Goal: Task Accomplishment & Management: Manage account settings

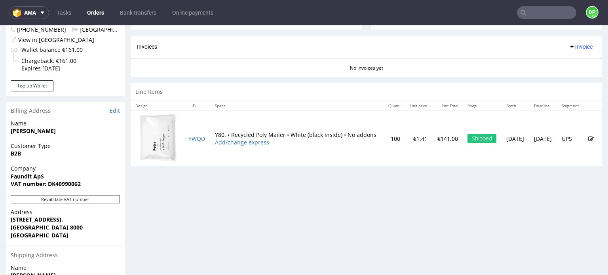
scroll to position [417, 0]
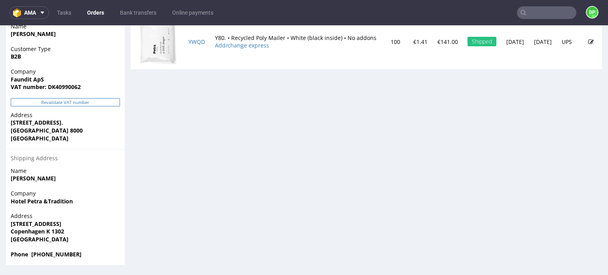
click at [83, 101] on button "Revalidate VAT number" at bounding box center [65, 102] width 109 height 8
click at [76, 103] on button "Revalidate VAT number" at bounding box center [65, 102] width 109 height 8
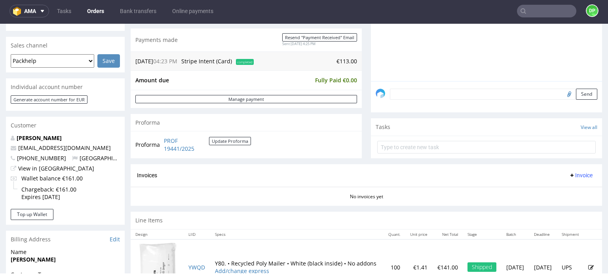
scroll to position [310, 0]
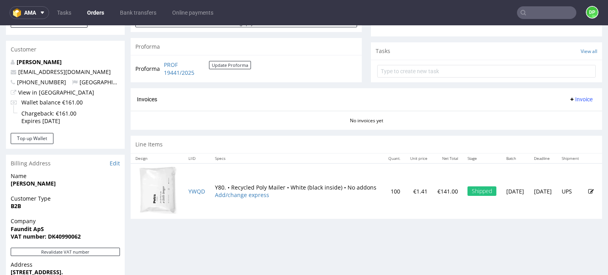
scroll to position [268, 0]
click at [569, 97] on span "Invoice" at bounding box center [581, 98] width 24 height 6
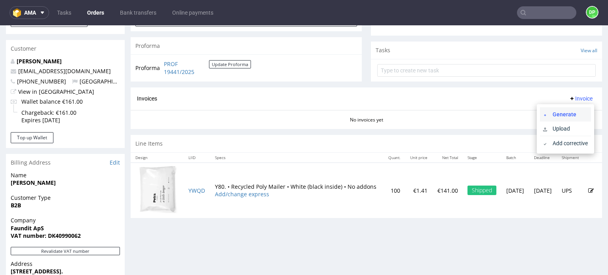
click at [551, 112] on span "Generate" at bounding box center [569, 114] width 38 height 8
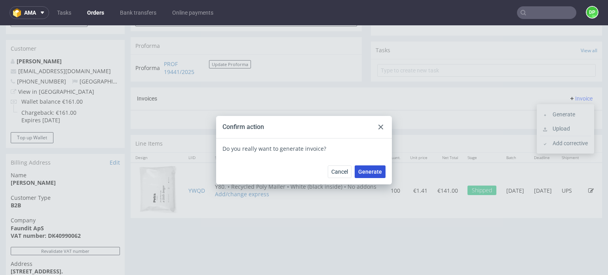
click at [375, 175] on span "Generate" at bounding box center [370, 172] width 24 height 6
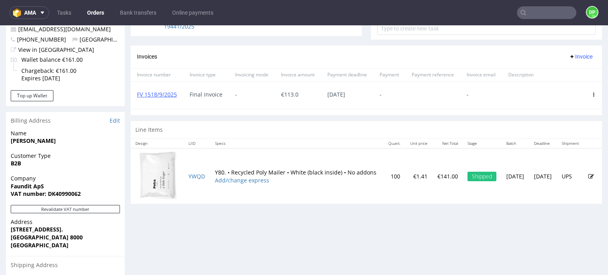
scroll to position [311, 0]
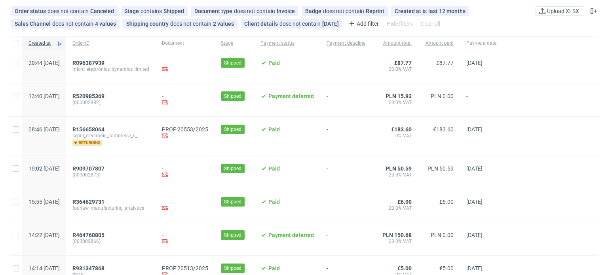
scroll to position [61, 0]
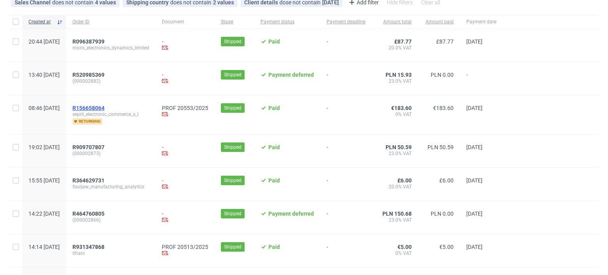
click at [105, 107] on span "R156658064" at bounding box center [88, 108] width 32 height 6
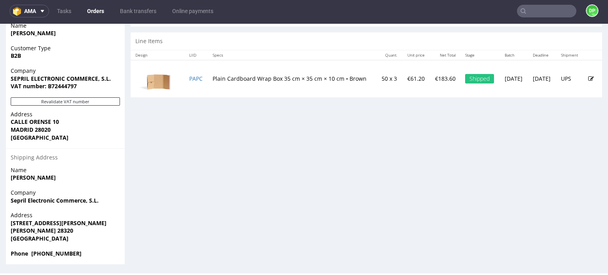
scroll to position [414, 0]
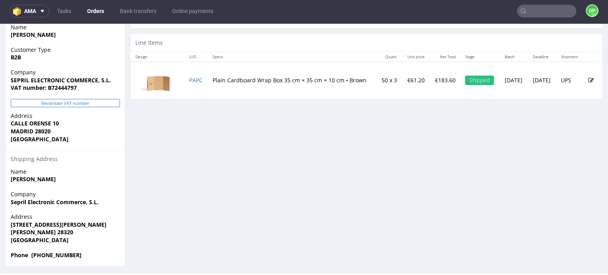
click at [92, 103] on button "Revalidate VAT number" at bounding box center [65, 103] width 109 height 8
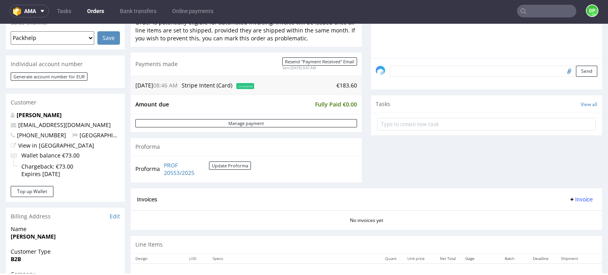
scroll to position [335, 0]
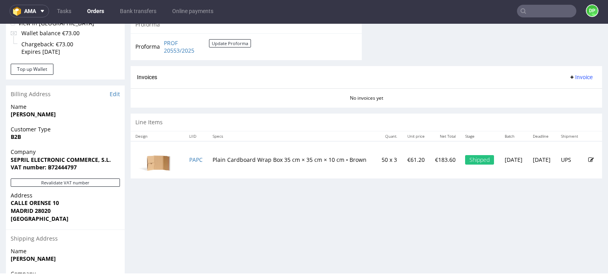
click at [573, 74] on span "Invoice" at bounding box center [581, 77] width 24 height 6
click at [560, 89] on span "Generate" at bounding box center [569, 93] width 38 height 8
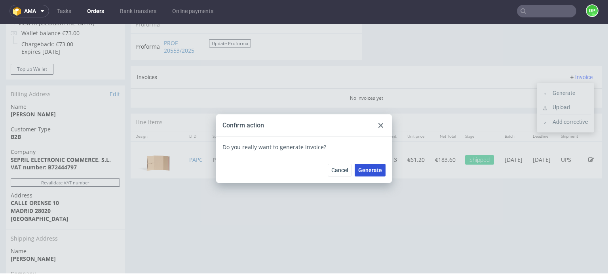
click at [369, 169] on span "Generate" at bounding box center [370, 171] width 24 height 6
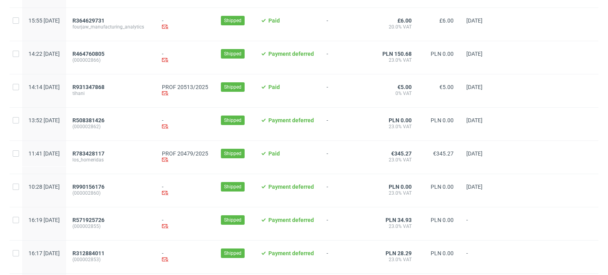
scroll to position [188, 0]
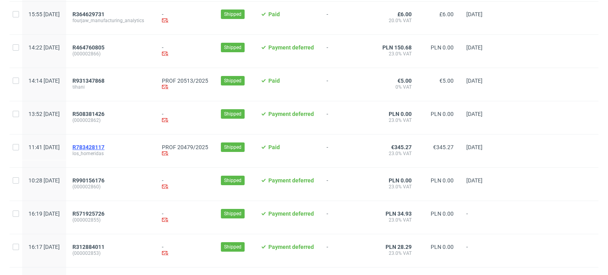
click at [105, 145] on span "R783428117" at bounding box center [88, 147] width 32 height 6
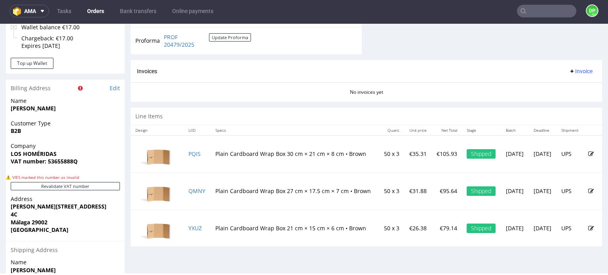
scroll to position [383, 0]
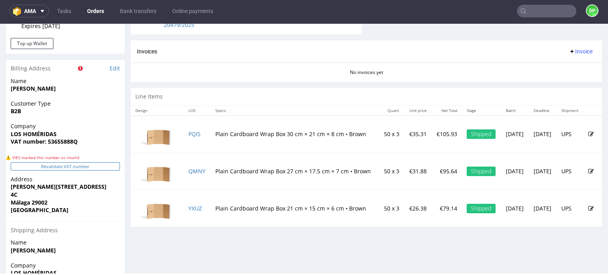
click at [57, 167] on button "Revalidate VAT number" at bounding box center [65, 166] width 109 height 8
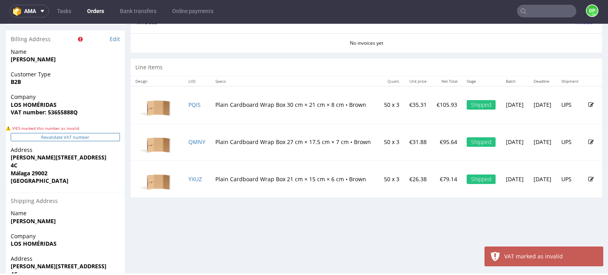
scroll to position [411, 0]
click at [57, 115] on strong "VAT number: 53655888Q" at bounding box center [44, 113] width 67 height 8
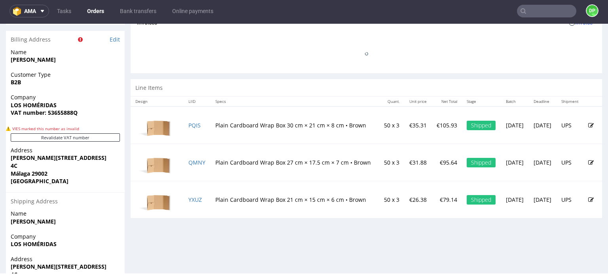
scroll to position [423, 0]
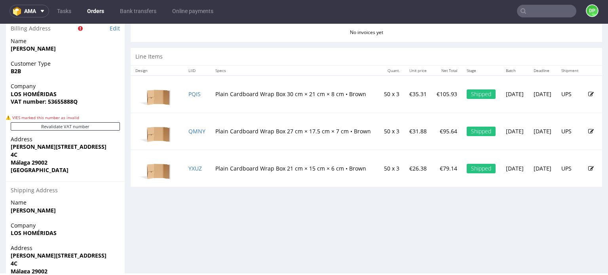
click at [61, 99] on strong "VAT number: 53655888Q" at bounding box center [44, 102] width 67 height 8
copy strong "53655888Q"
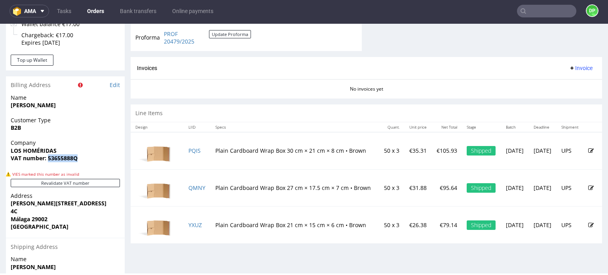
scroll to position [366, 0]
copy strong "53655888Q"
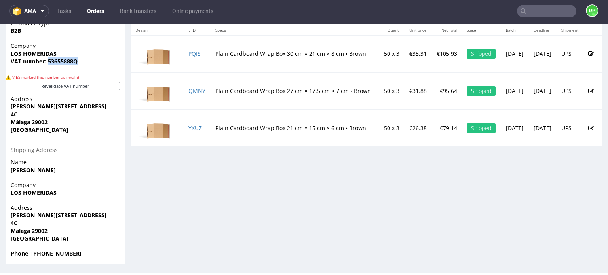
scroll to position [463, 0]
click at [76, 88] on button "Revalidate VAT number" at bounding box center [65, 86] width 109 height 8
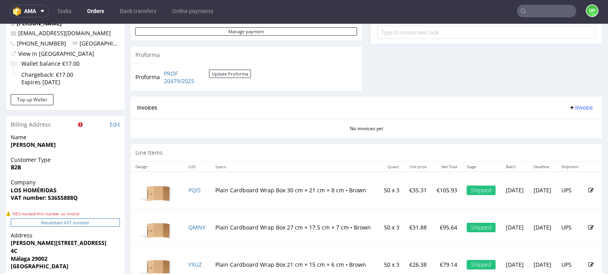
scroll to position [312, 0]
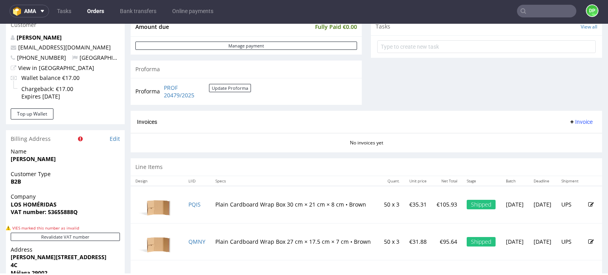
click at [62, 213] on strong "VAT number: 53655888Q" at bounding box center [44, 212] width 67 height 8
copy strong "53655888Q"
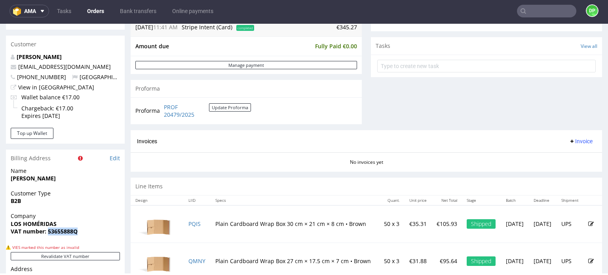
scroll to position [292, 0]
click at [569, 140] on icon at bounding box center [572, 142] width 6 height 6
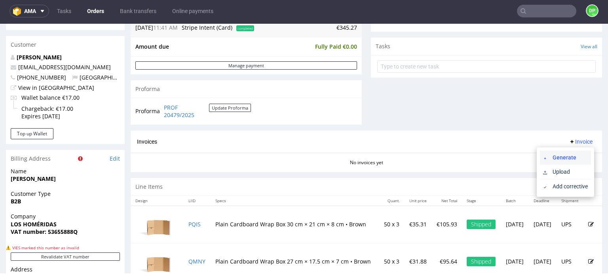
click at [556, 154] on span "Generate" at bounding box center [569, 158] width 38 height 8
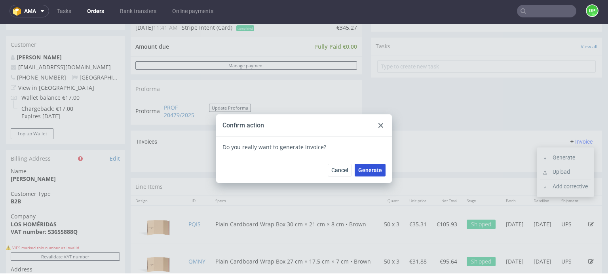
click at [370, 171] on span "Generate" at bounding box center [370, 171] width 24 height 6
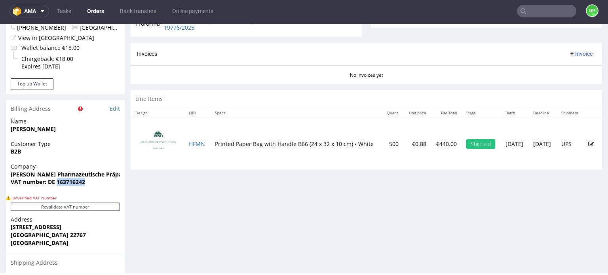
scroll to position [321, 0]
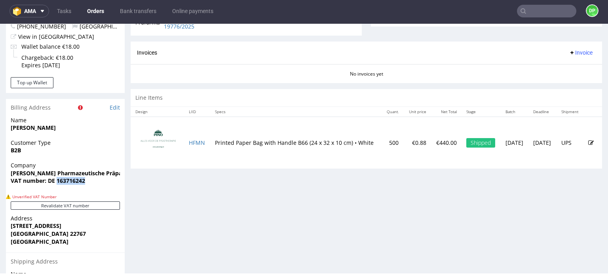
copy strong "163716242"
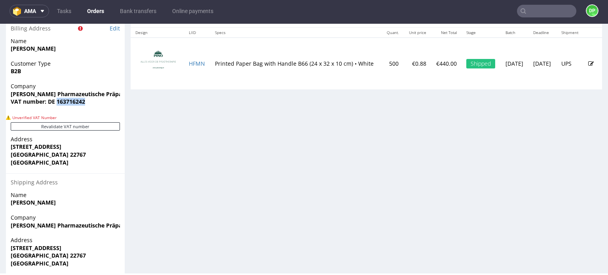
scroll to position [400, 0]
click at [54, 131] on div "Revalidate VAT number" at bounding box center [65, 129] width 119 height 13
click at [69, 125] on button "Revalidate VAT number" at bounding box center [65, 127] width 109 height 8
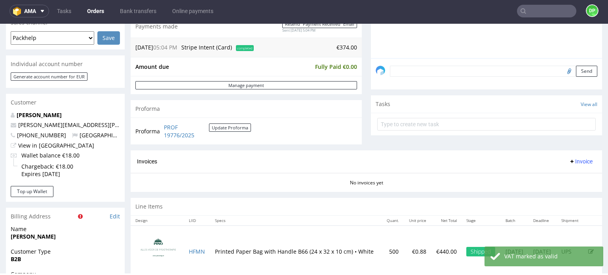
scroll to position [0, 0]
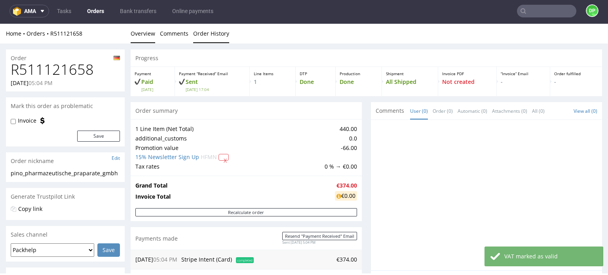
click at [214, 35] on link "Order History" at bounding box center [211, 33] width 36 height 19
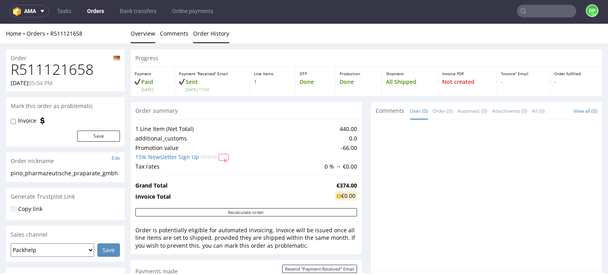
click at [208, 38] on link "Order History" at bounding box center [211, 33] width 36 height 19
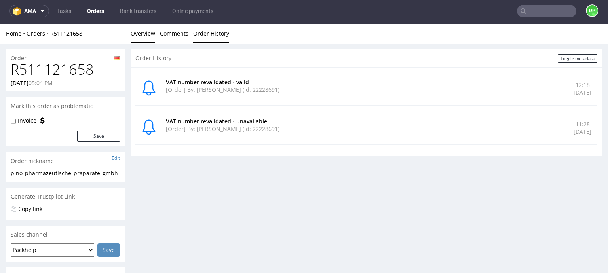
click at [147, 38] on link "Overview" at bounding box center [143, 33] width 25 height 19
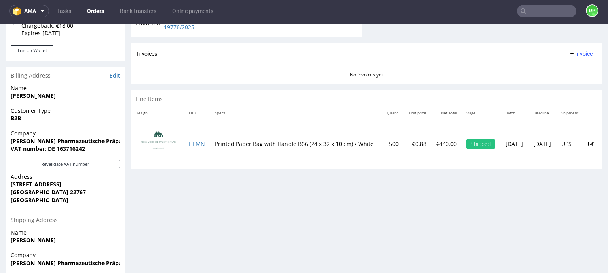
scroll to position [345, 0]
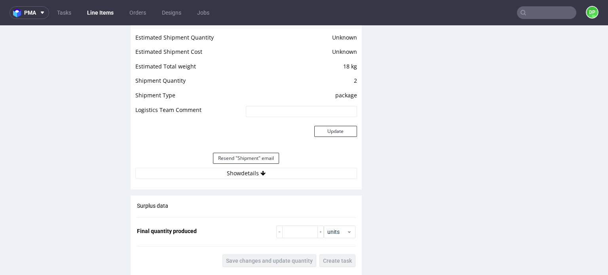
scroll to position [828, 0]
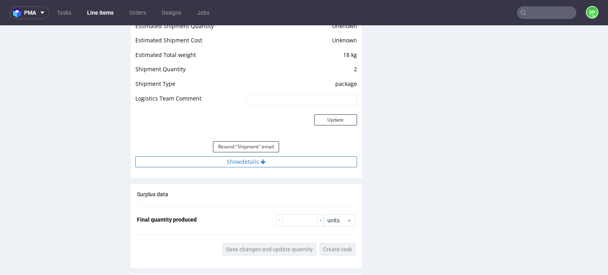
click at [247, 163] on button "Show details" at bounding box center [246, 161] width 222 height 11
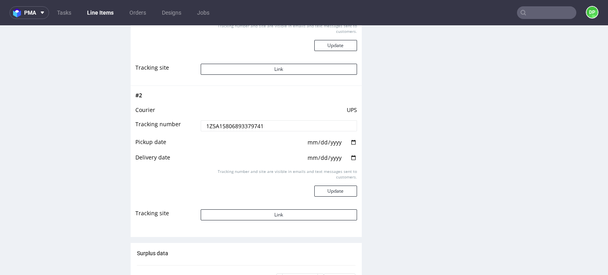
scroll to position [1062, 0]
click at [241, 217] on button "Link" at bounding box center [279, 213] width 156 height 11
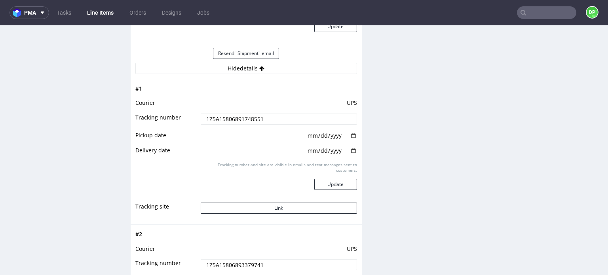
scroll to position [904, 0]
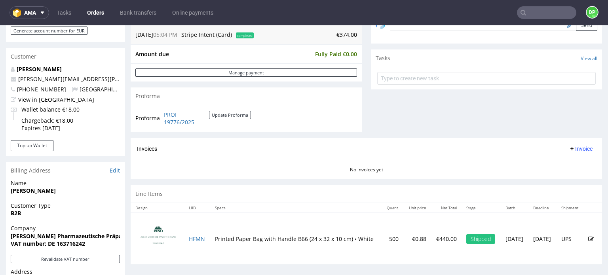
scroll to position [301, 0]
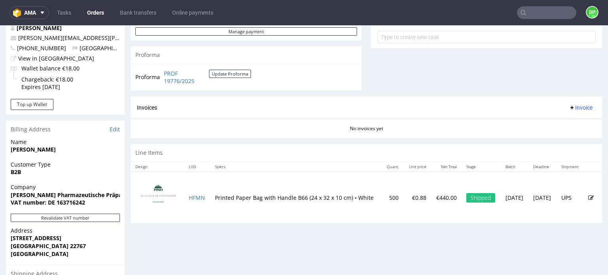
click at [576, 110] on span "Invoice" at bounding box center [581, 108] width 24 height 6
click at [551, 121] on span "Generate" at bounding box center [569, 124] width 38 height 8
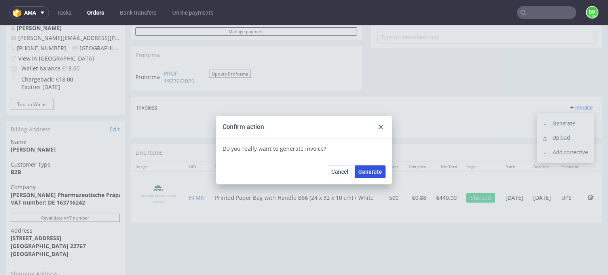
click at [371, 166] on button "Generate" at bounding box center [370, 172] width 31 height 13
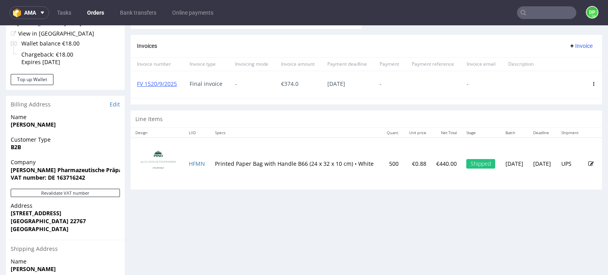
scroll to position [331, 0]
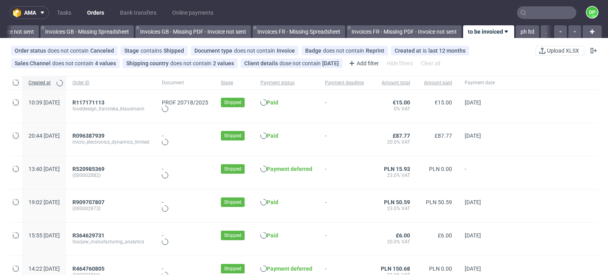
scroll to position [0, 1014]
click at [105, 99] on span "R117171113" at bounding box center [88, 102] width 32 height 6
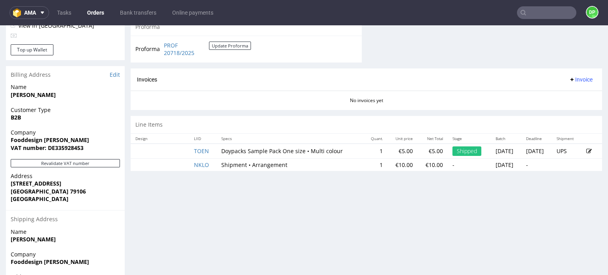
scroll to position [331, 0]
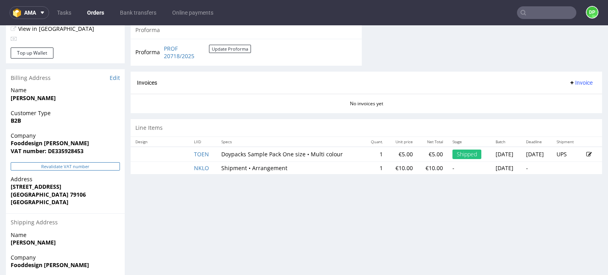
click at [71, 166] on button "Revalidate VAT number" at bounding box center [65, 166] width 109 height 8
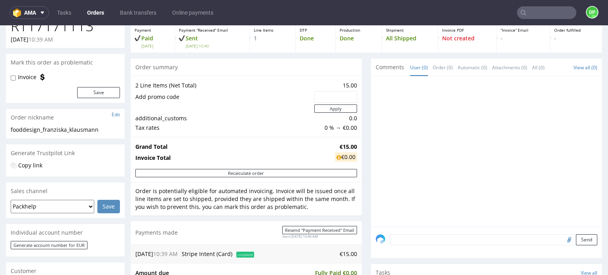
scroll to position [0, 0]
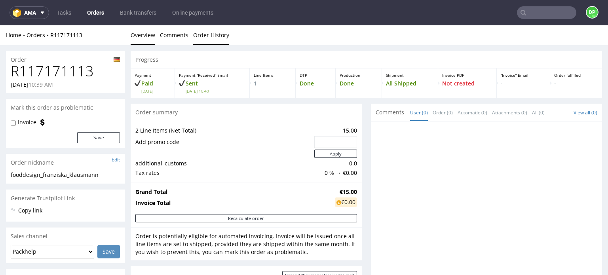
click at [207, 40] on link "Order History" at bounding box center [211, 34] width 36 height 19
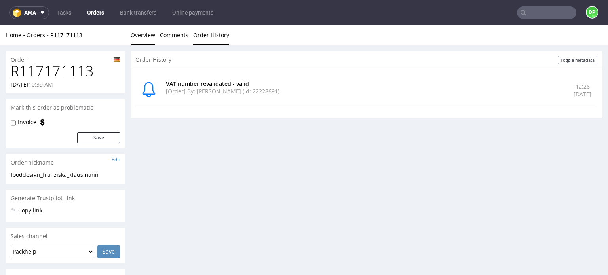
click at [145, 38] on link "Overview" at bounding box center [143, 34] width 25 height 19
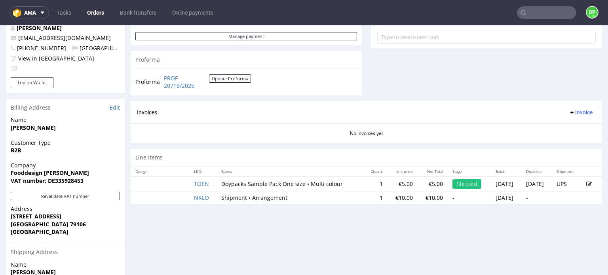
scroll to position [344, 0]
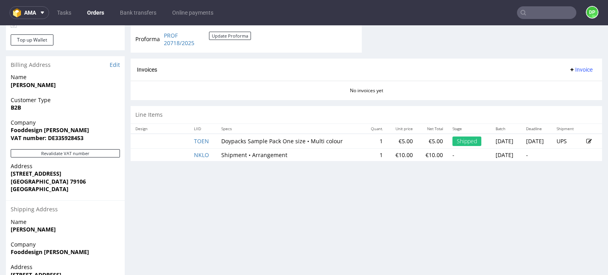
click at [570, 69] on span "Invoice" at bounding box center [581, 70] width 24 height 6
click at [546, 82] on li "Generate" at bounding box center [565, 85] width 51 height 14
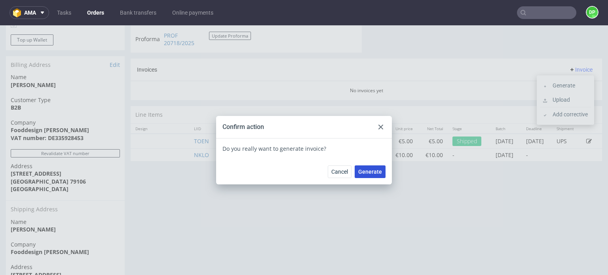
click at [372, 172] on span "Generate" at bounding box center [370, 172] width 24 height 6
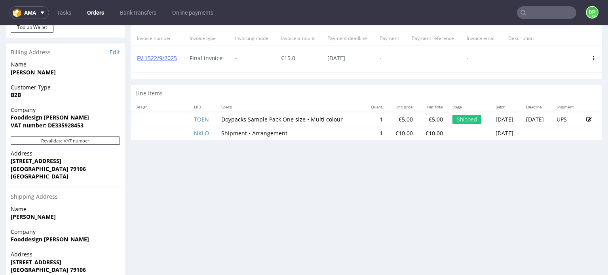
scroll to position [359, 0]
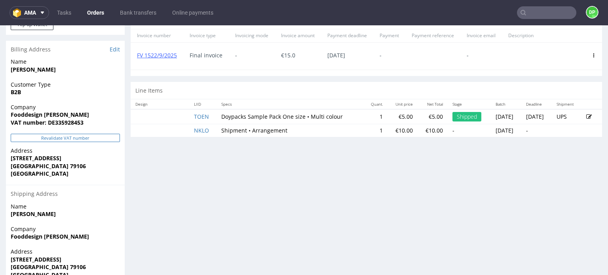
click at [79, 137] on button "Revalidate VAT number" at bounding box center [65, 138] width 109 height 8
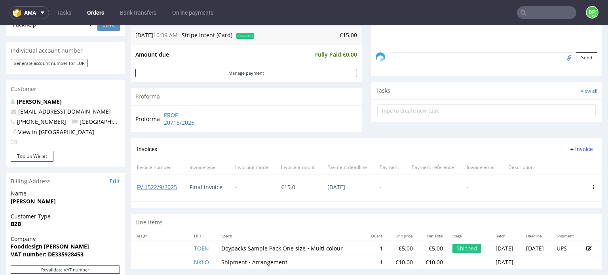
scroll to position [228, 0]
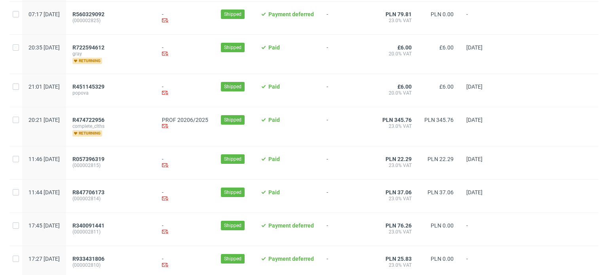
scroll to position [839, 0]
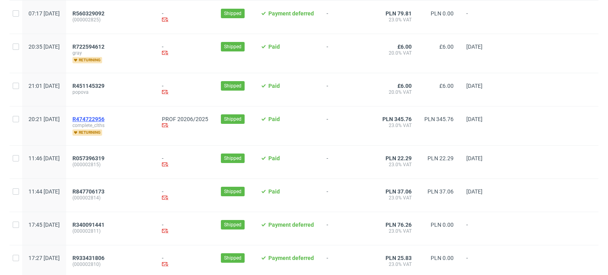
click at [105, 116] on span "R474722956" at bounding box center [88, 119] width 32 height 6
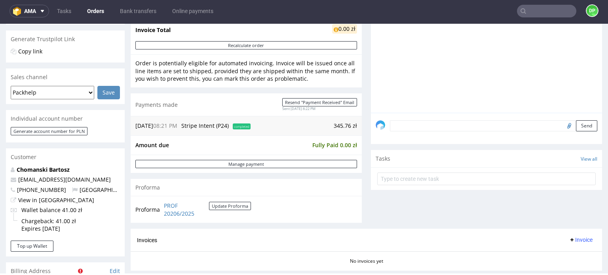
scroll to position [181, 0]
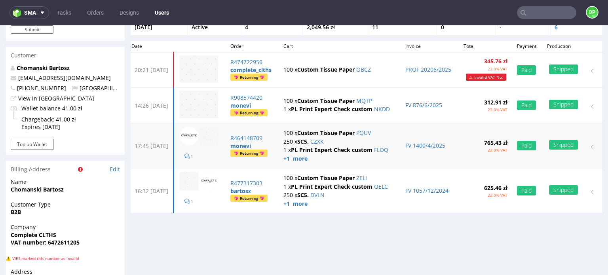
scroll to position [58, 0]
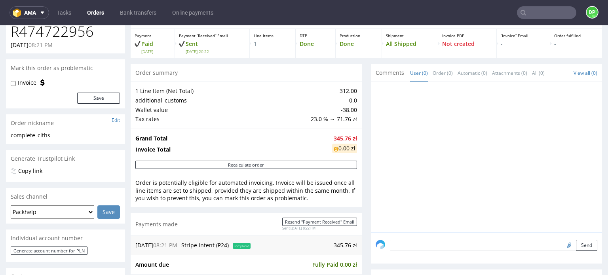
scroll to position [61, 0]
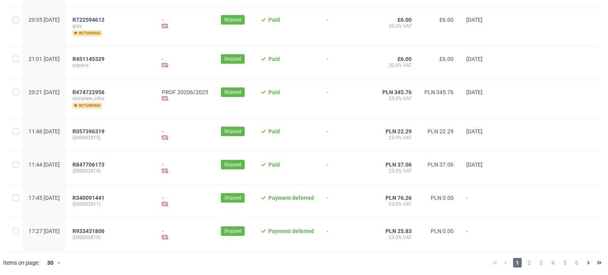
scroll to position [866, 0]
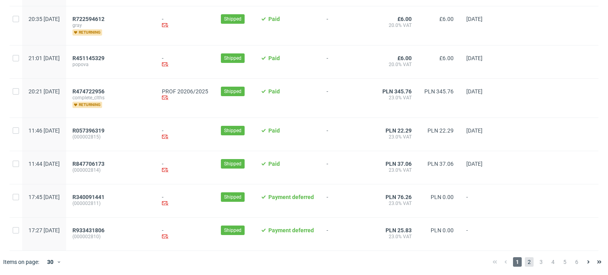
click at [525, 262] on span "2" at bounding box center [529, 262] width 9 height 10
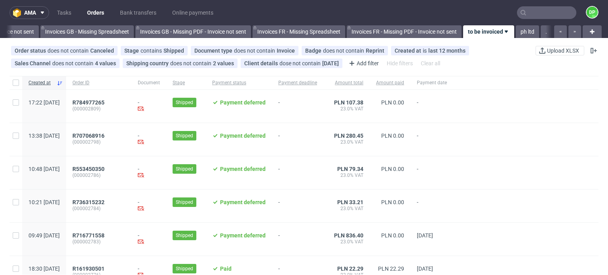
drag, startPoint x: 521, startPoint y: 262, endPoint x: 463, endPoint y: 223, distance: 69.6
click at [509, 150] on div at bounding box center [525, 139] width 145 height 33
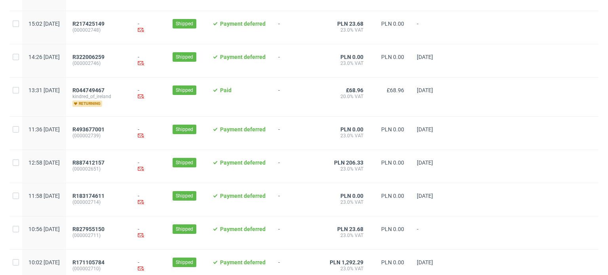
scroll to position [844, 0]
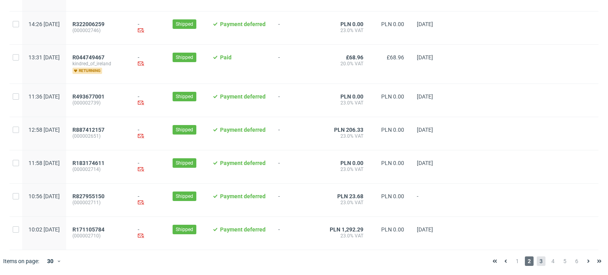
click at [537, 262] on span "3" at bounding box center [541, 262] width 9 height 10
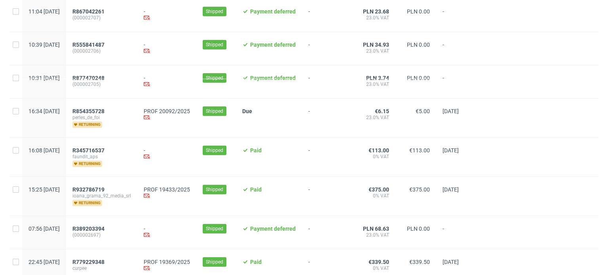
scroll to position [269, 0]
click at [105, 190] on span "R932786719" at bounding box center [88, 190] width 32 height 6
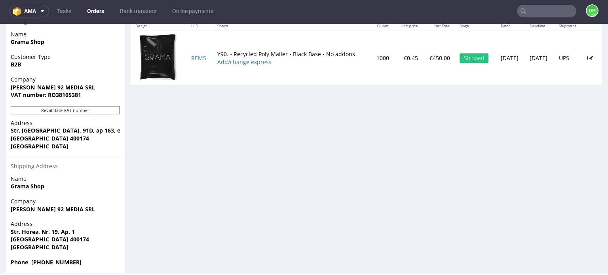
scroll to position [407, 0]
click at [75, 110] on button "Revalidate VAT number" at bounding box center [65, 111] width 109 height 8
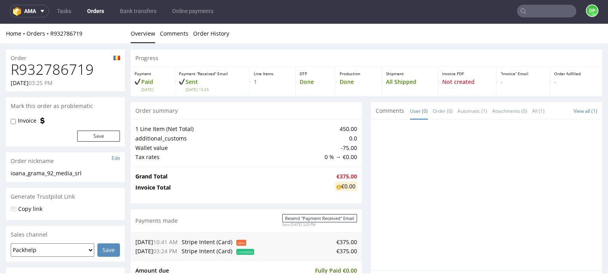
scroll to position [0, 0]
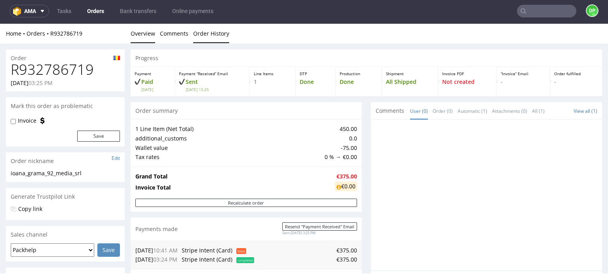
click at [203, 32] on link "Order History" at bounding box center [211, 33] width 36 height 19
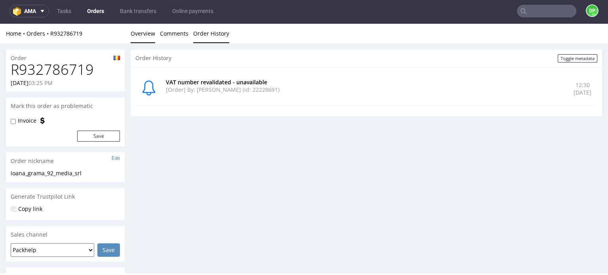
click at [138, 31] on link "Overview" at bounding box center [143, 33] width 25 height 19
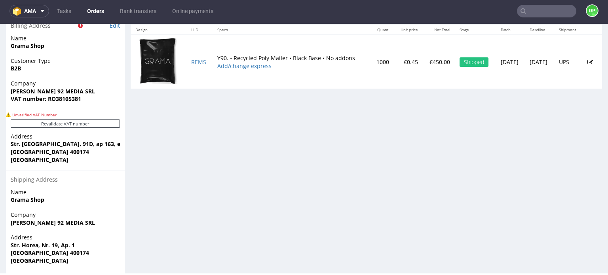
scroll to position [404, 0]
click at [62, 99] on strong "VAT number: RO38105381" at bounding box center [46, 98] width 70 height 8
copy strong "RO38105381"
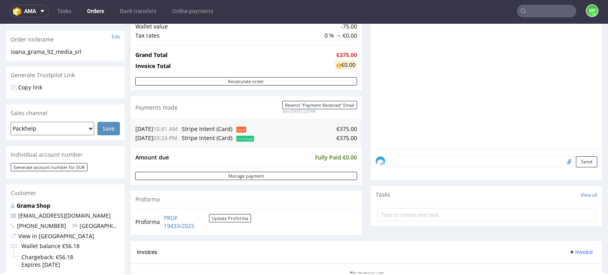
scroll to position [125, 0]
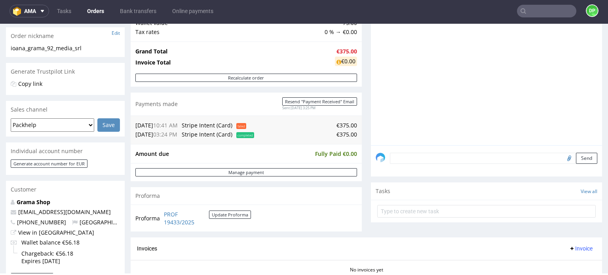
click at [563, 158] on input "file" at bounding box center [568, 158] width 11 height 10
type input "C:\fakepath\Zrzut ekranu 2025-09-26 123146.png"
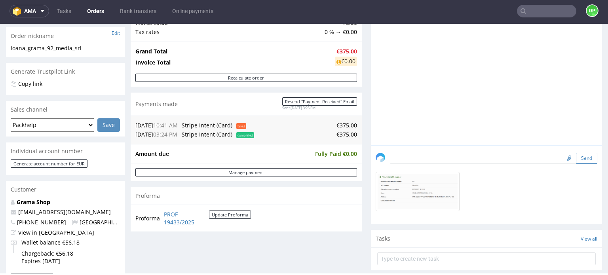
click at [576, 159] on button "Send" at bounding box center [586, 158] width 21 height 11
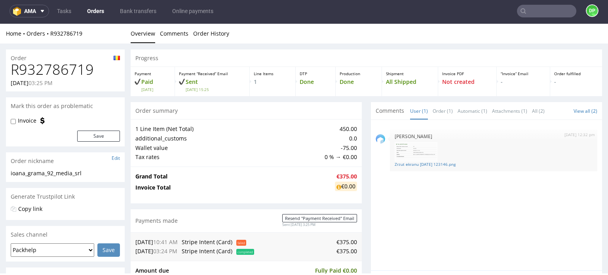
scroll to position [0, 0]
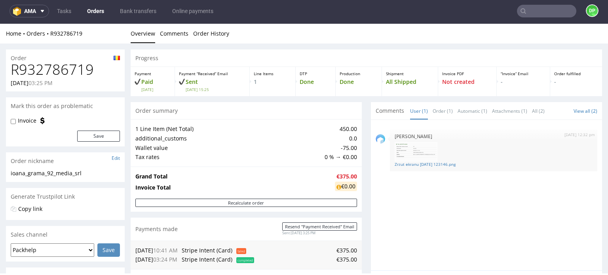
click at [568, 159] on div at bounding box center [494, 151] width 198 height 19
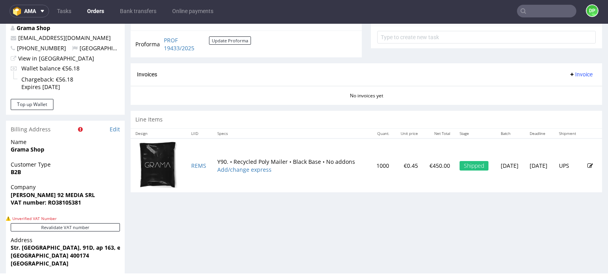
scroll to position [291, 0]
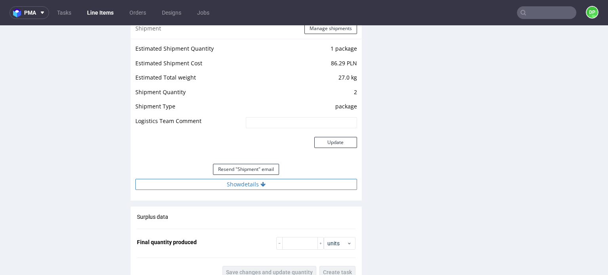
scroll to position [846, 0]
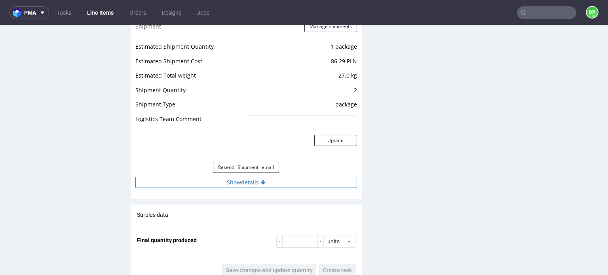
click at [198, 183] on button "Show details" at bounding box center [246, 182] width 222 height 11
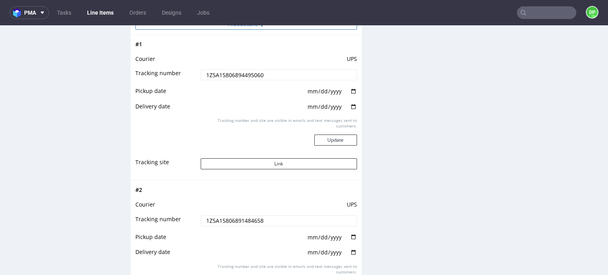
scroll to position [998, 0]
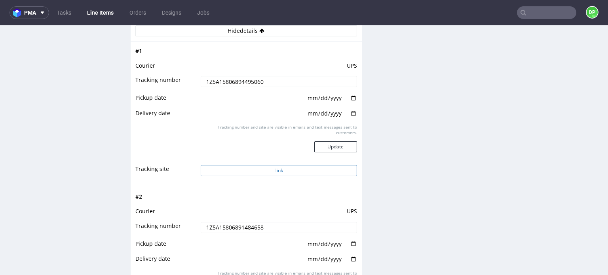
click at [253, 169] on button "Link" at bounding box center [279, 170] width 156 height 11
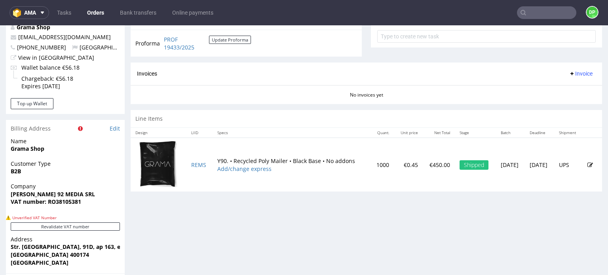
scroll to position [300, 0]
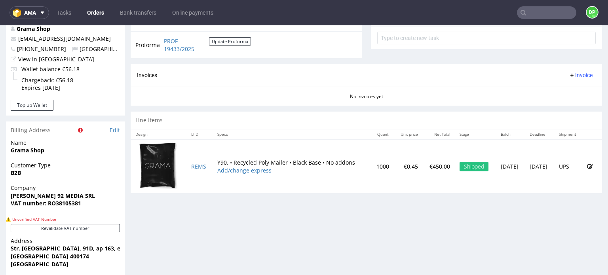
click at [569, 75] on span "Invoice" at bounding box center [581, 75] width 24 height 6
click at [551, 94] on span "Generate" at bounding box center [569, 92] width 38 height 8
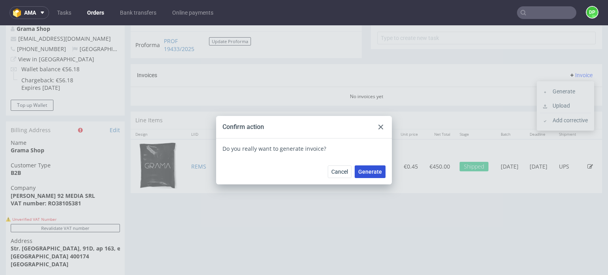
click at [368, 171] on span "Generate" at bounding box center [370, 172] width 24 height 6
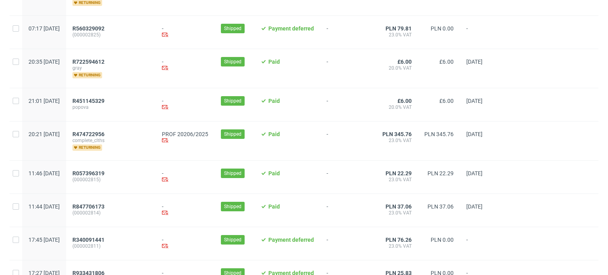
scroll to position [866, 0]
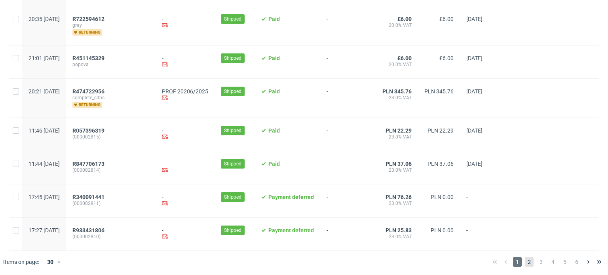
click at [525, 261] on span "2" at bounding box center [529, 262] width 9 height 10
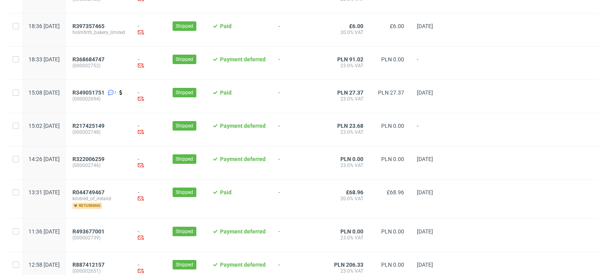
scroll to position [844, 0]
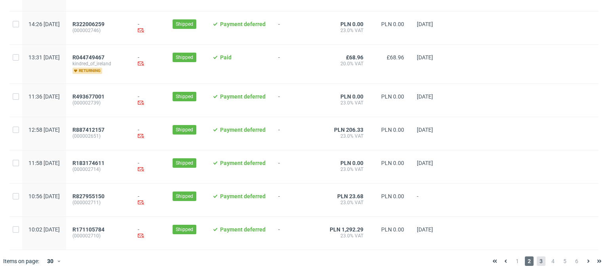
click at [537, 259] on span "3" at bounding box center [541, 262] width 9 height 10
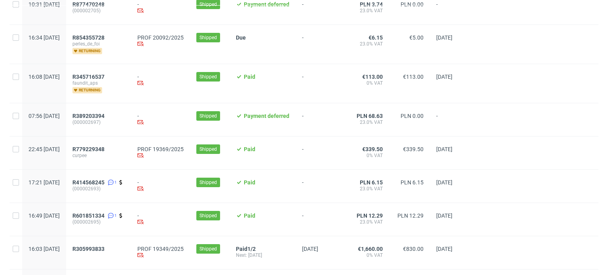
scroll to position [348, 0]
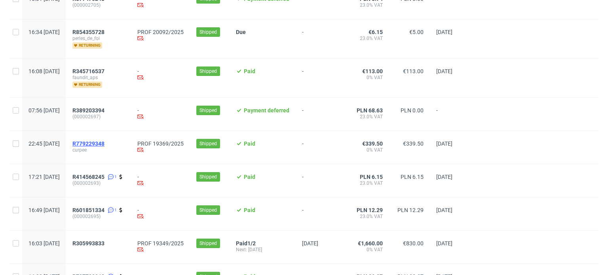
click at [105, 144] on span "R779229348" at bounding box center [88, 144] width 32 height 6
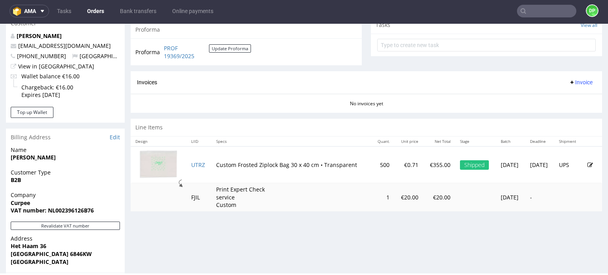
scroll to position [293, 0]
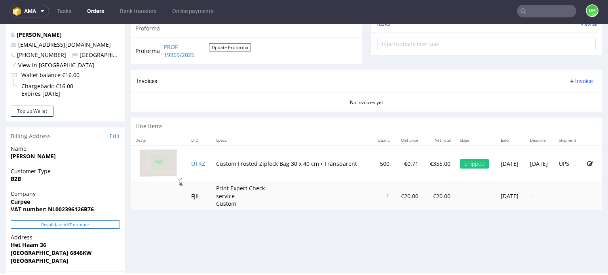
click at [81, 223] on button "Revalidate VAT number" at bounding box center [65, 225] width 109 height 8
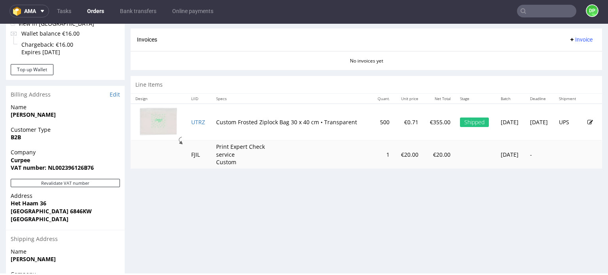
scroll to position [334, 0]
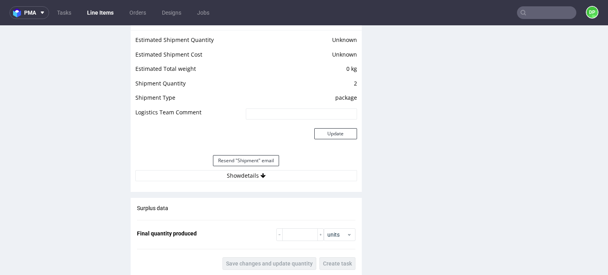
scroll to position [716, 0]
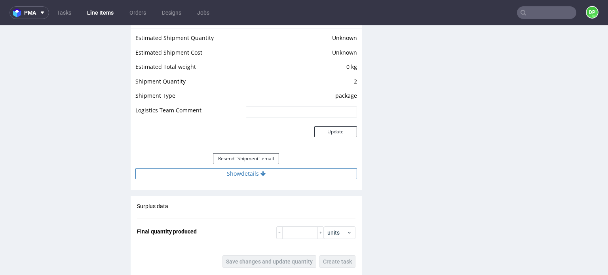
click at [253, 171] on button "Show details" at bounding box center [246, 173] width 222 height 11
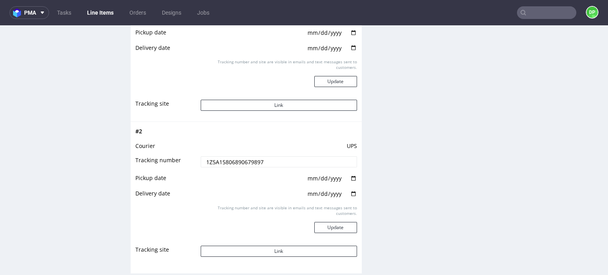
scroll to position [923, 0]
click at [251, 105] on button "Link" at bounding box center [279, 106] width 156 height 11
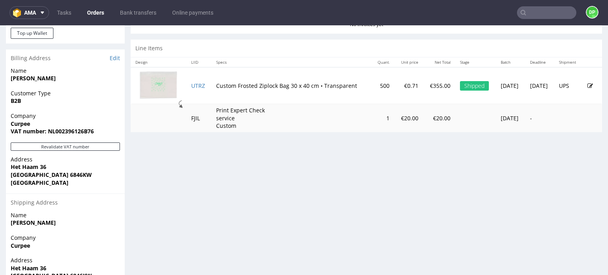
scroll to position [290, 0]
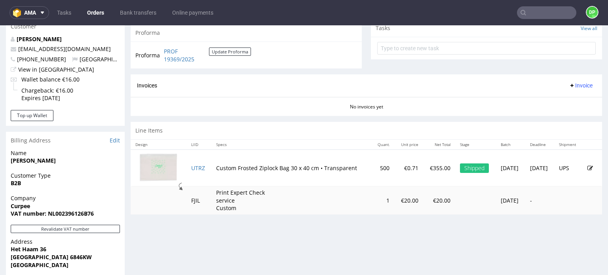
click at [571, 84] on span "Invoice" at bounding box center [581, 85] width 24 height 6
click at [550, 102] on span "Generate" at bounding box center [569, 101] width 38 height 8
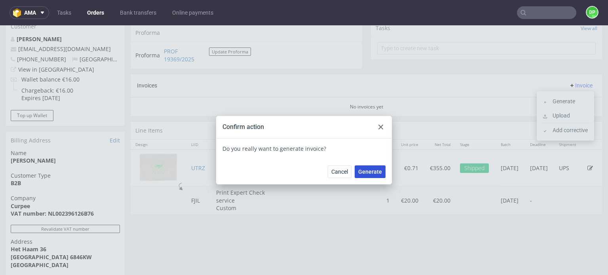
click at [373, 169] on span "Generate" at bounding box center [370, 172] width 24 height 6
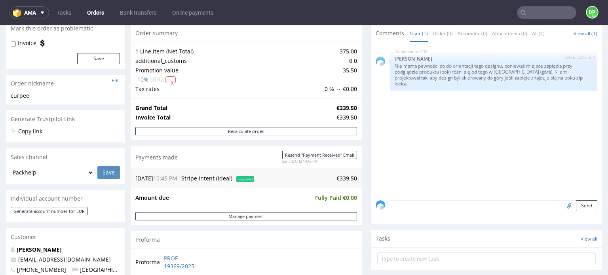
scroll to position [76, 0]
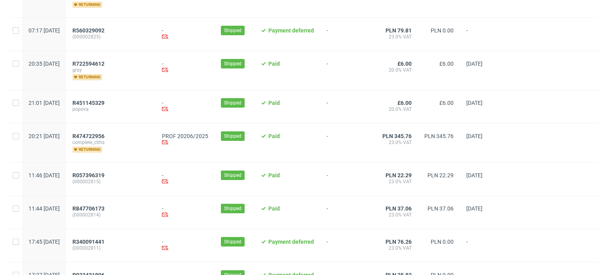
scroll to position [866, 0]
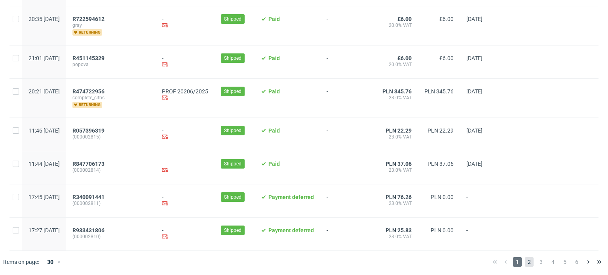
click at [525, 263] on span "2" at bounding box center [529, 262] width 9 height 10
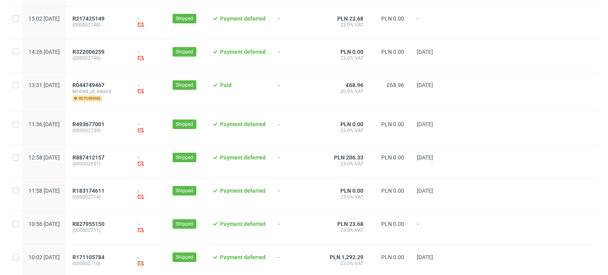
scroll to position [844, 0]
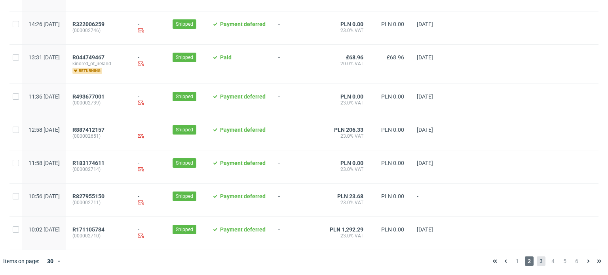
click at [537, 261] on span "3" at bounding box center [541, 262] width 9 height 10
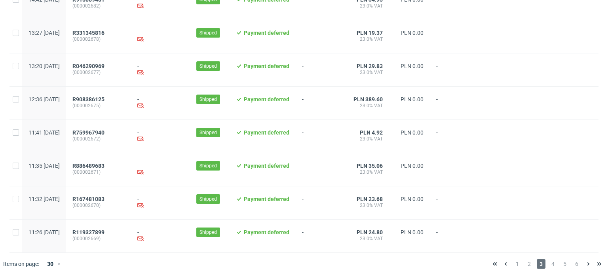
scroll to position [861, 0]
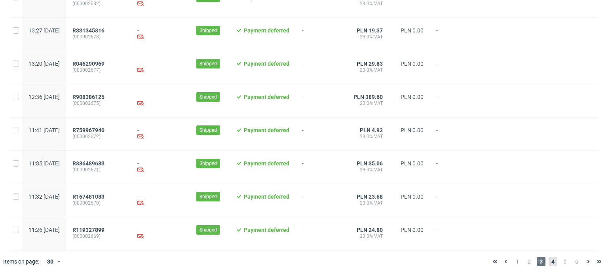
click at [549, 264] on span "4" at bounding box center [553, 262] width 9 height 10
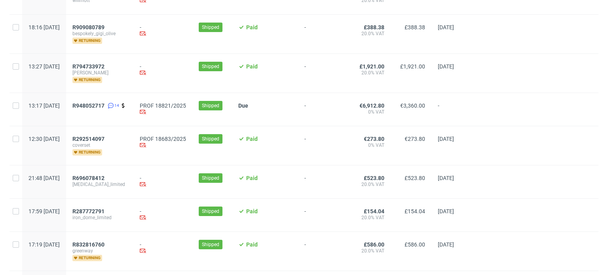
scroll to position [907, 0]
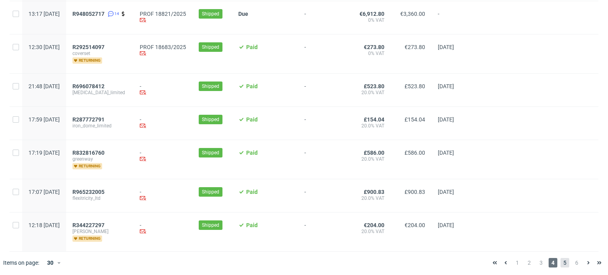
click at [562, 262] on span "5" at bounding box center [565, 263] width 9 height 10
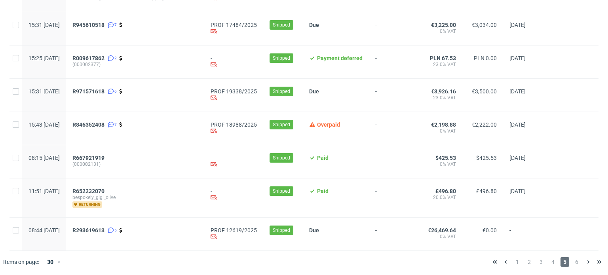
scroll to position [866, 0]
click at [105, 123] on span "R846352408" at bounding box center [88, 125] width 32 height 6
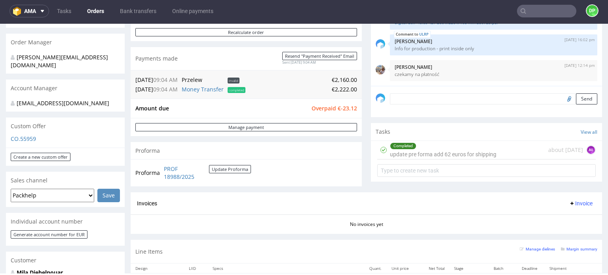
scroll to position [184, 0]
click at [441, 150] on div "Completed update pre forma add 62 euros for shipping" at bounding box center [443, 151] width 107 height 18
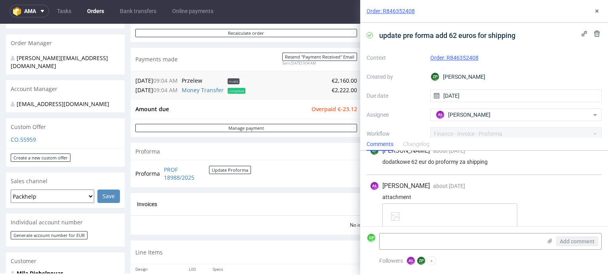
scroll to position [10, 0]
click at [596, 14] on icon at bounding box center [597, 11] width 6 height 6
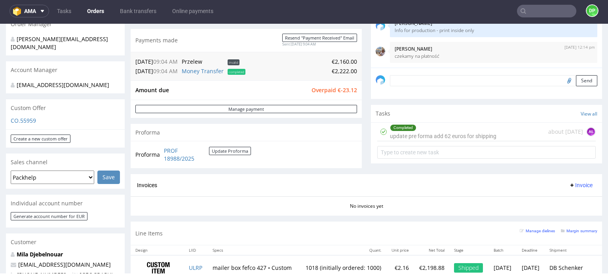
scroll to position [189, 0]
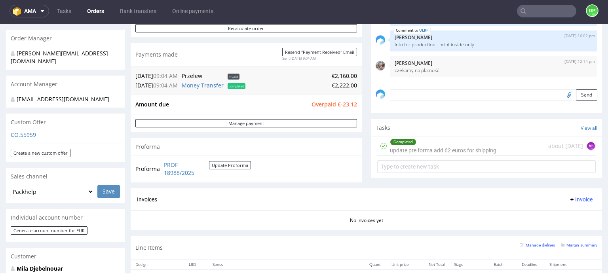
click at [426, 148] on div "Completed update pre forma add 62 euros for shipping" at bounding box center [443, 146] width 107 height 18
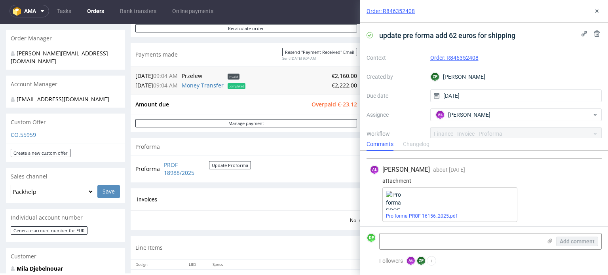
scroll to position [29, 0]
click at [401, 206] on div at bounding box center [395, 199] width 19 height 19
click at [408, 214] on link "Pro forma PROF 16156_2025.pdf" at bounding box center [421, 215] width 71 height 6
click at [173, 169] on link "PROF 18988/2025" at bounding box center [186, 168] width 45 height 15
click at [599, 12] on icon at bounding box center [597, 11] width 6 height 6
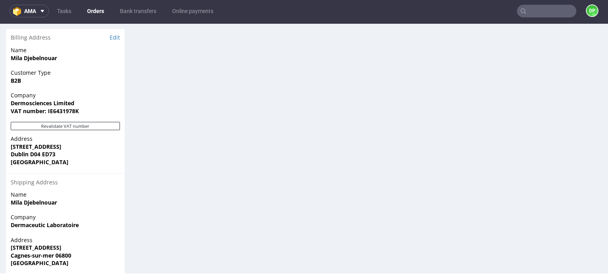
scroll to position [525, 0]
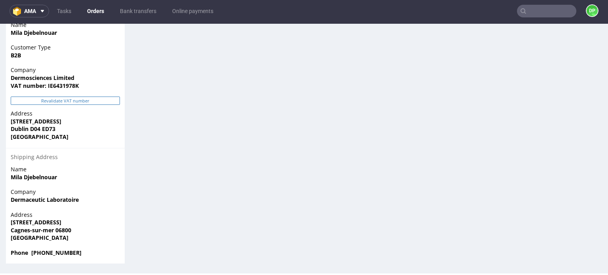
click at [91, 99] on button "Revalidate VAT number" at bounding box center [65, 101] width 109 height 8
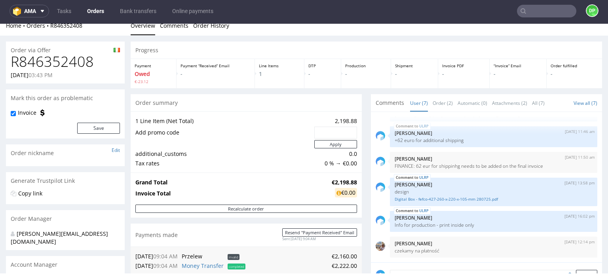
scroll to position [8, 0]
click at [67, 63] on h1 "R846352408" at bounding box center [65, 62] width 109 height 16
copy h1 "R846352408"
click at [260, 181] on td "Grand Total" at bounding box center [232, 183] width 194 height 10
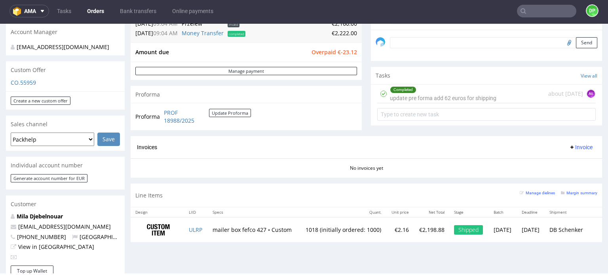
scroll to position [225, 0]
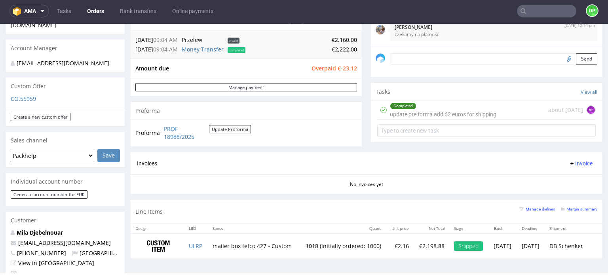
click at [445, 112] on div "Completed update pre forma add 62 euros for shipping" at bounding box center [443, 110] width 107 height 18
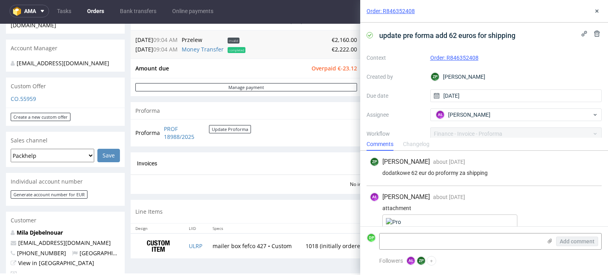
scroll to position [29, 0]
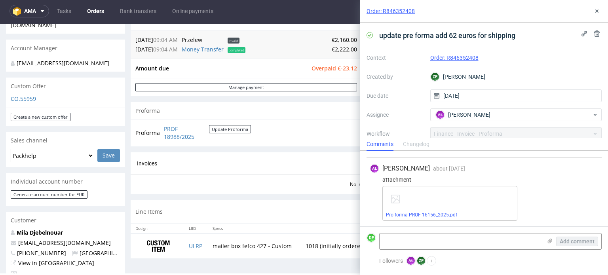
click at [405, 194] on div at bounding box center [395, 199] width 19 height 19
drag, startPoint x: 421, startPoint y: 207, endPoint x: 411, endPoint y: 216, distance: 13.7
click at [411, 216] on div "Pro forma PROF 16156_2025.pdf" at bounding box center [450, 203] width 135 height 35
click at [411, 216] on link "Pro forma PROF 16156_2025.pdf" at bounding box center [421, 215] width 71 height 6
click at [279, 196] on div "Progress Payment Owed €-23.12 Payment “Received” Email - Line Items 1 DTP - Pro…" at bounding box center [367, 45] width 472 height 440
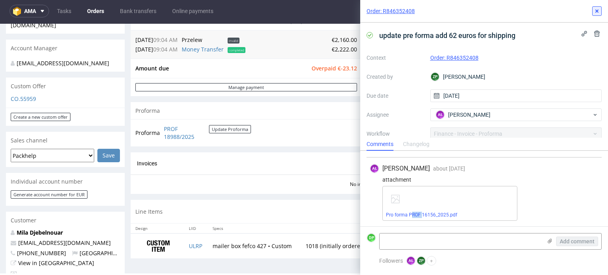
click at [598, 9] on icon at bounding box center [597, 11] width 6 height 6
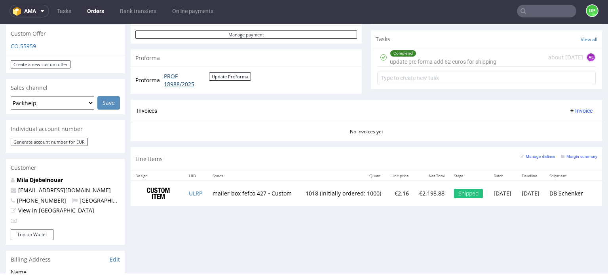
scroll to position [277, 0]
click at [569, 111] on span "Invoice" at bounding box center [581, 111] width 24 height 6
click at [551, 139] on span "Upload" at bounding box center [569, 141] width 38 height 8
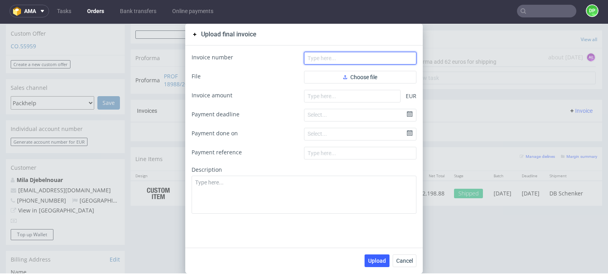
click at [363, 61] on input "text" at bounding box center [360, 58] width 112 height 13
paste input "FV 1528/9/2025"
type input "FV 1528/9/2025"
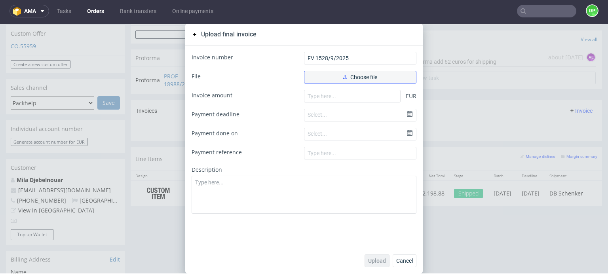
click at [343, 75] on icon "button" at bounding box center [345, 77] width 4 height 4
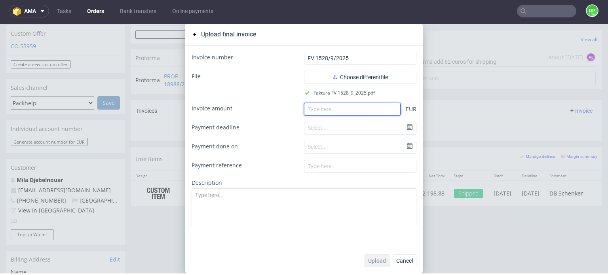
click at [319, 112] on input "number" at bounding box center [352, 109] width 97 height 13
paste input "2222.00"
type input "2222.00"
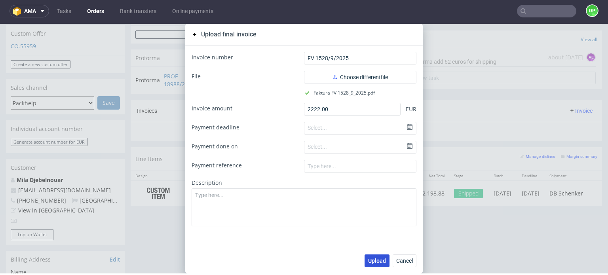
click at [373, 256] on button "Upload" at bounding box center [377, 261] width 25 height 13
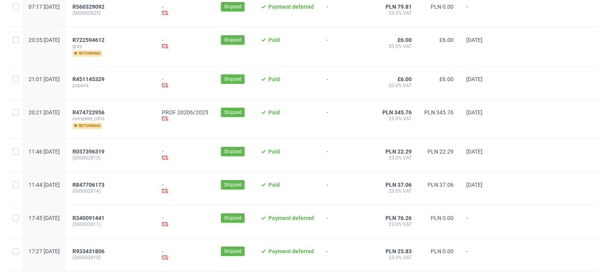
scroll to position [866, 0]
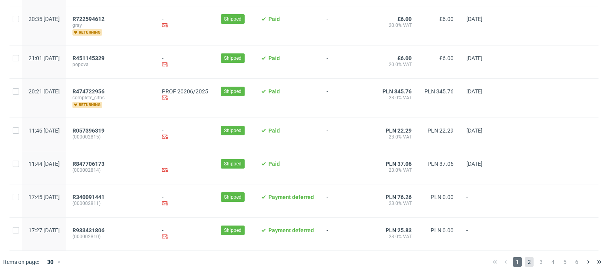
click at [525, 260] on span "2" at bounding box center [529, 262] width 9 height 10
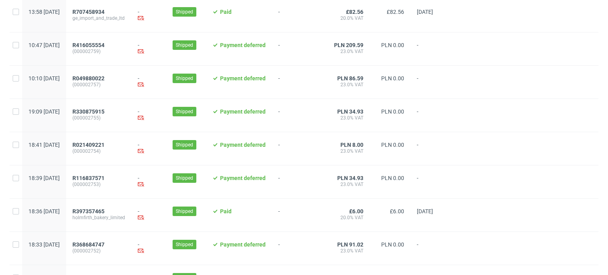
scroll to position [448, 0]
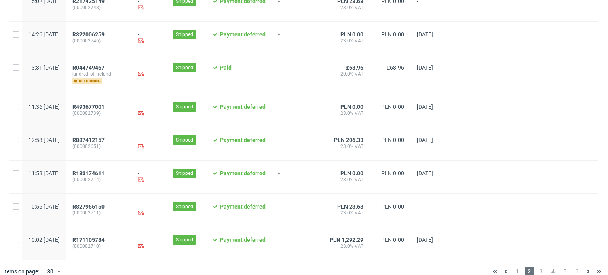
scroll to position [844, 0]
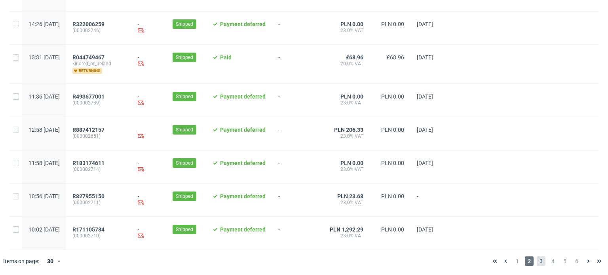
click at [537, 261] on span "3" at bounding box center [541, 262] width 9 height 10
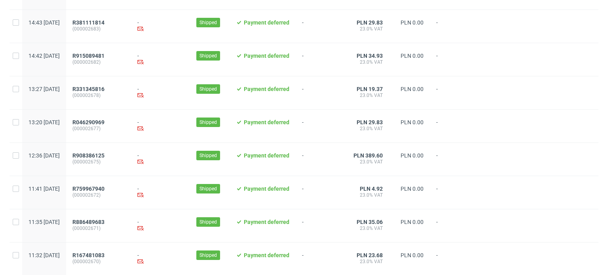
scroll to position [861, 0]
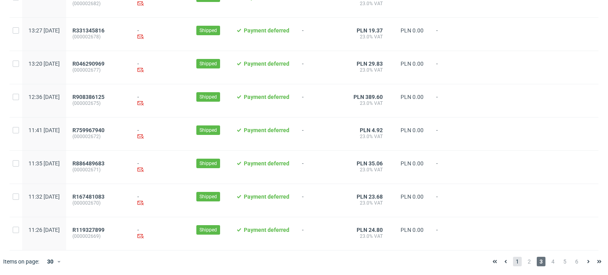
click at [513, 261] on span "1" at bounding box center [517, 262] width 9 height 10
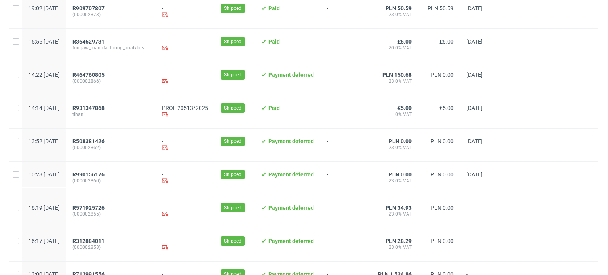
scroll to position [164, 0]
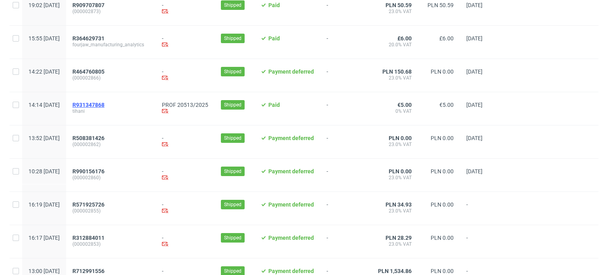
click at [105, 104] on span "R931347868" at bounding box center [88, 105] width 32 height 6
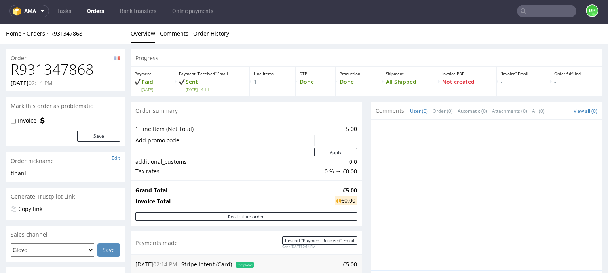
click at [60, 74] on h1 "R931347868" at bounding box center [65, 70] width 109 height 16
copy h1 "R931347868"
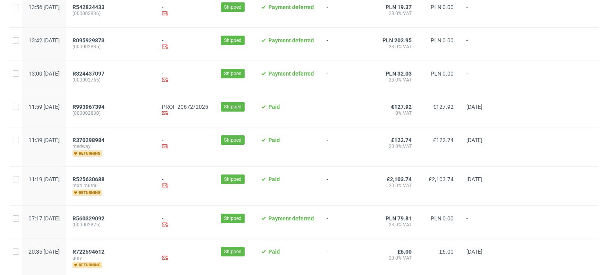
scroll to position [634, 0]
click at [105, 105] on span "R993967394" at bounding box center [88, 107] width 32 height 6
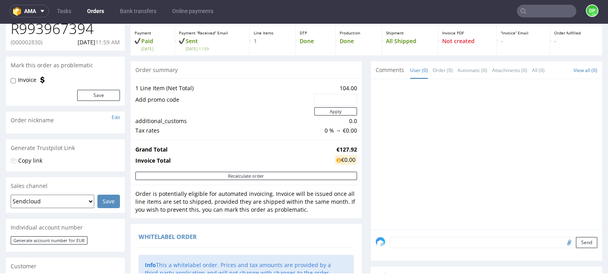
scroll to position [40, 0]
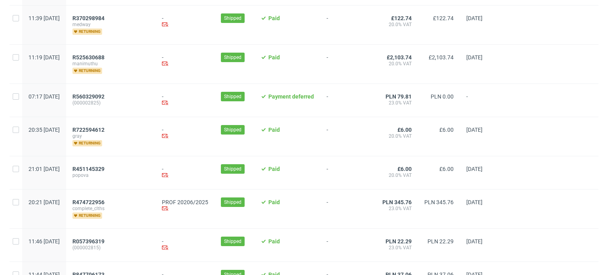
scroll to position [866, 0]
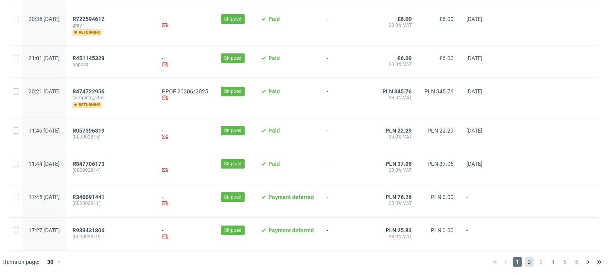
click at [527, 261] on span "2" at bounding box center [529, 262] width 9 height 10
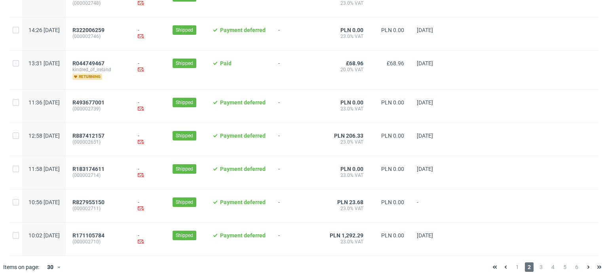
scroll to position [844, 0]
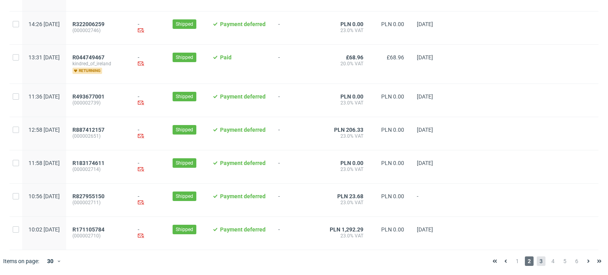
click at [537, 262] on span "3" at bounding box center [541, 262] width 9 height 10
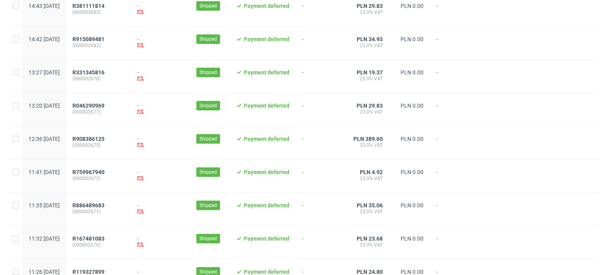
scroll to position [861, 0]
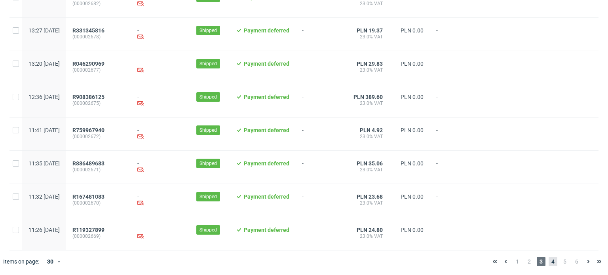
click at [549, 260] on span "4" at bounding box center [553, 262] width 9 height 10
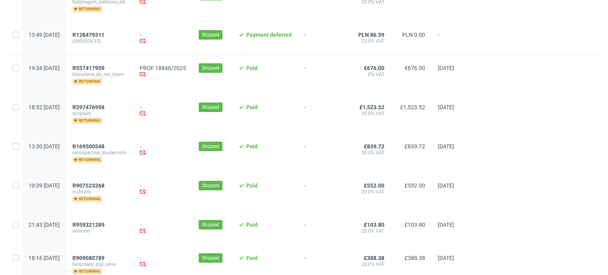
scroll to position [583, 0]
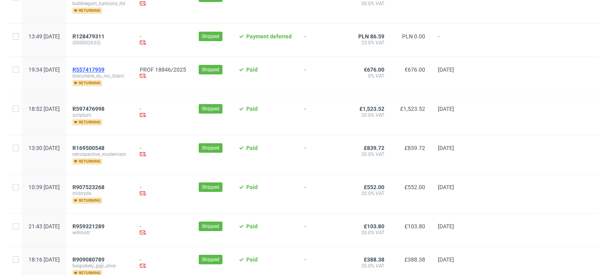
click at [105, 70] on span "R557417959" at bounding box center [88, 70] width 32 height 6
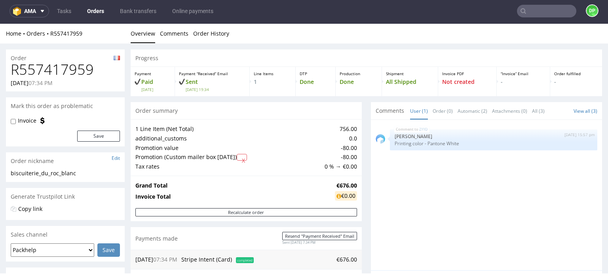
click at [41, 67] on h1 "R557417959" at bounding box center [65, 70] width 109 height 16
copy h1 "R557417959"
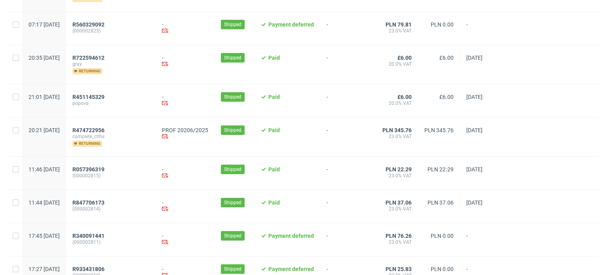
scroll to position [866, 0]
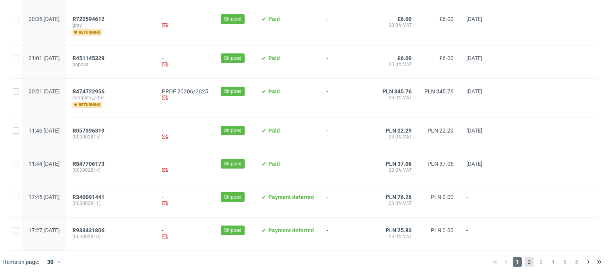
click at [525, 260] on span "2" at bounding box center [529, 262] width 9 height 10
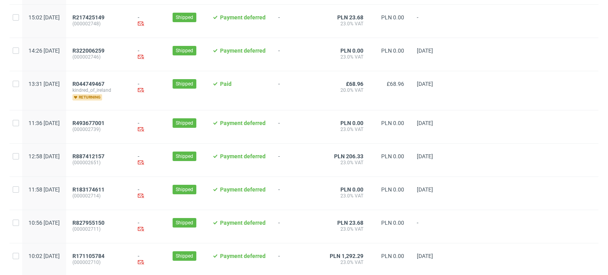
scroll to position [844, 0]
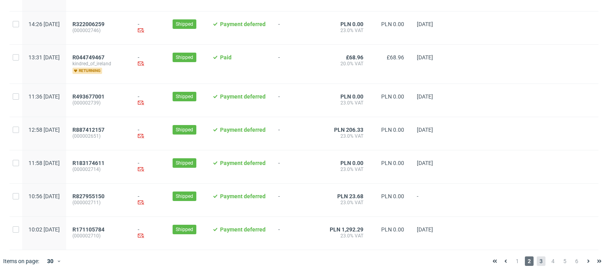
click at [538, 259] on span "3" at bounding box center [541, 262] width 9 height 10
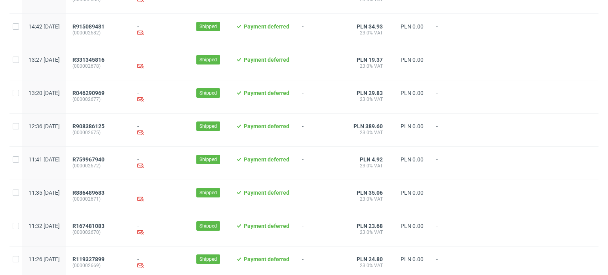
scroll to position [861, 0]
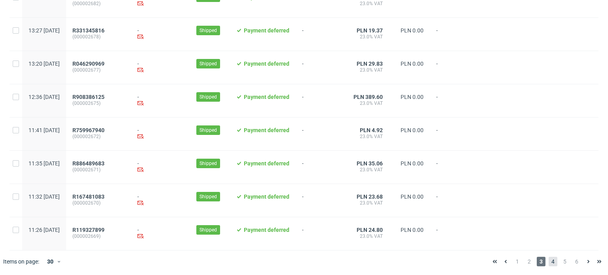
click at [549, 259] on span "4" at bounding box center [553, 262] width 9 height 10
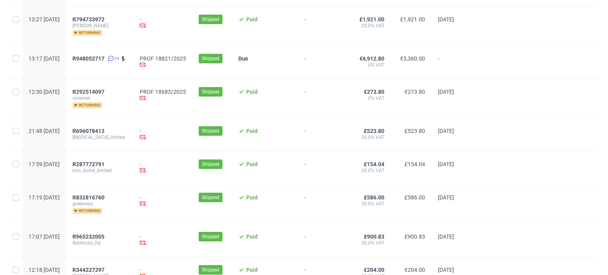
scroll to position [863, 0]
click at [105, 90] on span "R292514097" at bounding box center [88, 91] width 32 height 6
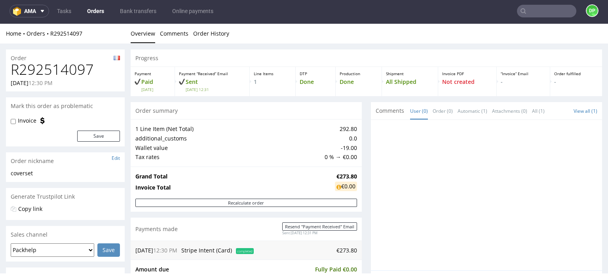
click at [69, 67] on h1 "R292514097" at bounding box center [65, 70] width 109 height 16
copy h1 "R292514097"
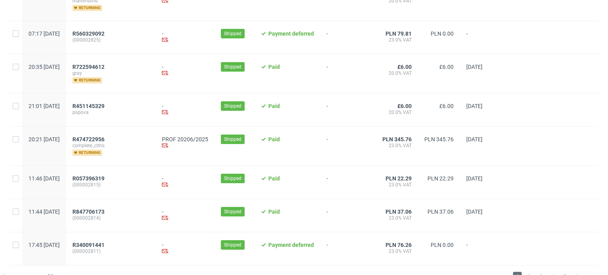
scroll to position [872, 0]
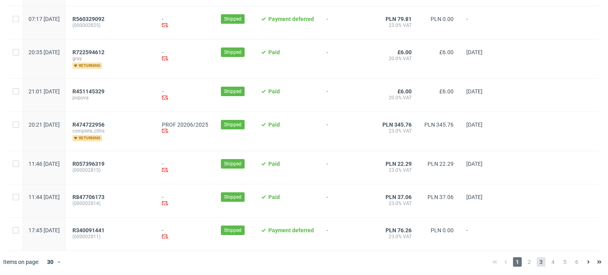
click at [537, 259] on span "3" at bounding box center [541, 262] width 9 height 10
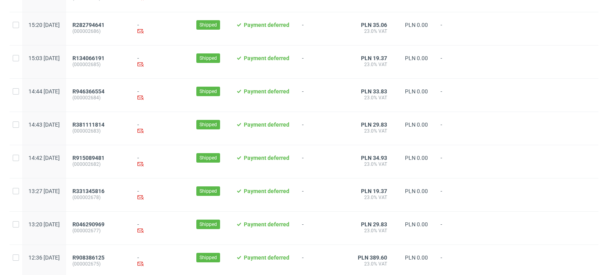
scroll to position [861, 0]
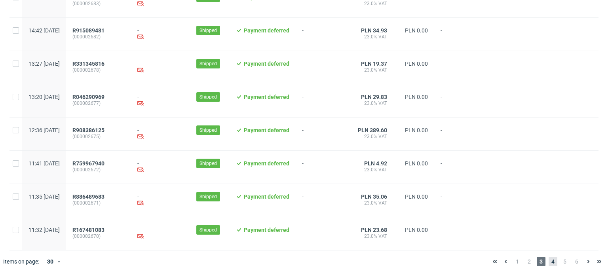
click at [549, 261] on span "4" at bounding box center [553, 262] width 9 height 10
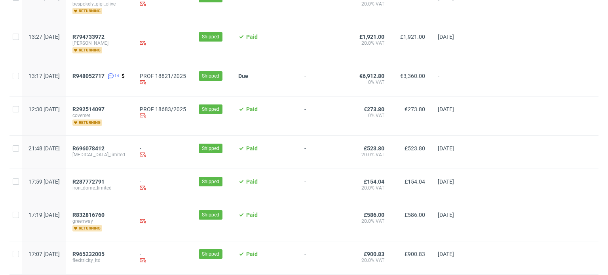
scroll to position [901, 0]
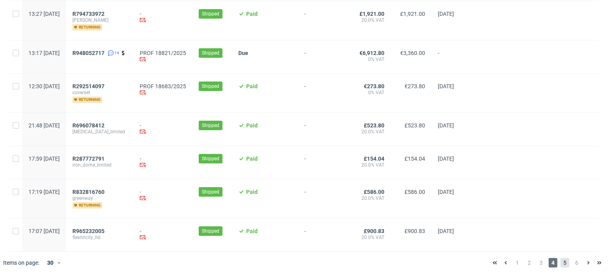
click at [561, 262] on span "5" at bounding box center [565, 263] width 9 height 10
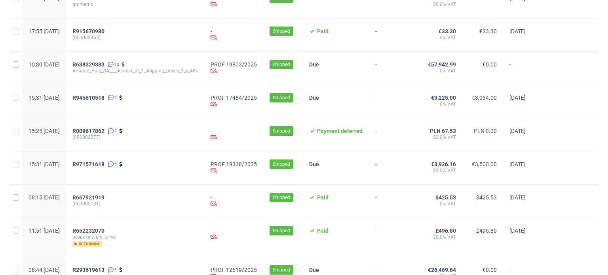
scroll to position [872, 0]
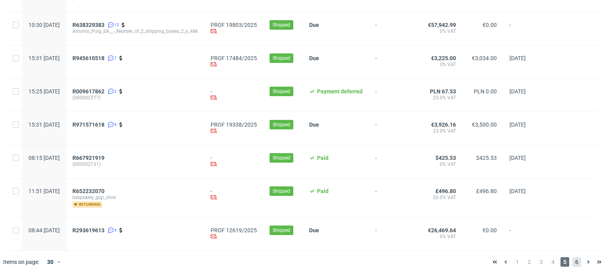
click at [573, 263] on span "6" at bounding box center [577, 262] width 9 height 10
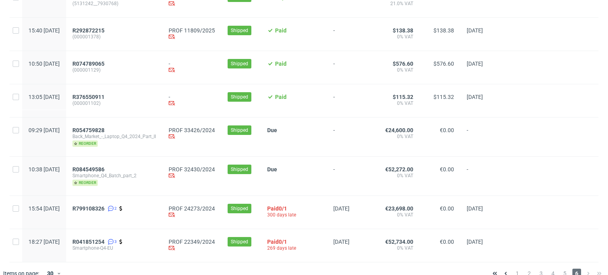
scroll to position [250, 0]
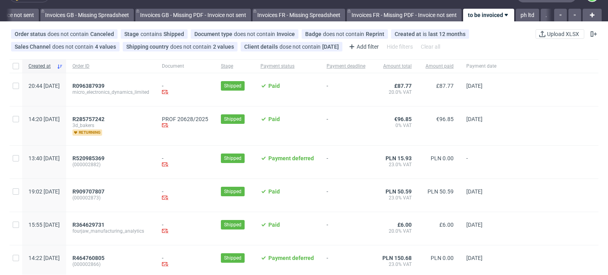
scroll to position [15, 0]
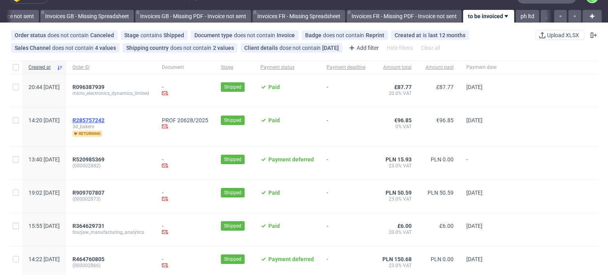
click at [105, 119] on span "R285757242" at bounding box center [88, 120] width 32 height 6
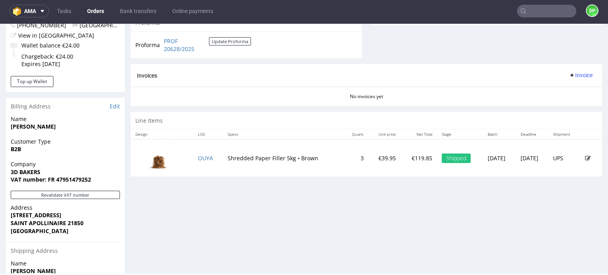
scroll to position [323, 0]
click at [83, 192] on button "Revalidate VAT number" at bounding box center [65, 194] width 109 height 8
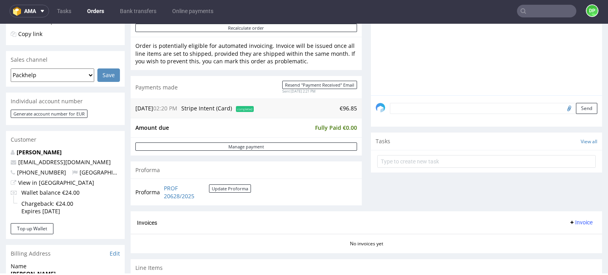
scroll to position [179, 0]
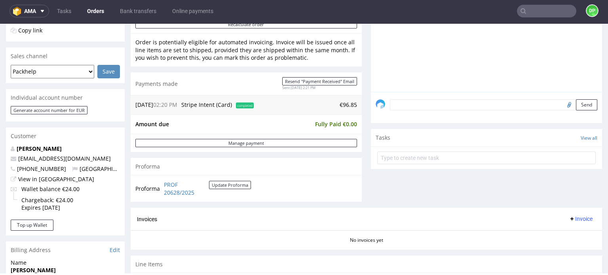
click at [572, 217] on span "Invoice" at bounding box center [581, 219] width 24 height 6
click at [552, 177] on li "Generate" at bounding box center [565, 173] width 51 height 14
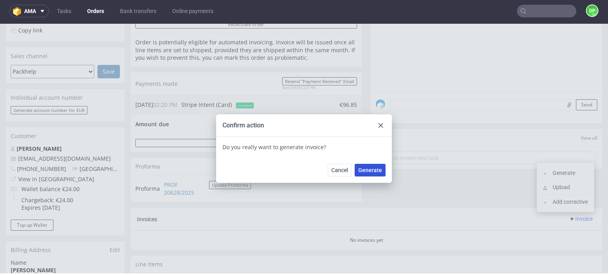
click at [361, 170] on span "Generate" at bounding box center [370, 171] width 24 height 6
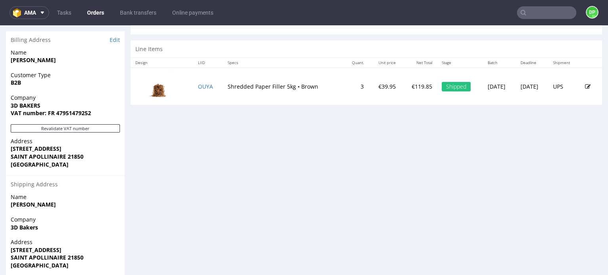
scroll to position [417, 0]
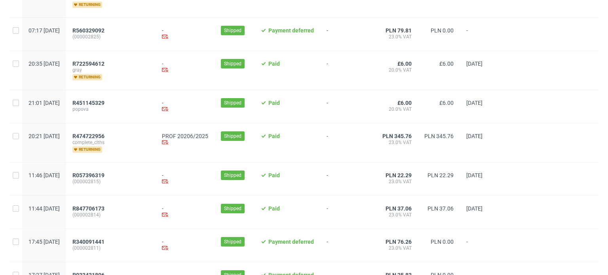
scroll to position [866, 0]
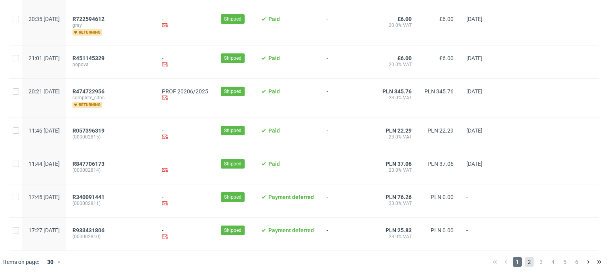
click at [525, 259] on span "2" at bounding box center [529, 262] width 9 height 10
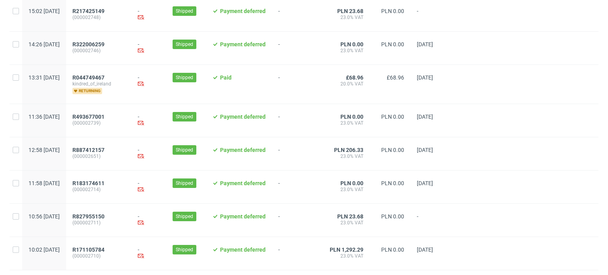
scroll to position [844, 0]
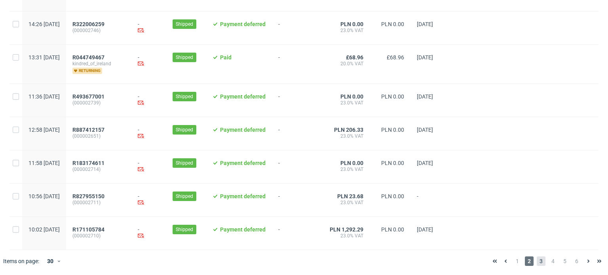
click at [537, 259] on span "3" at bounding box center [541, 262] width 9 height 10
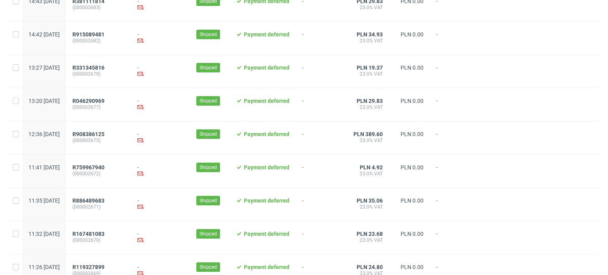
scroll to position [861, 0]
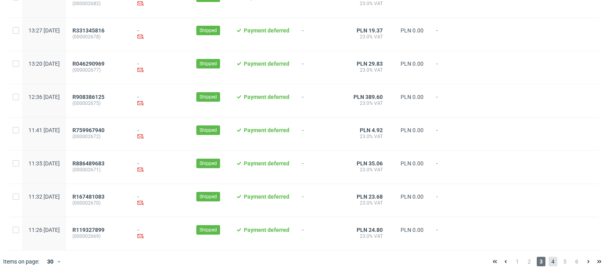
click at [549, 263] on span "4" at bounding box center [553, 262] width 9 height 10
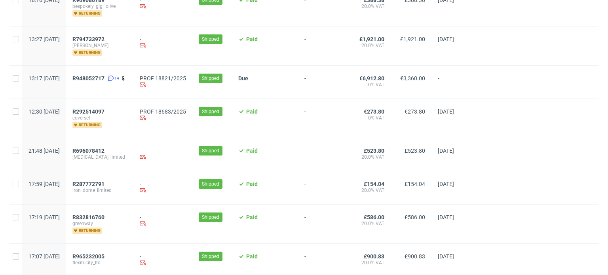
scroll to position [907, 0]
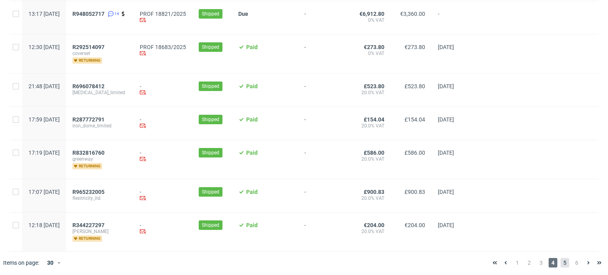
click at [562, 261] on span "5" at bounding box center [565, 263] width 9 height 10
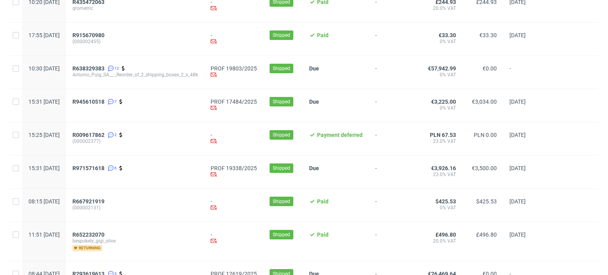
scroll to position [866, 0]
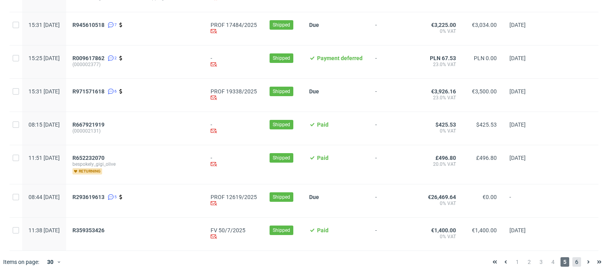
click at [573, 263] on span "6" at bounding box center [577, 262] width 9 height 10
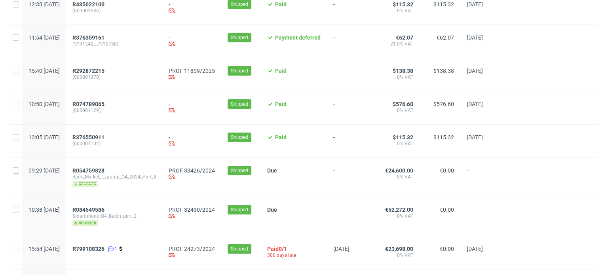
scroll to position [217, 0]
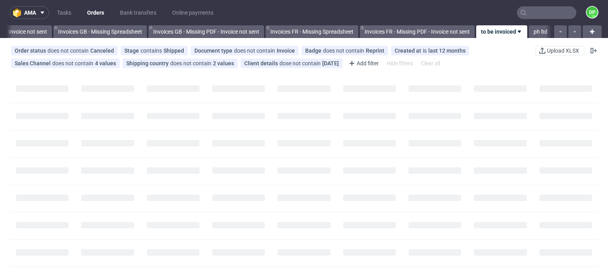
scroll to position [0, 1014]
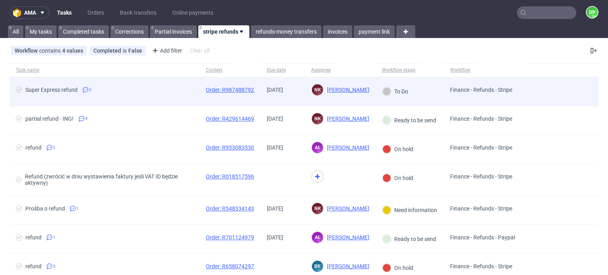
click at [161, 90] on span "Super Express refund 2" at bounding box center [104, 92] width 177 height 10
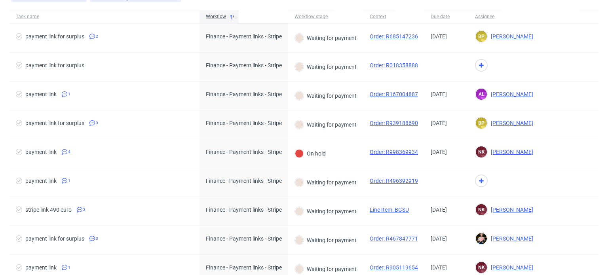
scroll to position [54, 0]
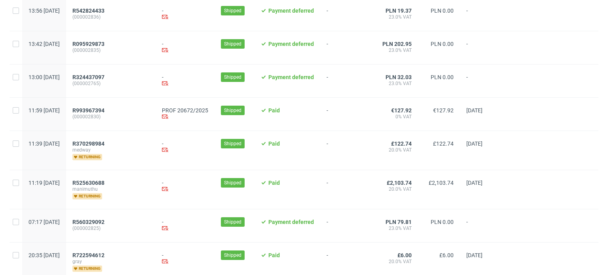
scroll to position [643, 0]
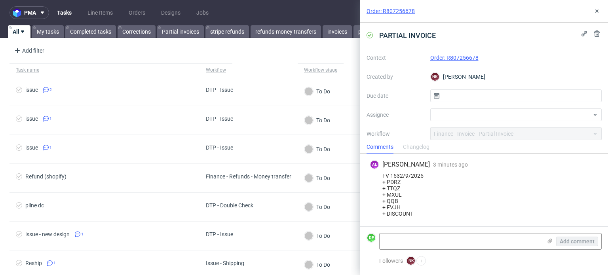
click at [412, 147] on div "Changelog" at bounding box center [416, 147] width 27 height 13
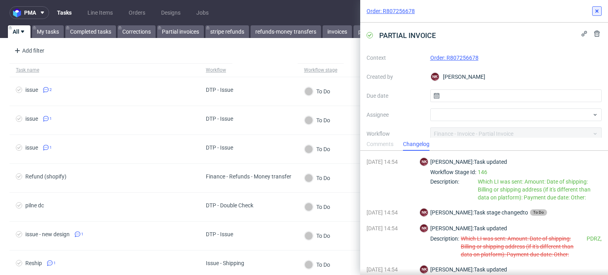
click at [596, 11] on icon at bounding box center [597, 11] width 6 height 6
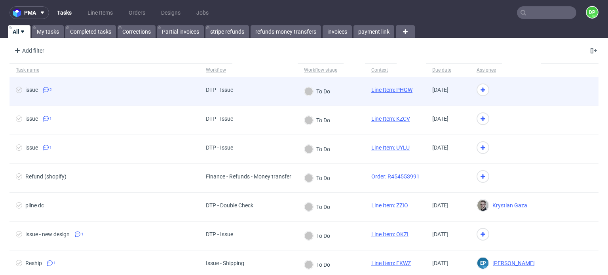
click at [169, 90] on span "issue 2" at bounding box center [104, 92] width 177 height 10
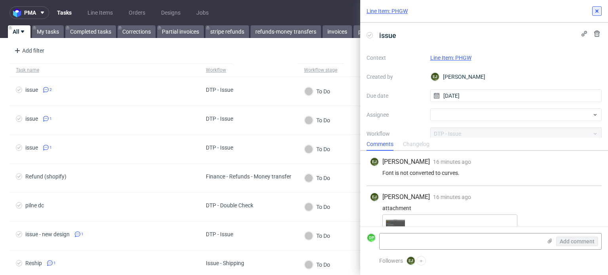
click at [597, 9] on icon at bounding box center [597, 11] width 6 height 6
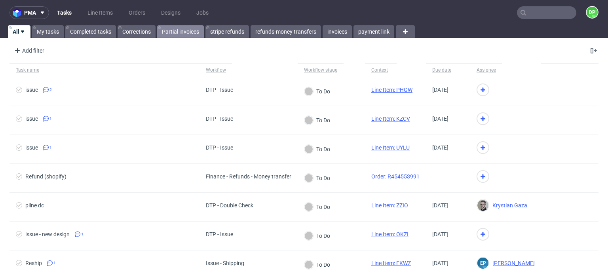
click at [185, 33] on link "Partial invoices" at bounding box center [180, 31] width 47 height 13
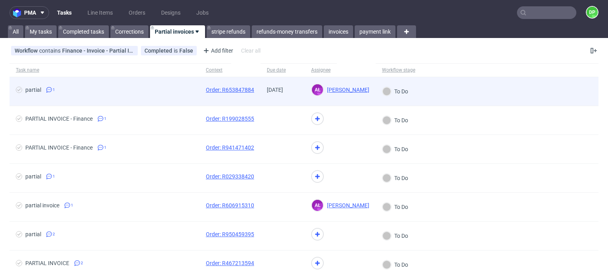
click at [149, 98] on div "partial 1" at bounding box center [105, 91] width 190 height 29
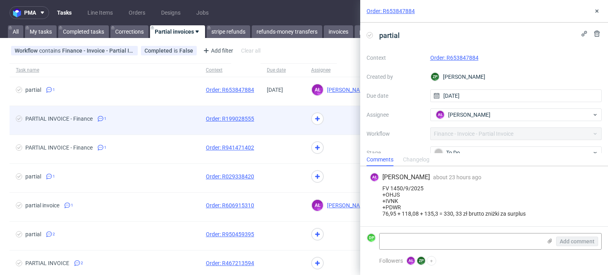
click at [152, 110] on div "PARTIAL INVOICE - Finance 1" at bounding box center [105, 120] width 190 height 29
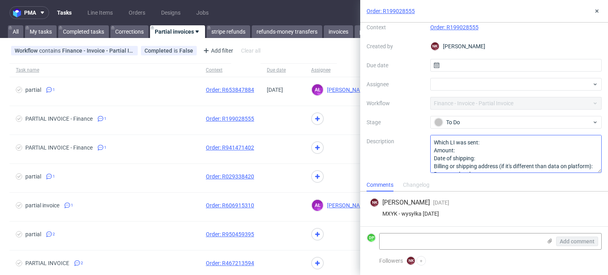
scroll to position [24, 0]
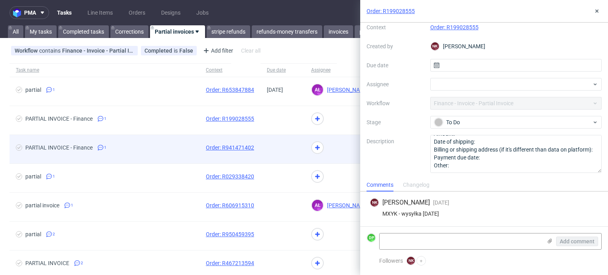
click at [158, 143] on div "PARTIAL INVOICE - Finance 1" at bounding box center [105, 149] width 190 height 29
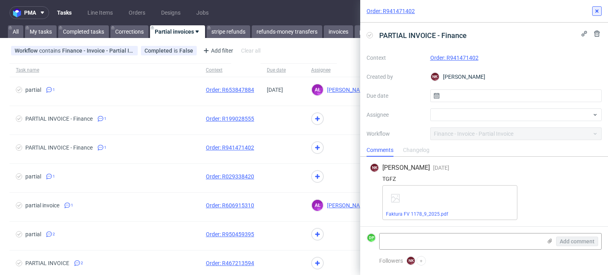
click at [601, 11] on button at bounding box center [597, 11] width 10 height 10
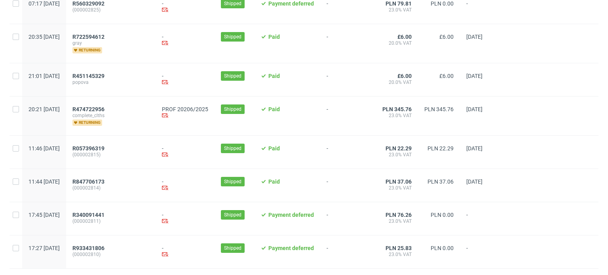
scroll to position [866, 0]
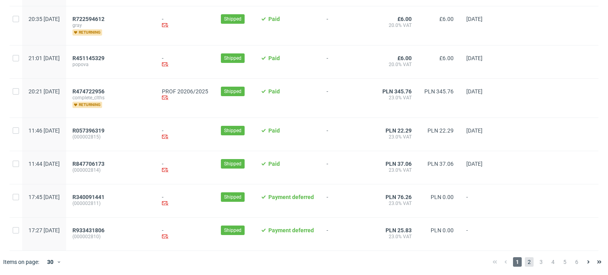
click at [525, 261] on span "2" at bounding box center [529, 262] width 9 height 10
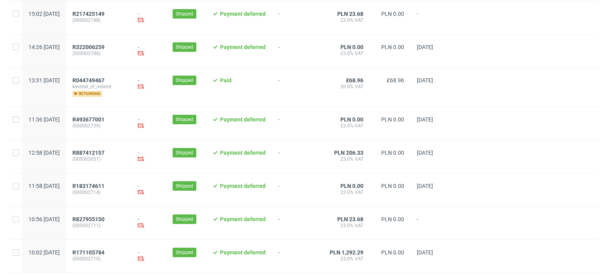
scroll to position [844, 0]
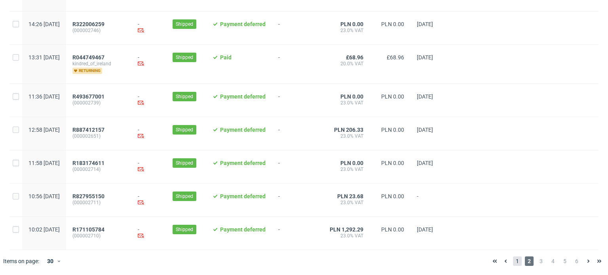
click at [513, 261] on span "1" at bounding box center [517, 262] width 9 height 10
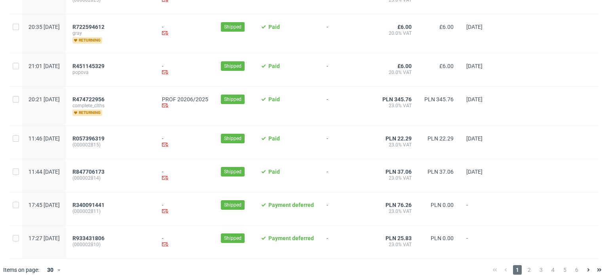
scroll to position [866, 0]
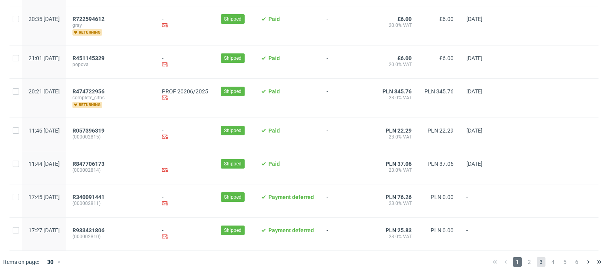
click at [537, 263] on span "3" at bounding box center [541, 262] width 9 height 10
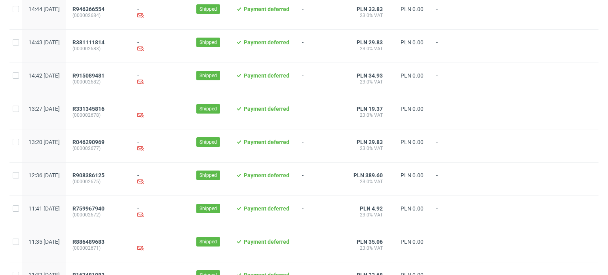
scroll to position [861, 0]
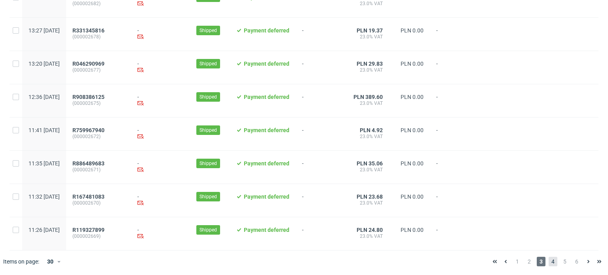
click at [549, 263] on span "4" at bounding box center [553, 262] width 9 height 10
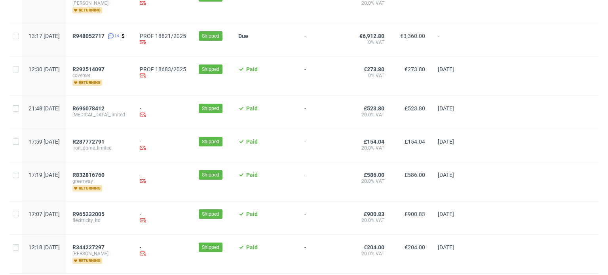
scroll to position [907, 0]
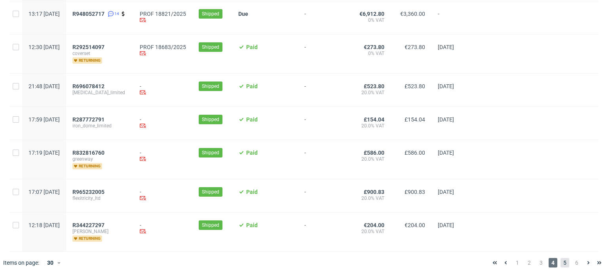
click at [561, 261] on span "5" at bounding box center [565, 263] width 9 height 10
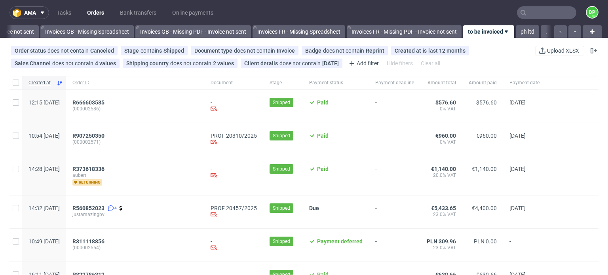
scroll to position [48, 0]
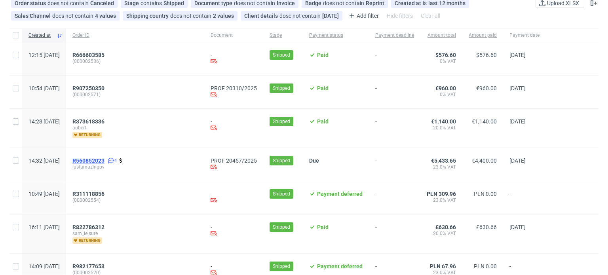
click at [105, 158] on span "R560852023" at bounding box center [88, 161] width 32 height 6
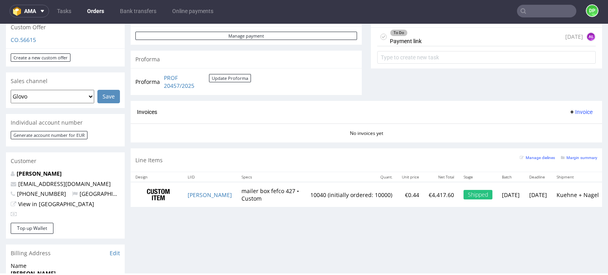
scroll to position [288, 0]
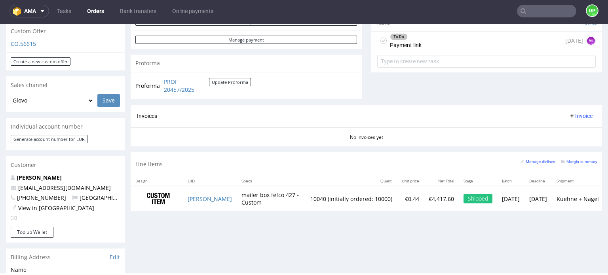
click at [449, 36] on div "To Do Payment link 2 days ago AŁ" at bounding box center [486, 41] width 219 height 19
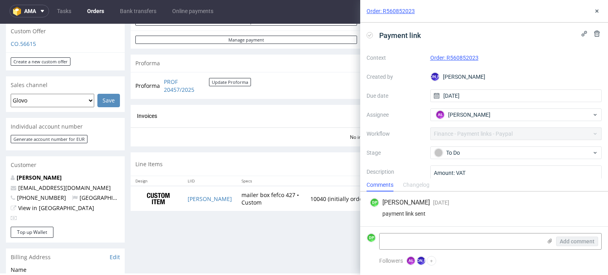
scroll to position [30, 0]
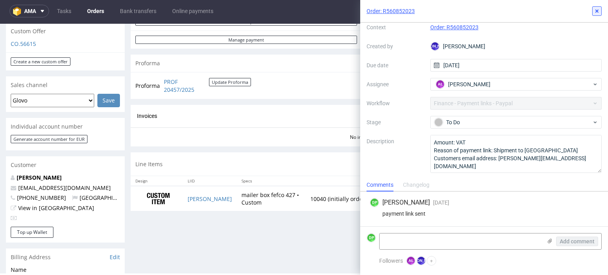
click at [593, 12] on button at bounding box center [597, 11] width 10 height 10
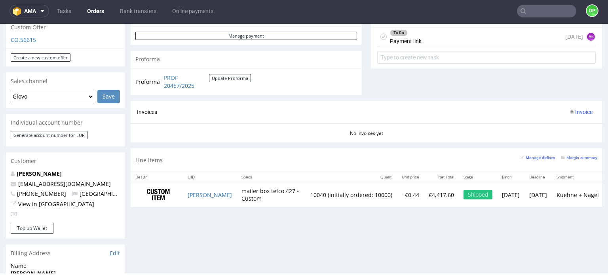
scroll to position [292, 0]
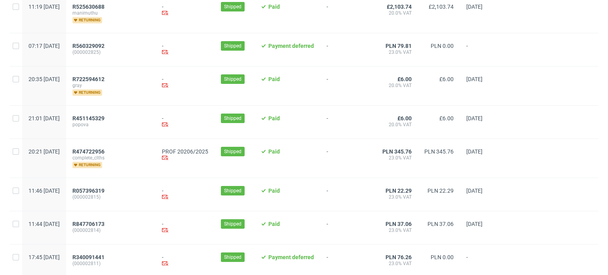
scroll to position [866, 0]
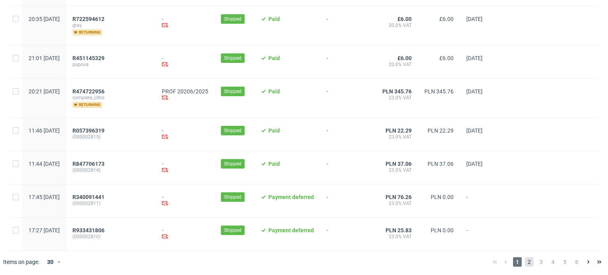
drag, startPoint x: 524, startPoint y: 254, endPoint x: 521, endPoint y: 260, distance: 6.0
click at [523, 256] on div "1 2 3 4 5 6" at bounding box center [547, 262] width 122 height 22
click at [525, 261] on span "2" at bounding box center [529, 262] width 9 height 10
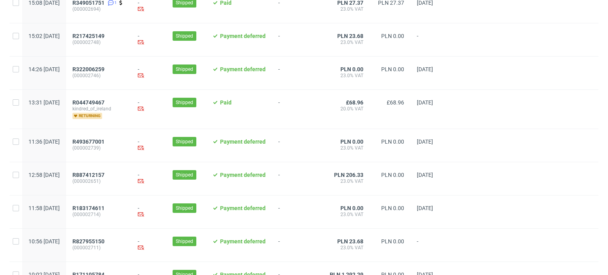
scroll to position [844, 0]
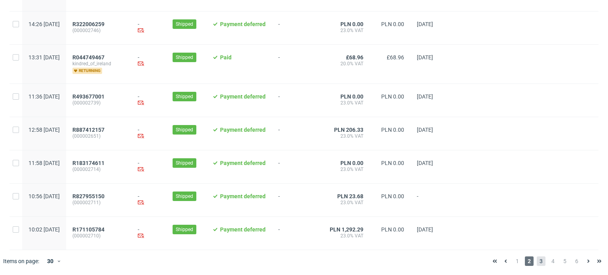
click at [537, 262] on span "3" at bounding box center [541, 262] width 9 height 10
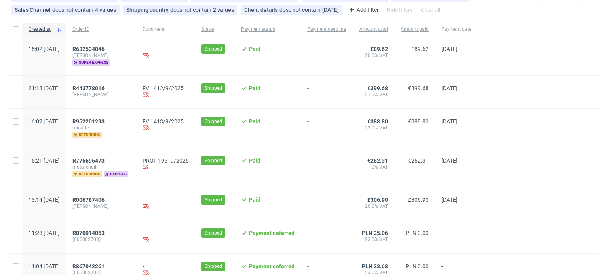
scroll to position [79, 0]
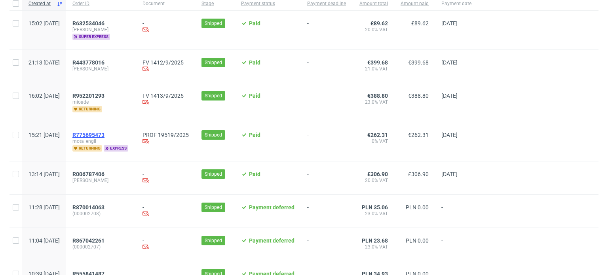
click at [105, 133] on span "R775695473" at bounding box center [88, 135] width 32 height 6
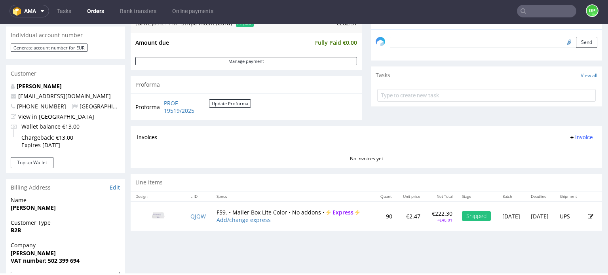
scroll to position [317, 0]
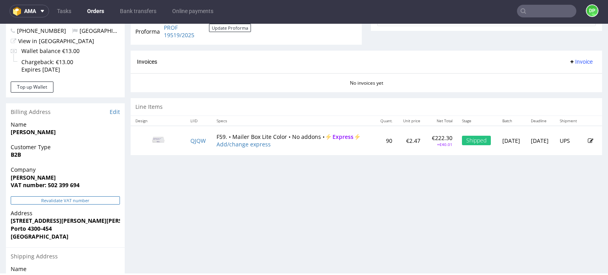
click at [55, 197] on button "Revalidate VAT number" at bounding box center [65, 200] width 109 height 8
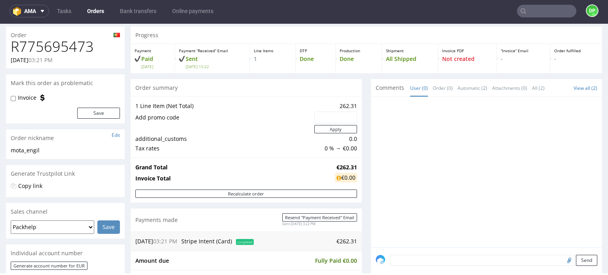
scroll to position [0, 0]
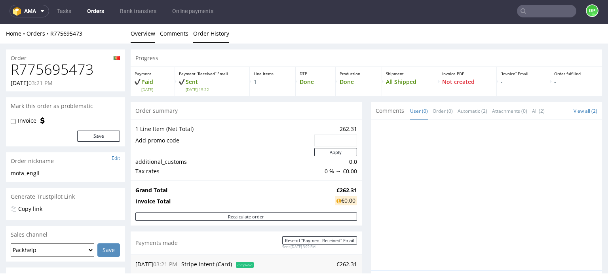
click at [219, 40] on link "Order History" at bounding box center [211, 33] width 36 height 19
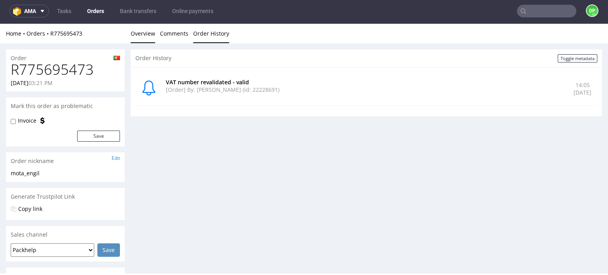
click at [148, 36] on link "Overview" at bounding box center [143, 33] width 25 height 19
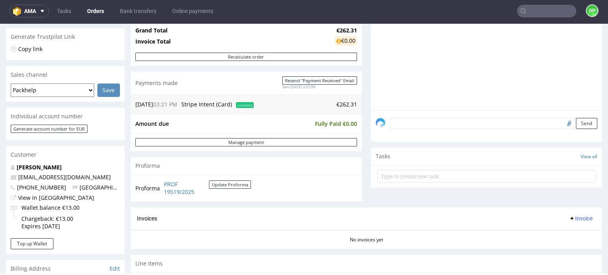
scroll to position [238, 0]
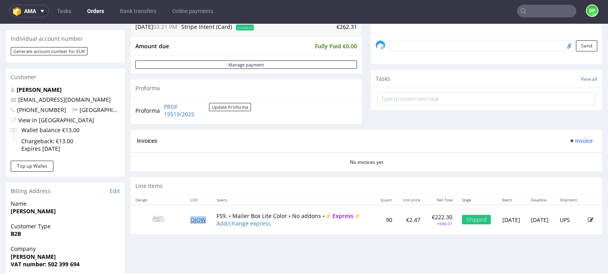
click at [191, 223] on td "QJQW" at bounding box center [199, 219] width 26 height 29
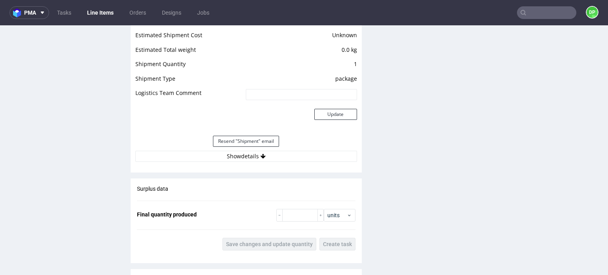
scroll to position [792, 0]
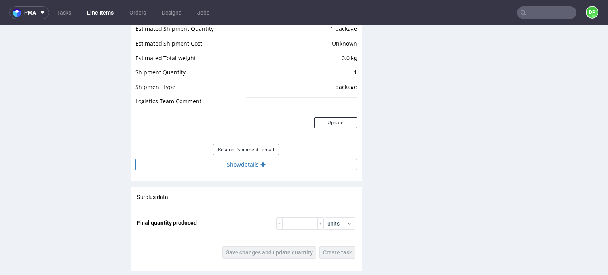
click at [229, 166] on button "Show details" at bounding box center [246, 164] width 222 height 11
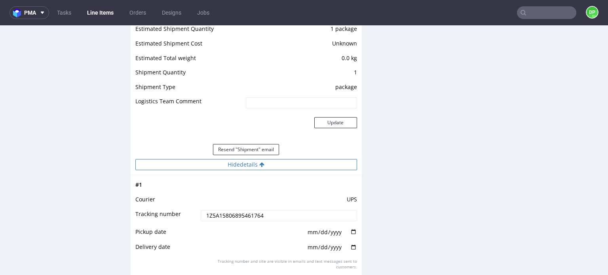
scroll to position [871, 0]
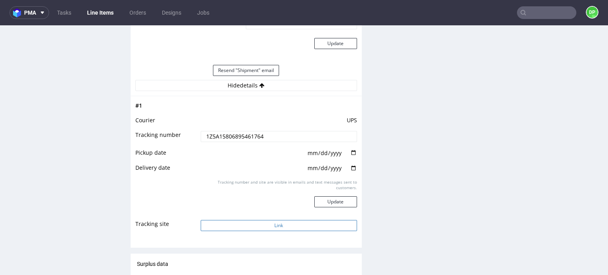
click at [228, 222] on button "Link" at bounding box center [279, 225] width 156 height 11
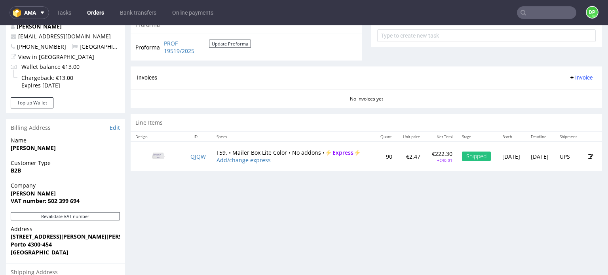
scroll to position [238, 0]
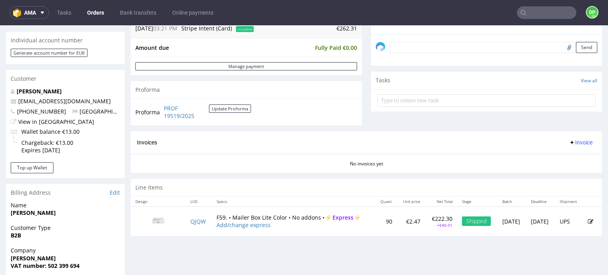
click at [572, 144] on span "Invoice" at bounding box center [581, 142] width 24 height 6
click at [554, 160] on span "Generate" at bounding box center [569, 159] width 38 height 8
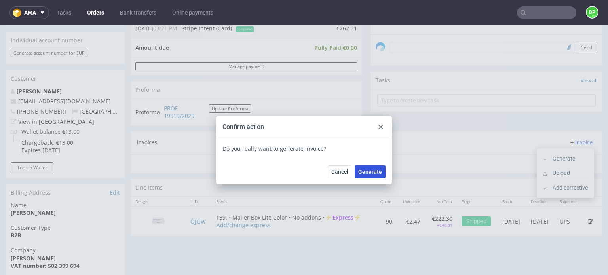
click at [372, 169] on span "Generate" at bounding box center [370, 172] width 24 height 6
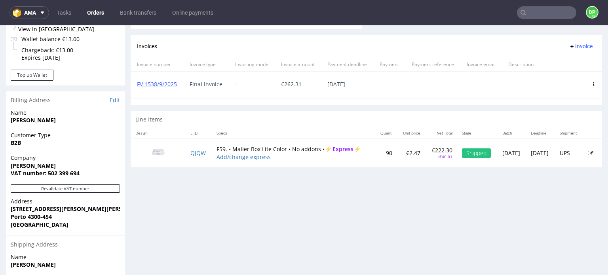
scroll to position [356, 0]
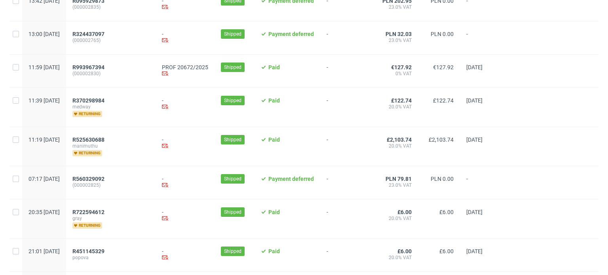
scroll to position [866, 0]
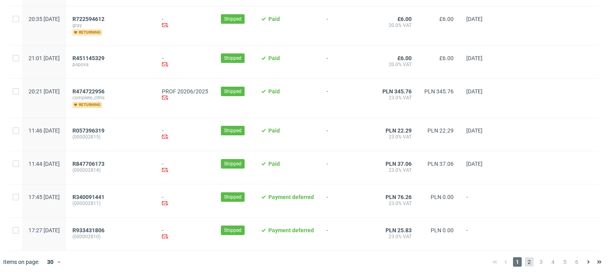
click at [525, 259] on span "2" at bounding box center [529, 262] width 9 height 10
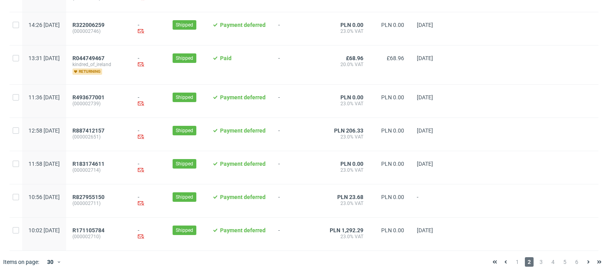
scroll to position [844, 0]
click at [537, 261] on span "3" at bounding box center [541, 262] width 9 height 10
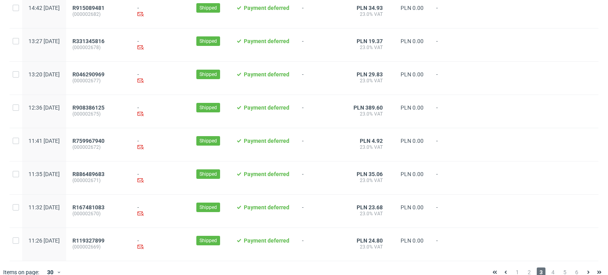
scroll to position [861, 0]
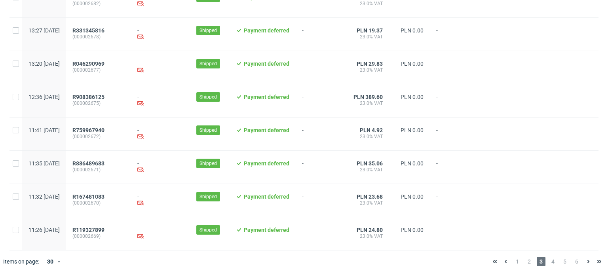
click at [549, 259] on span "4" at bounding box center [553, 262] width 9 height 10
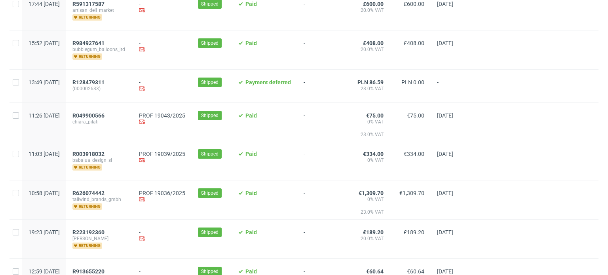
scroll to position [554, 0]
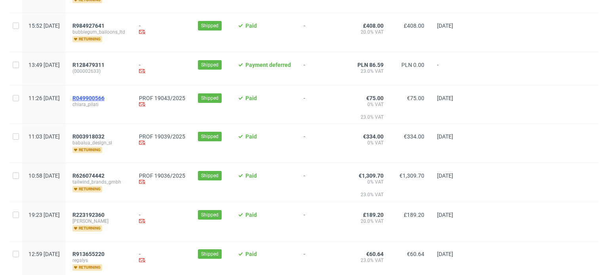
click at [105, 99] on span "R049900566" at bounding box center [88, 98] width 32 height 6
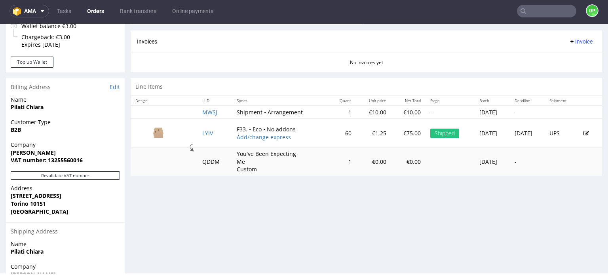
scroll to position [337, 0]
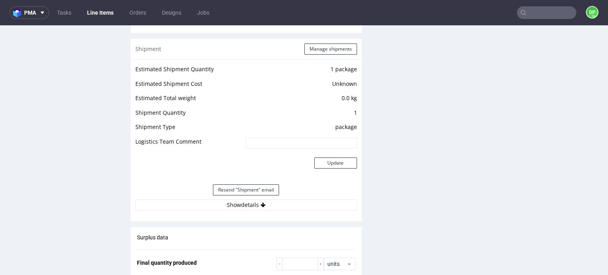
scroll to position [848, 0]
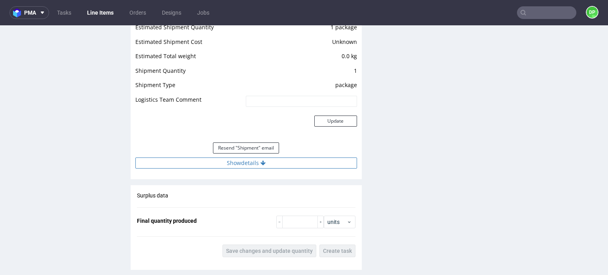
click at [240, 165] on button "Show details" at bounding box center [246, 163] width 222 height 11
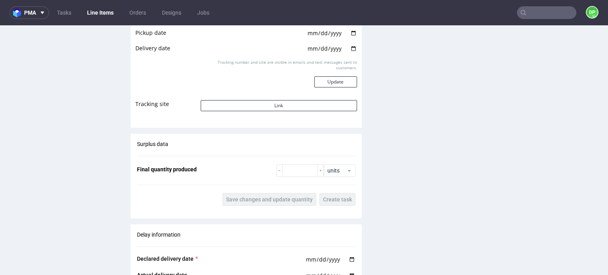
scroll to position [1046, 0]
drag, startPoint x: 215, startPoint y: 112, endPoint x: 214, endPoint y: 102, distance: 10.3
drag, startPoint x: 214, startPoint y: 102, endPoint x: 73, endPoint y: 72, distance: 144.2
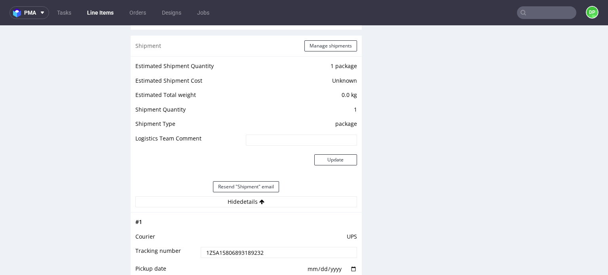
scroll to position [809, 0]
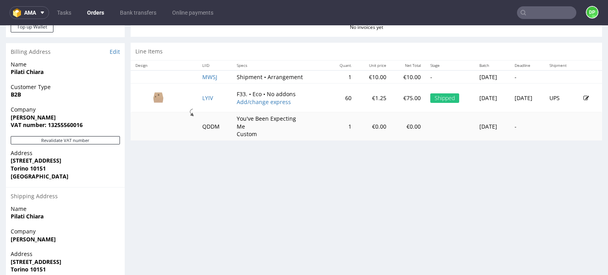
scroll to position [377, 0]
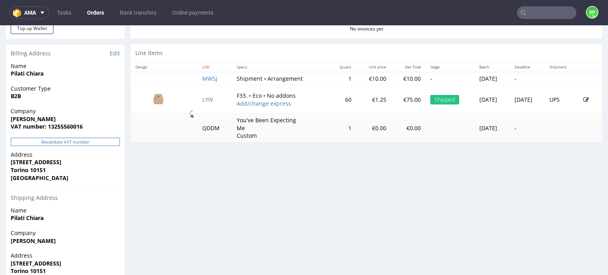
click at [61, 143] on button "Revalidate VAT number" at bounding box center [65, 142] width 109 height 8
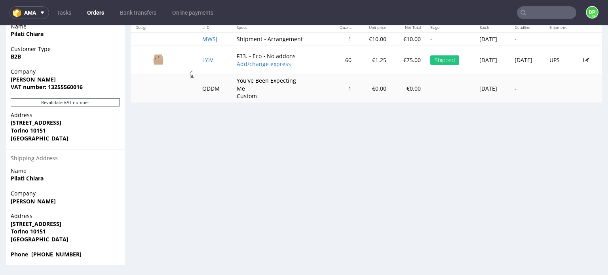
scroll to position [2, 0]
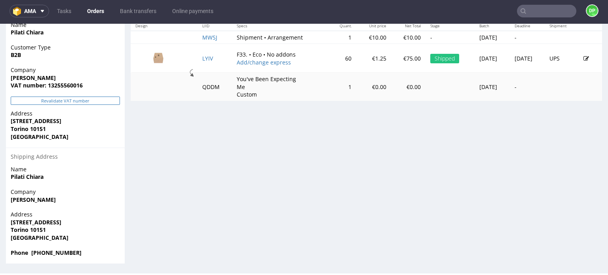
click at [67, 103] on button "Revalidate VAT number" at bounding box center [65, 101] width 109 height 8
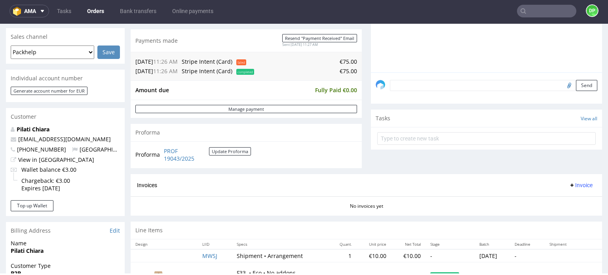
scroll to position [356, 0]
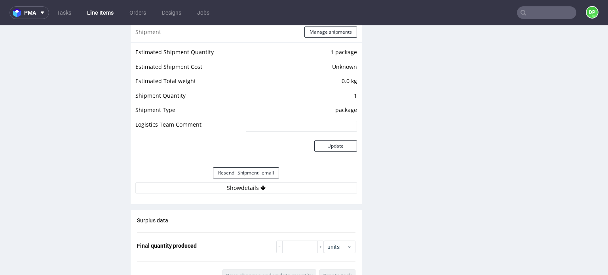
scroll to position [871, 0]
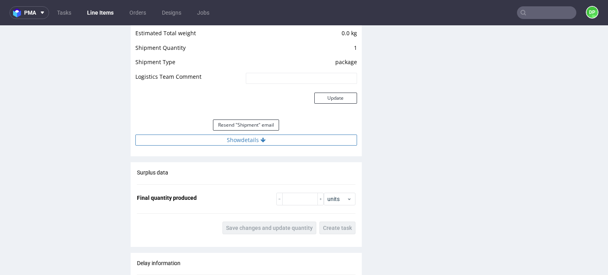
click at [219, 141] on button "Show details" at bounding box center [246, 140] width 222 height 11
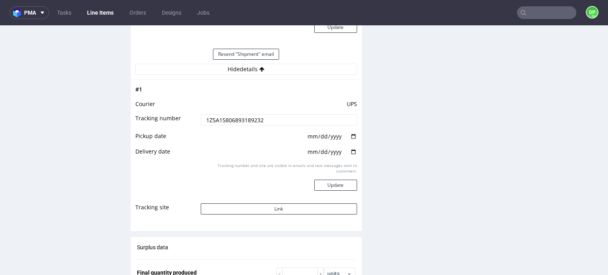
scroll to position [1030, 0]
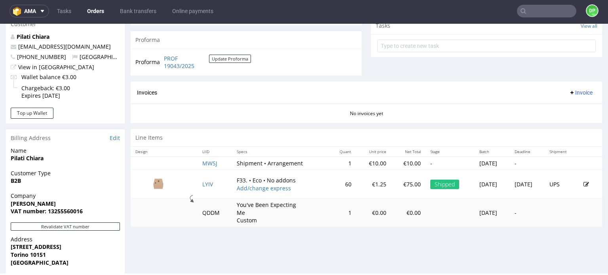
scroll to position [258, 0]
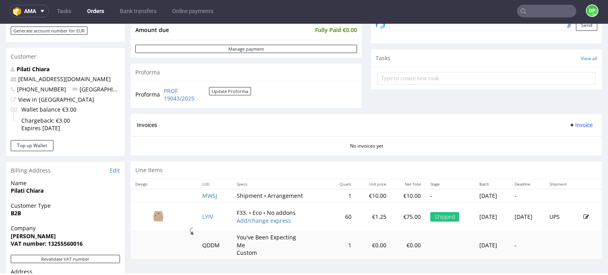
click at [569, 125] on span "Invoice" at bounding box center [581, 125] width 24 height 6
click at [562, 139] on span "Generate" at bounding box center [569, 141] width 38 height 8
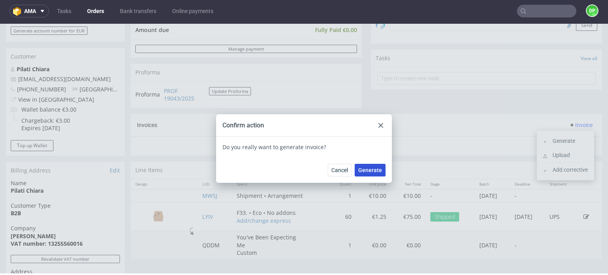
click at [366, 166] on button "Generate" at bounding box center [370, 170] width 31 height 13
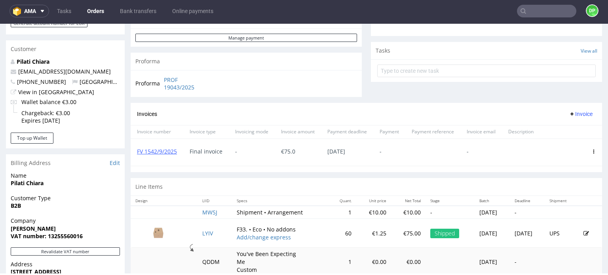
scroll to position [356, 0]
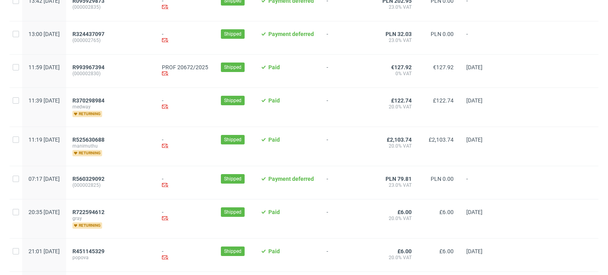
scroll to position [866, 0]
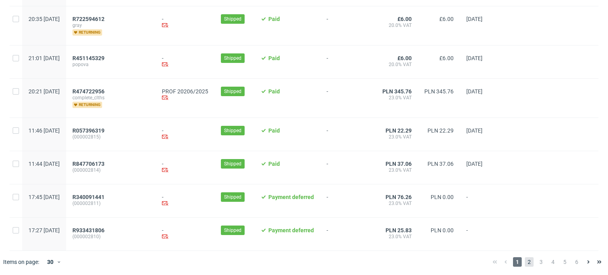
click at [525, 261] on span "2" at bounding box center [529, 262] width 9 height 10
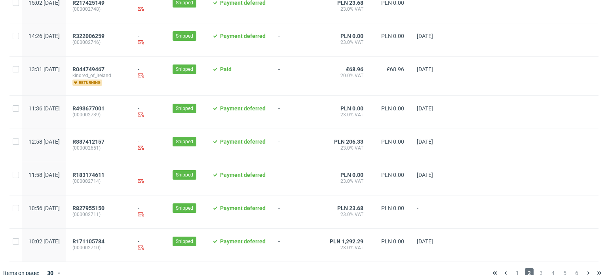
scroll to position [844, 0]
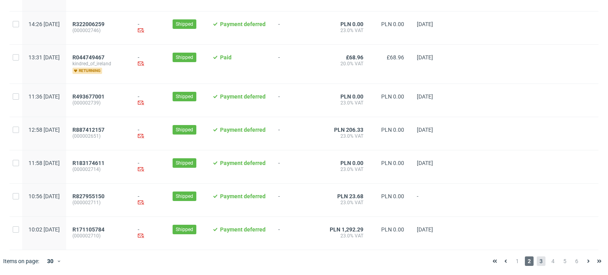
click at [537, 261] on span "3" at bounding box center [541, 262] width 9 height 10
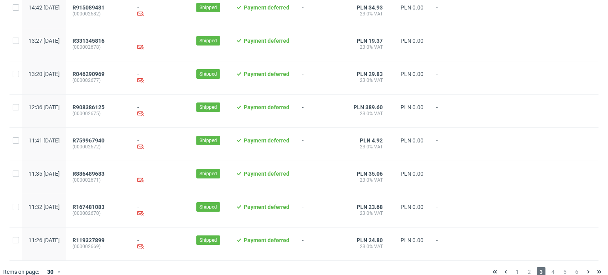
scroll to position [861, 0]
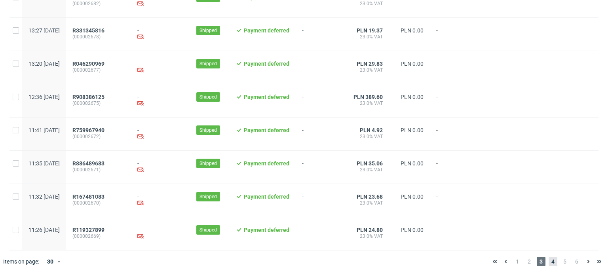
click at [549, 261] on span "4" at bounding box center [553, 262] width 9 height 10
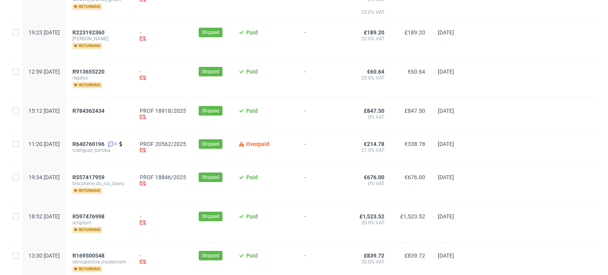
scroll to position [673, 0]
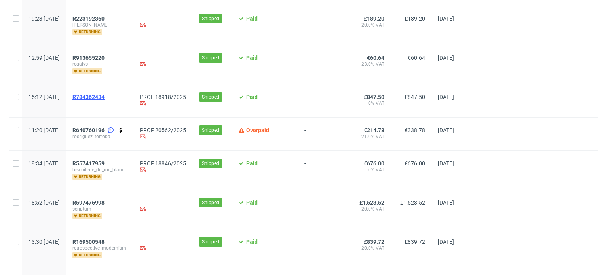
click at [105, 96] on span "R784362434" at bounding box center [88, 97] width 32 height 6
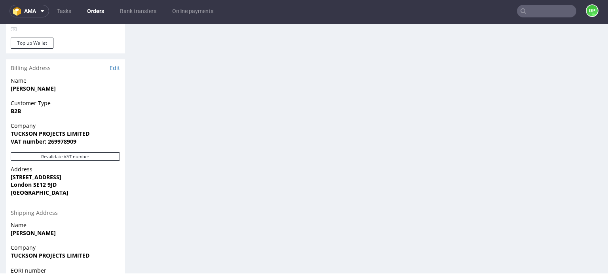
scroll to position [475, 0]
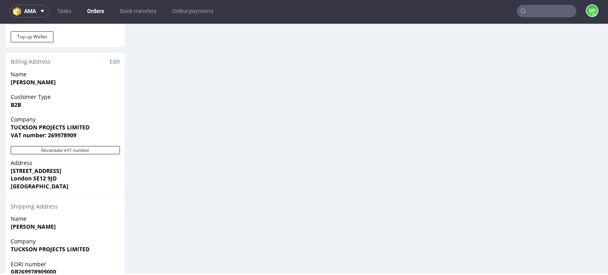
drag, startPoint x: 121, startPoint y: 134, endPoint x: 115, endPoint y: 134, distance: 5.6
drag, startPoint x: 115, startPoint y: 134, endPoint x: 322, endPoint y: 144, distance: 207.0
click at [55, 146] on button "Revalidate VAT number" at bounding box center [65, 150] width 109 height 8
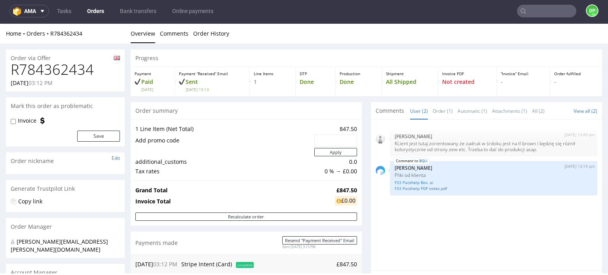
scroll to position [540, 0]
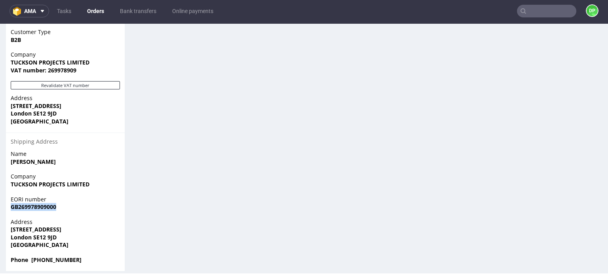
drag, startPoint x: 8, startPoint y: 198, endPoint x: 65, endPoint y: 202, distance: 57.6
click at [65, 202] on div "EORI number GB269978909000" at bounding box center [65, 207] width 119 height 23
copy strong "GB269978909000"
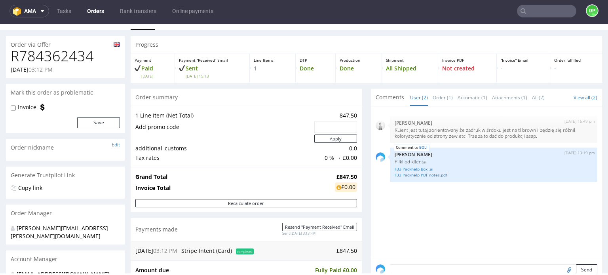
scroll to position [0, 0]
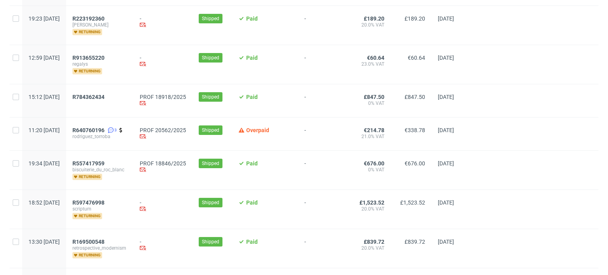
scroll to position [673, 0]
click at [105, 99] on span "R784362434" at bounding box center [88, 97] width 32 height 6
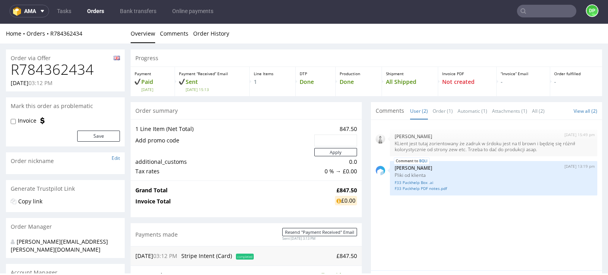
scroll to position [40, 0]
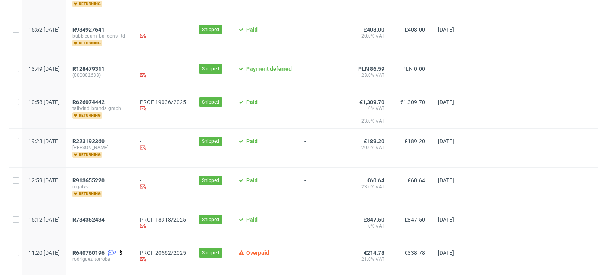
scroll to position [594, 0]
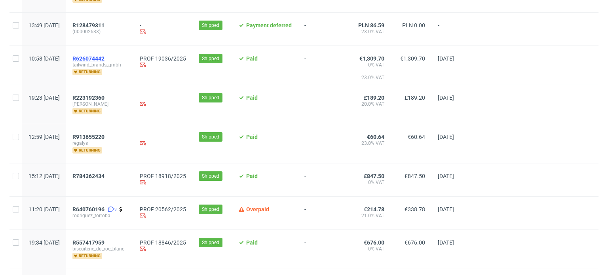
click at [103, 57] on span "R626074442" at bounding box center [88, 58] width 32 height 6
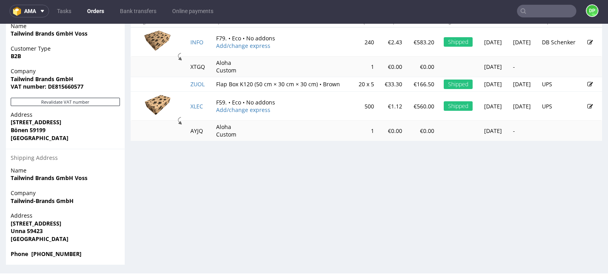
scroll to position [417, 0]
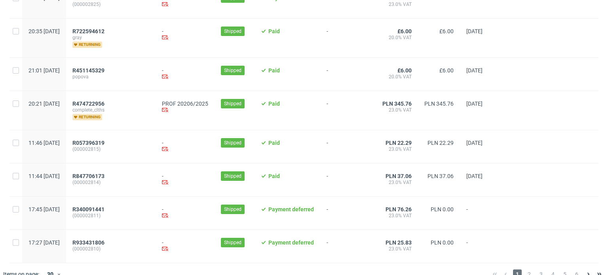
scroll to position [866, 0]
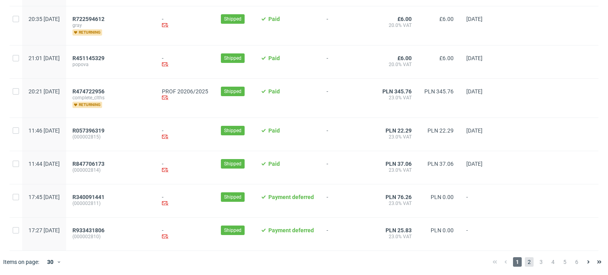
click at [525, 261] on span "2" at bounding box center [529, 262] width 9 height 10
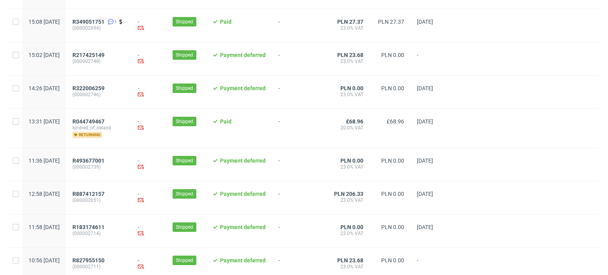
scroll to position [844, 0]
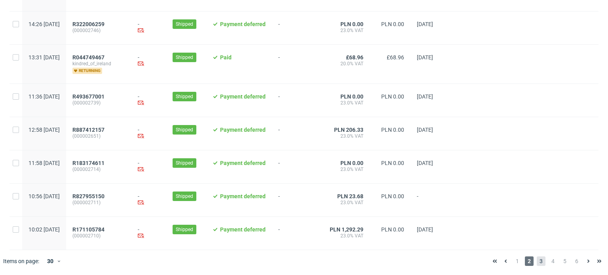
click at [537, 264] on span "3" at bounding box center [541, 262] width 9 height 10
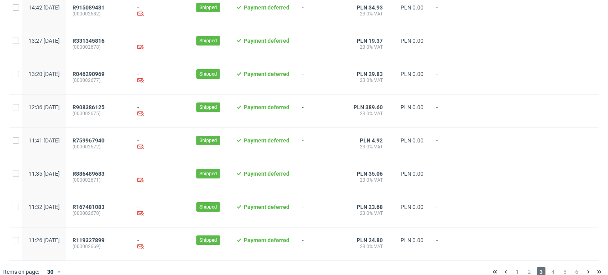
scroll to position [861, 0]
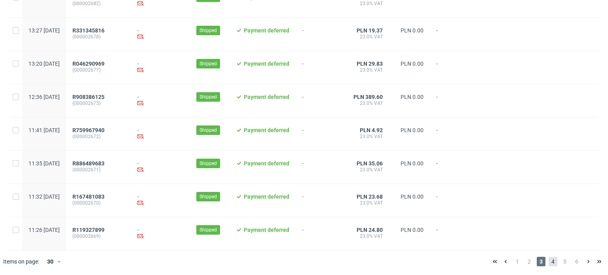
click at [551, 263] on span "4" at bounding box center [553, 262] width 9 height 10
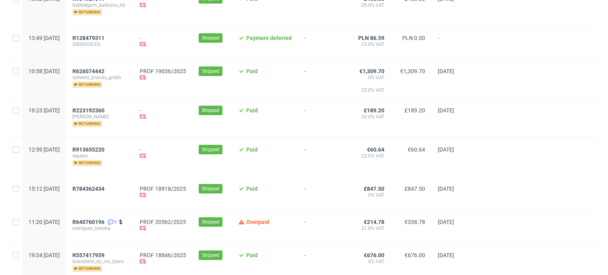
scroll to position [594, 0]
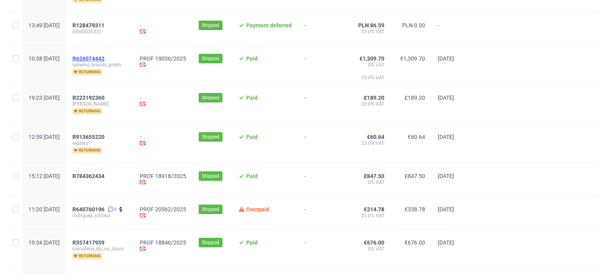
click at [105, 59] on span "R626074442" at bounding box center [88, 58] width 32 height 6
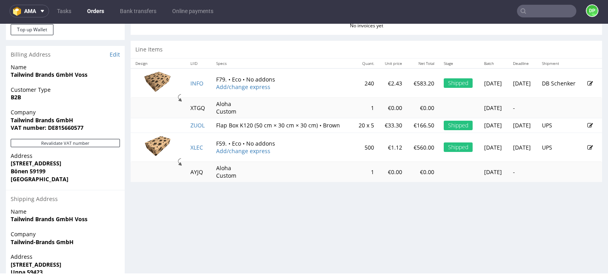
scroll to position [396, 0]
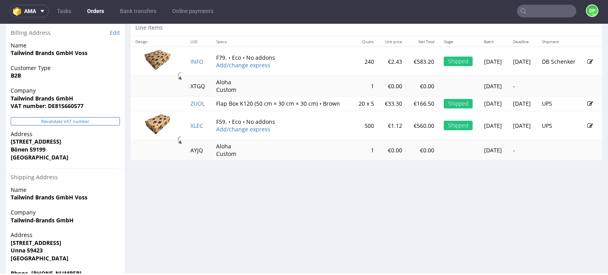
click at [52, 119] on button "Revalidate VAT number" at bounding box center [65, 121] width 109 height 8
drag, startPoint x: 58, startPoint y: 121, endPoint x: 57, endPoint y: 116, distance: 4.5
click at [58, 118] on button "Revalidate VAT number" at bounding box center [65, 121] width 109 height 8
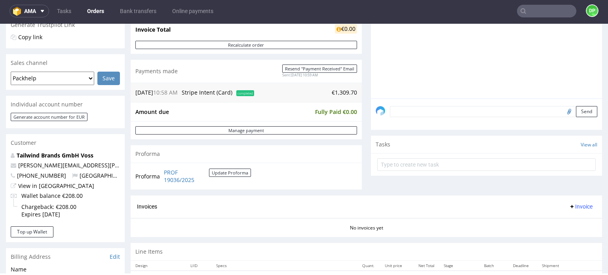
scroll to position [277, 0]
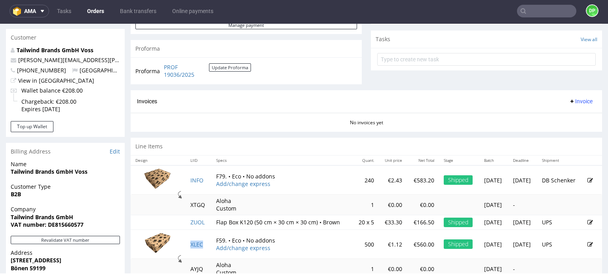
click at [569, 104] on button "Invoice" at bounding box center [581, 102] width 30 height 10
click at [566, 115] on span "Generate" at bounding box center [569, 118] width 38 height 8
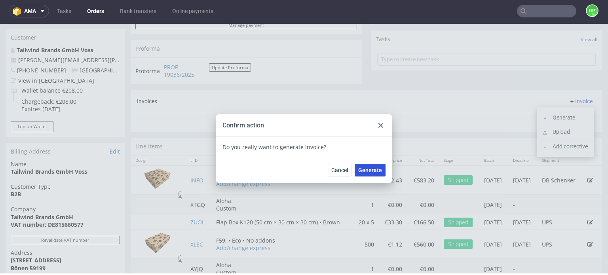
click at [371, 172] on span "Generate" at bounding box center [370, 171] width 24 height 6
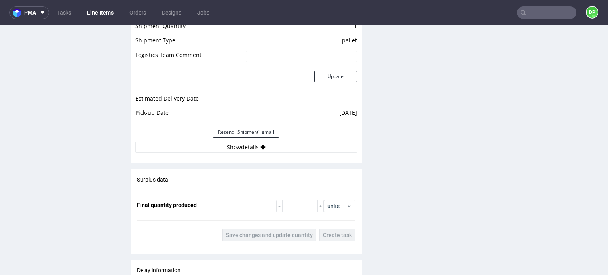
scroll to position [792, 0]
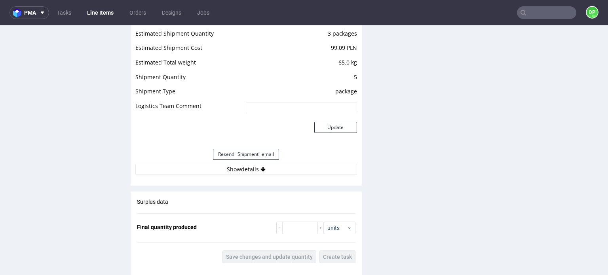
scroll to position [752, 0]
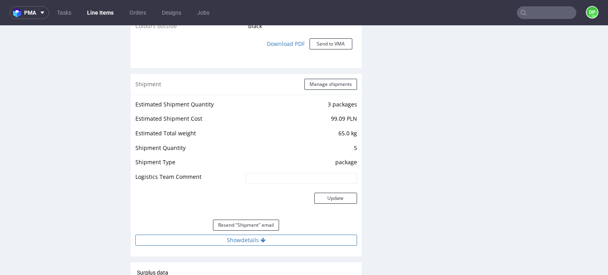
click at [261, 240] on icon at bounding box center [263, 241] width 5 height 6
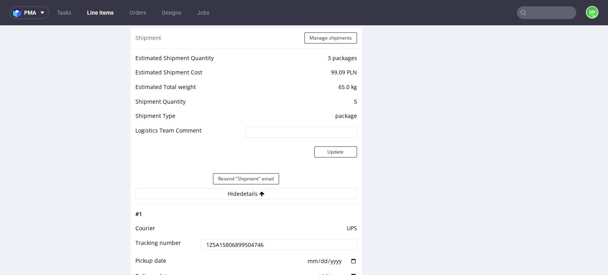
scroll to position [911, 0]
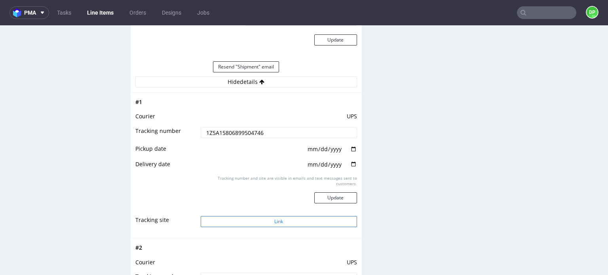
click at [239, 220] on button "Link" at bounding box center [279, 221] width 156 height 11
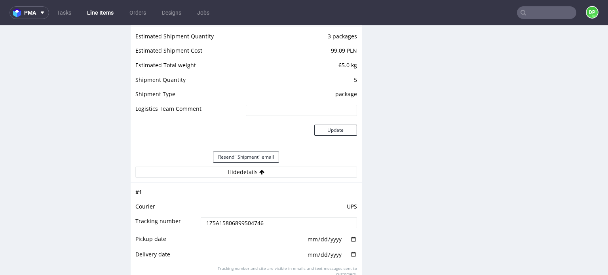
scroll to position [713, 0]
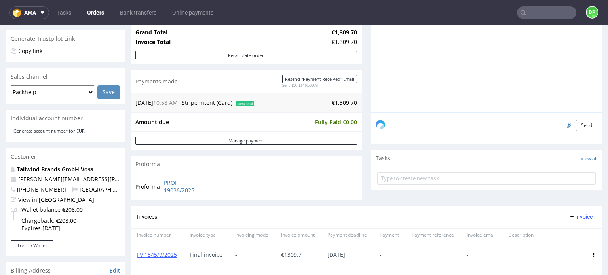
scroll to position [277, 0]
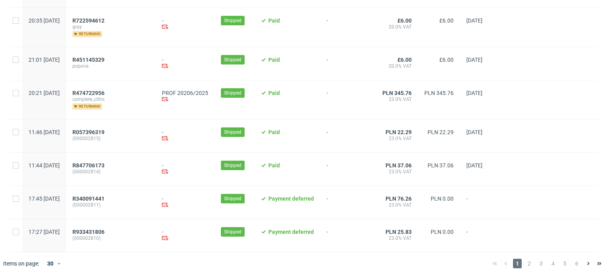
scroll to position [866, 0]
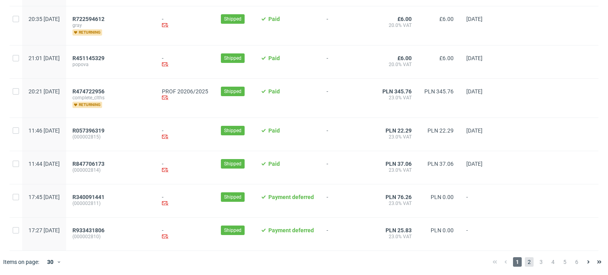
click at [525, 262] on span "2" at bounding box center [529, 262] width 9 height 10
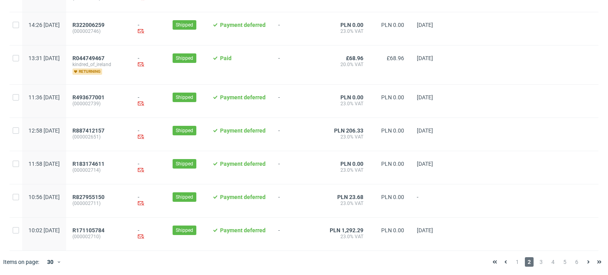
scroll to position [844, 0]
click at [537, 259] on span "3" at bounding box center [541, 262] width 9 height 10
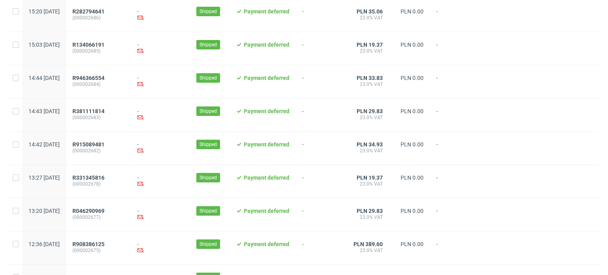
scroll to position [861, 0]
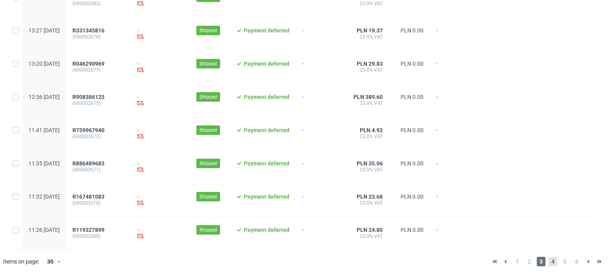
click at [549, 261] on span "4" at bounding box center [553, 262] width 9 height 10
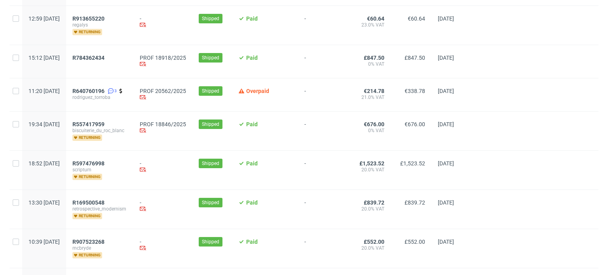
scroll to position [634, 0]
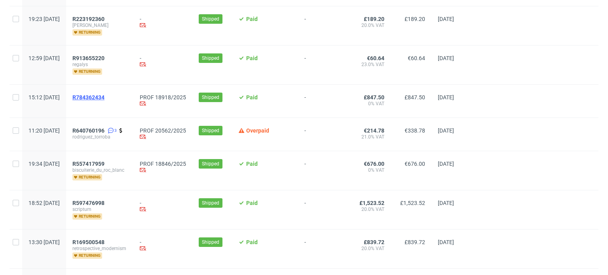
click at [105, 95] on span "R784362434" at bounding box center [88, 97] width 32 height 6
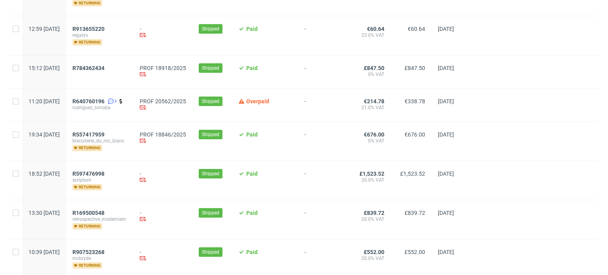
scroll to position [673, 0]
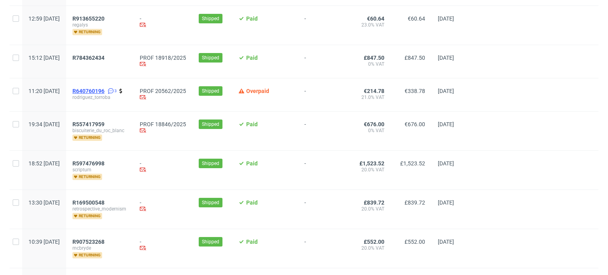
click at [105, 88] on span "R640760196" at bounding box center [88, 91] width 32 height 6
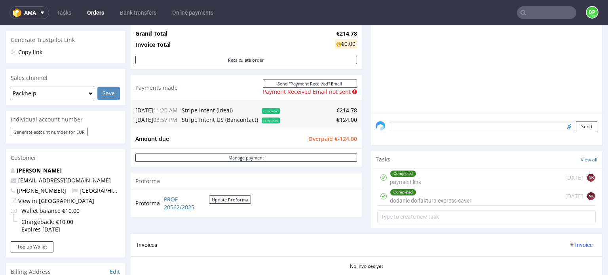
scroll to position [277, 0]
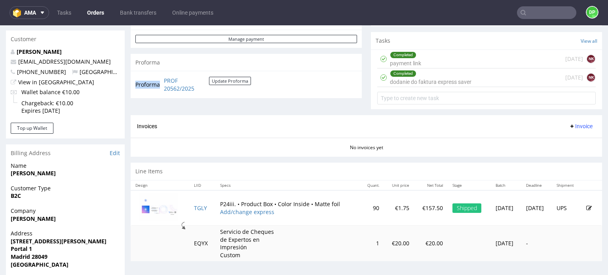
drag, startPoint x: 212, startPoint y: 90, endPoint x: 159, endPoint y: 86, distance: 53.2
click at [159, 86] on tr "Proforma PROF 20562/2025 Update Proforma" at bounding box center [193, 84] width 116 height 17
copy tbody "Proforma"
click at [452, 82] on div "Completed dodanie do faktura express saver" at bounding box center [431, 78] width 82 height 18
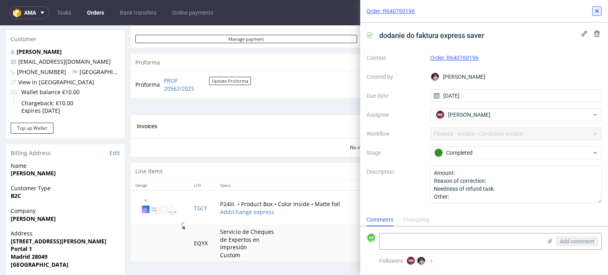
click at [596, 14] on button at bounding box center [597, 11] width 10 height 10
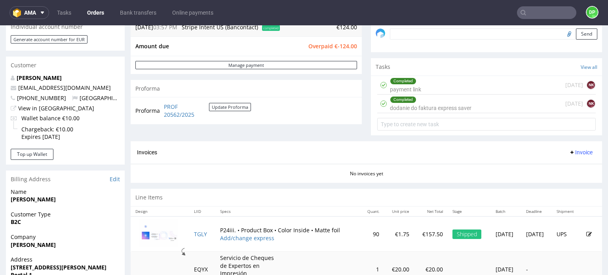
scroll to position [238, 0]
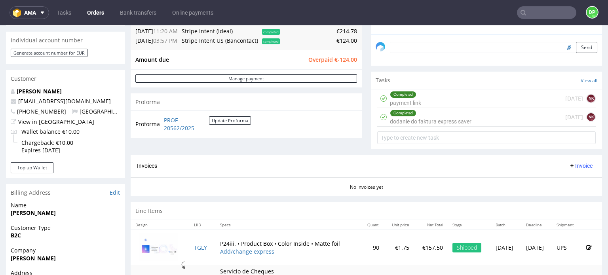
click at [444, 119] on div "Completed dodanie do faktura express saver" at bounding box center [431, 117] width 82 height 18
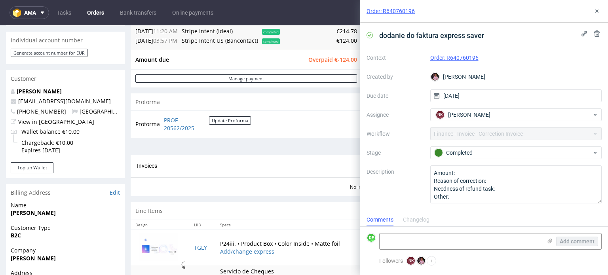
scroll to position [6, 0]
click at [421, 217] on div "Changelog" at bounding box center [416, 220] width 27 height 13
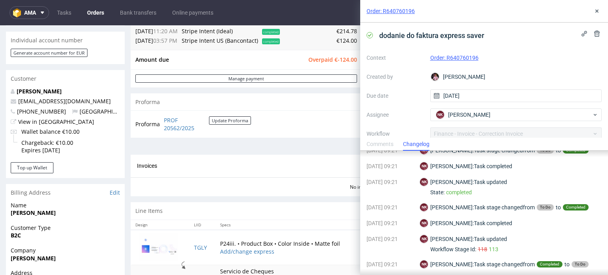
scroll to position [285, 0]
drag, startPoint x: 596, startPoint y: 9, endPoint x: 592, endPoint y: 13, distance: 5.3
click at [596, 9] on icon at bounding box center [597, 11] width 6 height 6
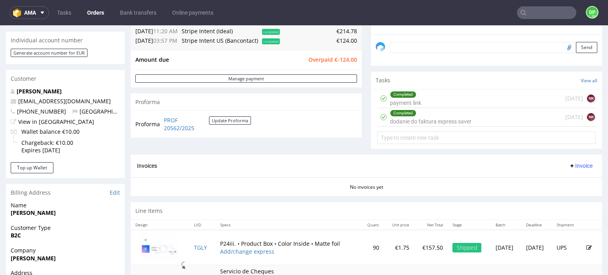
click at [410, 119] on div "Completed dodanie do faktura express saver" at bounding box center [431, 117] width 82 height 18
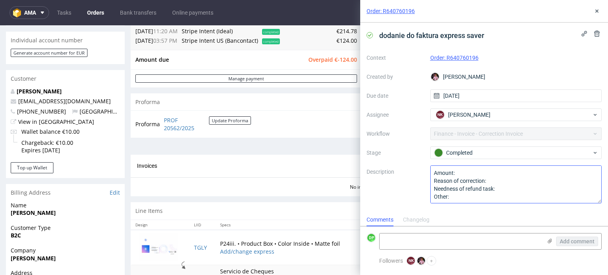
scroll to position [0, 0]
click at [596, 6] on button at bounding box center [597, 11] width 10 height 10
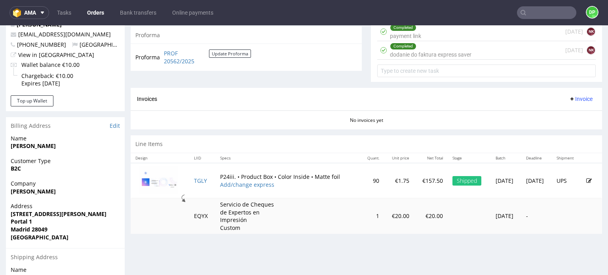
scroll to position [317, 0]
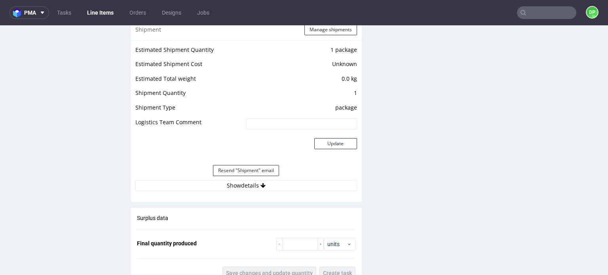
scroll to position [950, 0]
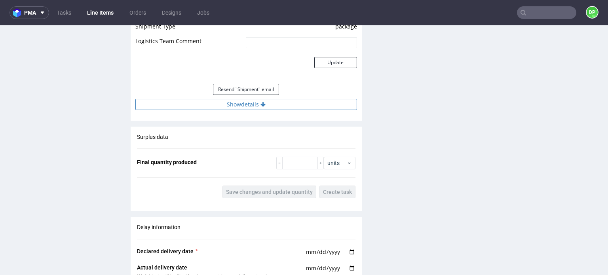
click at [244, 101] on button "Show details" at bounding box center [246, 104] width 222 height 11
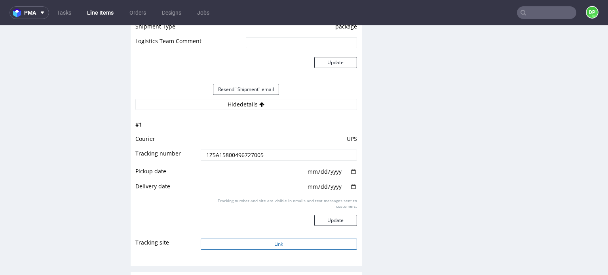
click at [233, 245] on button "Link" at bounding box center [279, 244] width 156 height 11
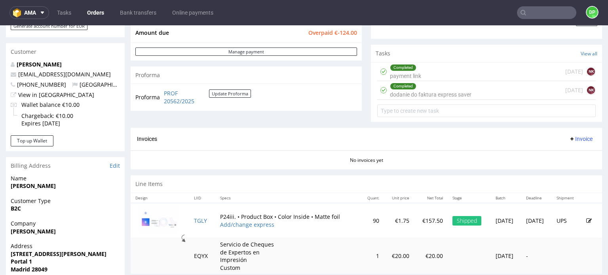
scroll to position [317, 0]
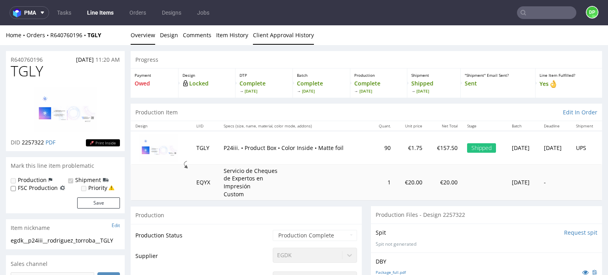
click at [270, 37] on link "Client Approval History" at bounding box center [283, 34] width 61 height 19
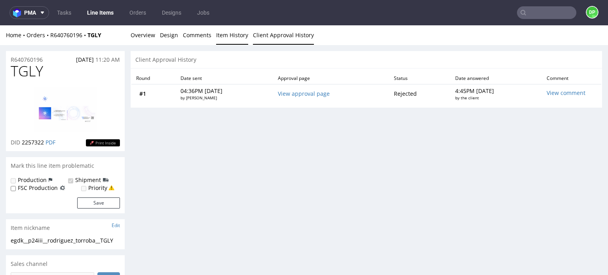
click at [231, 36] on link "Item History" at bounding box center [232, 34] width 32 height 19
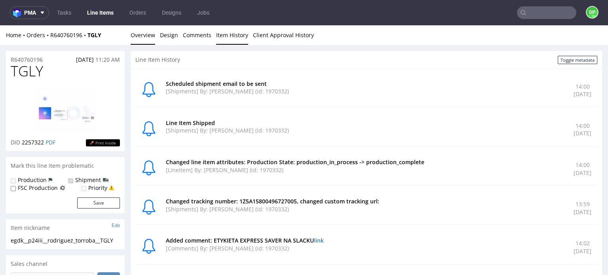
click at [143, 35] on link "Overview" at bounding box center [143, 34] width 25 height 19
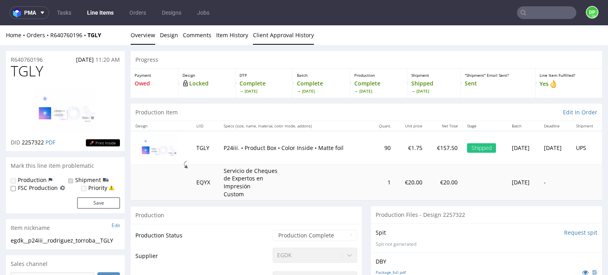
click at [253, 40] on link "Client Approval History" at bounding box center [283, 34] width 61 height 19
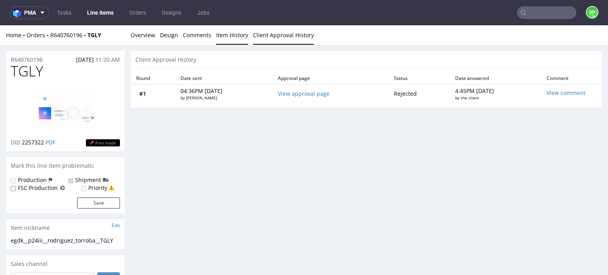
click at [228, 36] on link "Item History" at bounding box center [232, 34] width 32 height 19
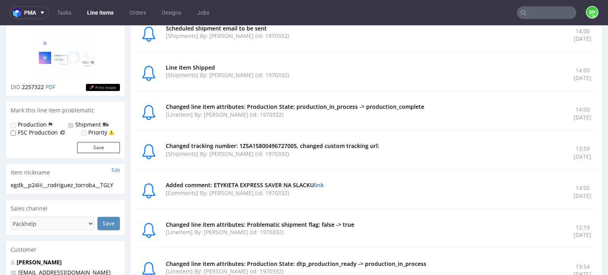
scroll to position [119, 0]
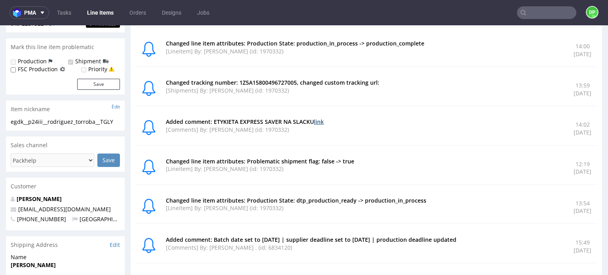
click at [321, 124] on link "link" at bounding box center [319, 122] width 10 height 8
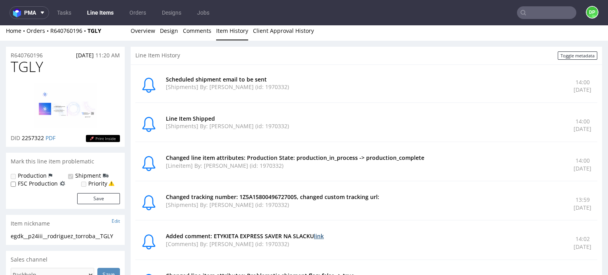
scroll to position [0, 0]
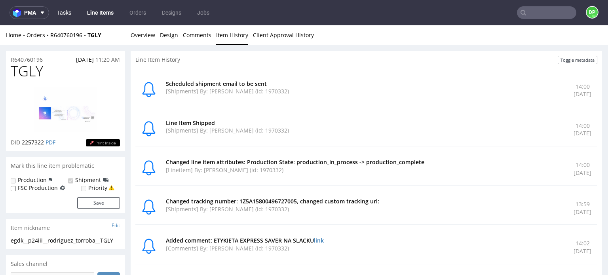
click at [69, 8] on link "Tasks" at bounding box center [64, 12] width 24 height 13
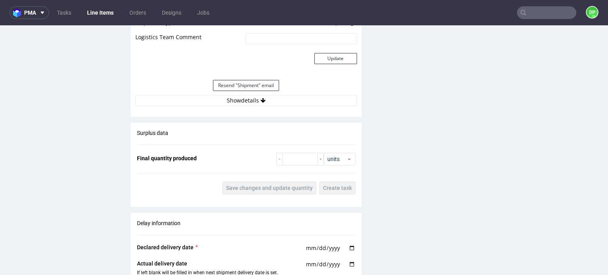
scroll to position [973, 0]
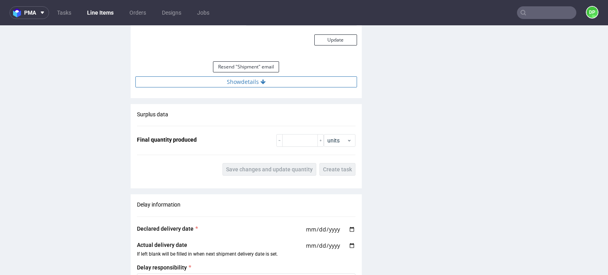
click at [237, 81] on button "Show details" at bounding box center [246, 81] width 222 height 11
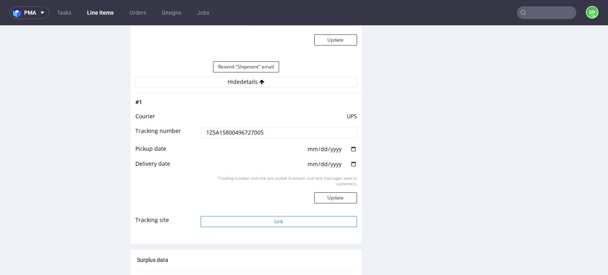
click at [268, 220] on button "Link" at bounding box center [279, 221] width 156 height 11
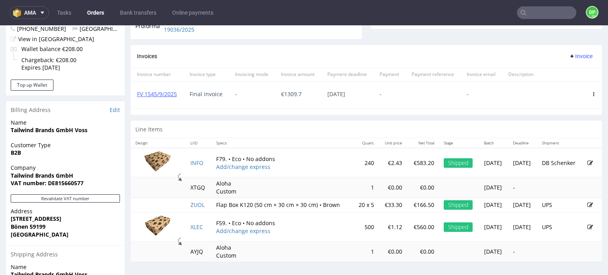
scroll to position [238, 0]
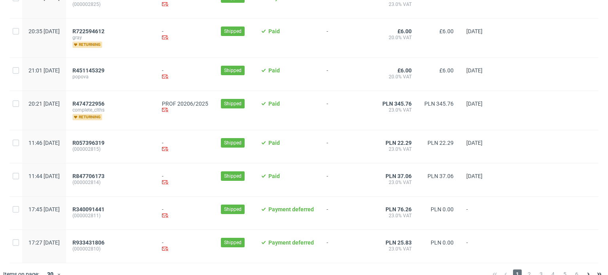
scroll to position [866, 0]
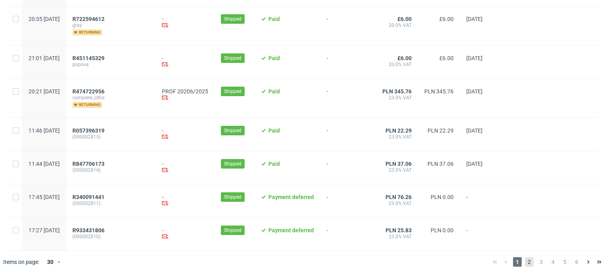
click at [526, 263] on span "2" at bounding box center [529, 262] width 9 height 10
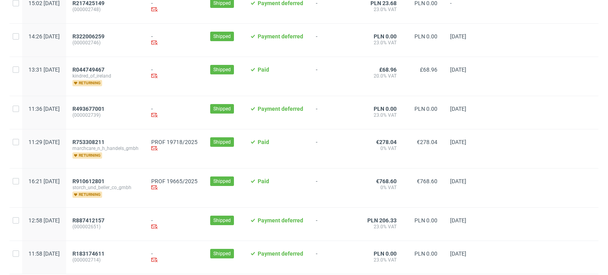
scroll to position [832, 0]
click at [105, 141] on span "R753308211" at bounding box center [88, 142] width 32 height 6
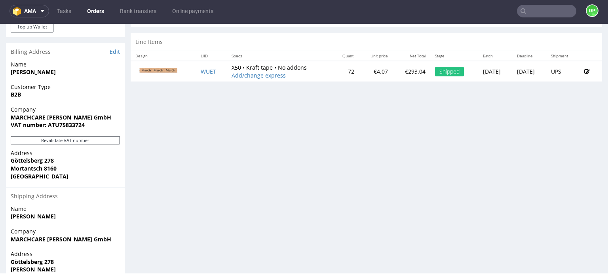
scroll to position [396, 0]
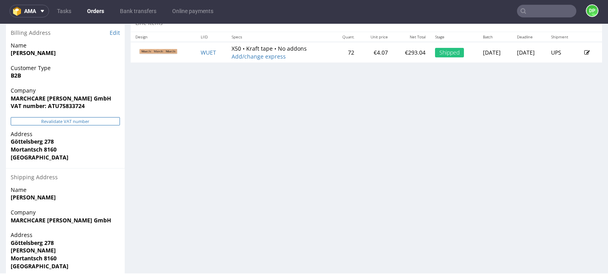
click at [99, 122] on button "Revalidate VAT number" at bounding box center [65, 121] width 109 height 8
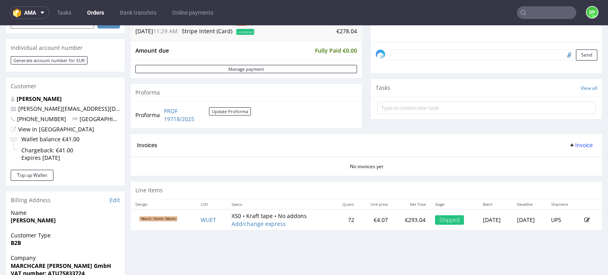
scroll to position [277, 0]
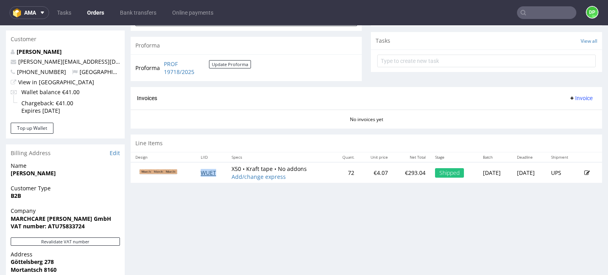
click at [206, 168] on td "WUET" at bounding box center [211, 172] width 31 height 21
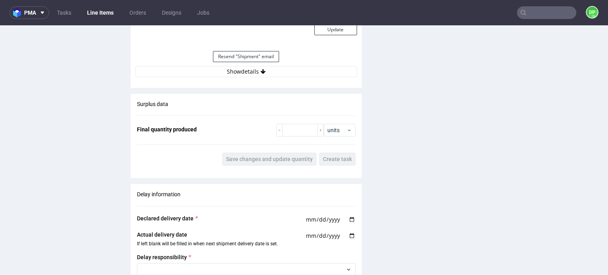
scroll to position [713, 0]
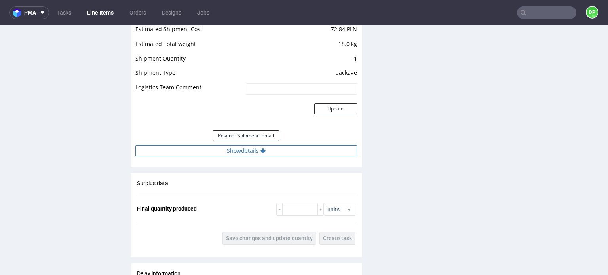
click at [193, 146] on button "Show details" at bounding box center [246, 150] width 222 height 11
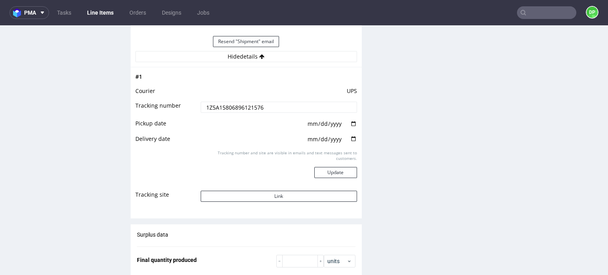
scroll to position [832, 0]
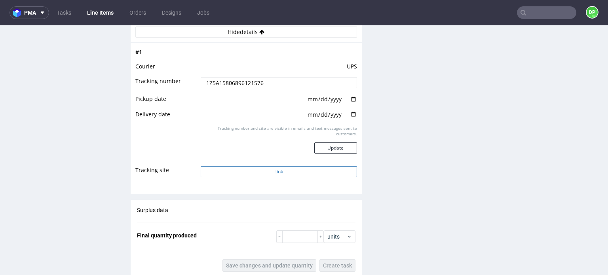
click at [213, 166] on button "Link" at bounding box center [279, 171] width 156 height 11
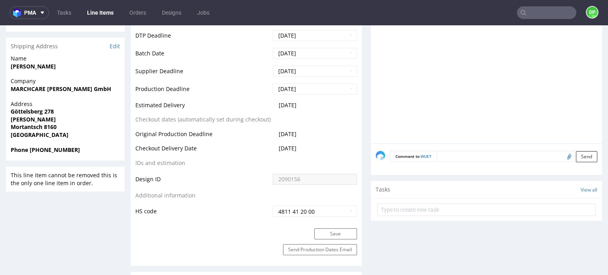
scroll to position [158, 0]
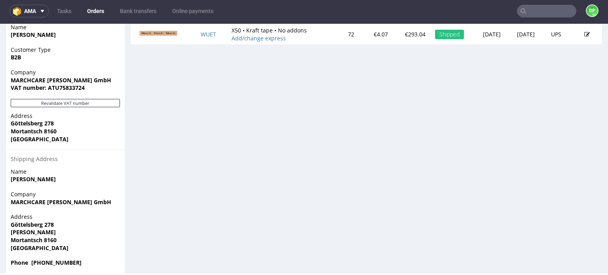
scroll to position [425, 0]
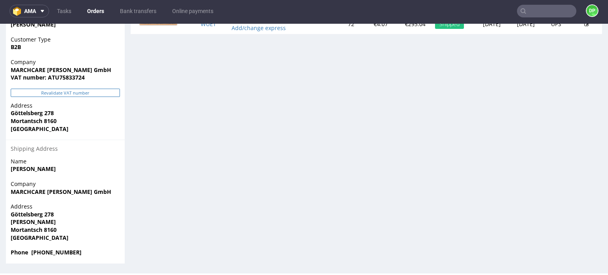
click at [58, 95] on button "Revalidate VAT number" at bounding box center [65, 93] width 109 height 8
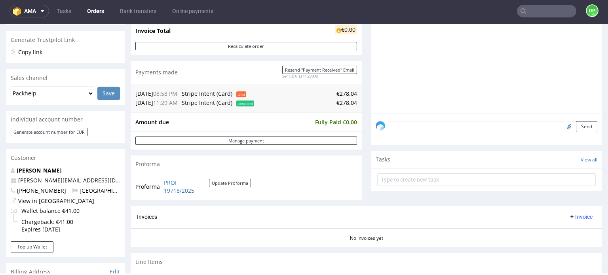
scroll to position [158, 0]
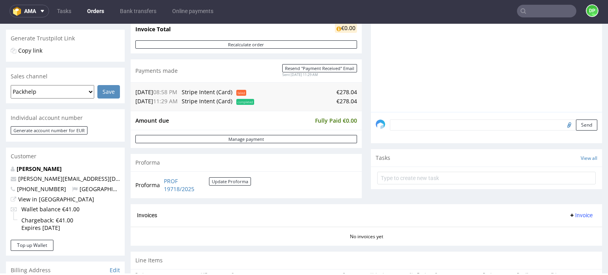
click at [558, 208] on div "Invoices Invoice" at bounding box center [367, 215] width 472 height 23
click at [580, 213] on span "Invoice" at bounding box center [581, 215] width 24 height 6
click at [554, 227] on li "Generate" at bounding box center [565, 232] width 51 height 14
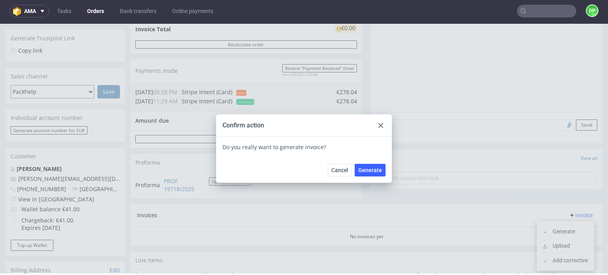
click at [366, 177] on div "Cancel Generate" at bounding box center [304, 170] width 176 height 26
click at [368, 171] on span "Generate" at bounding box center [370, 171] width 24 height 6
click at [361, 168] on span "Generate" at bounding box center [370, 171] width 24 height 6
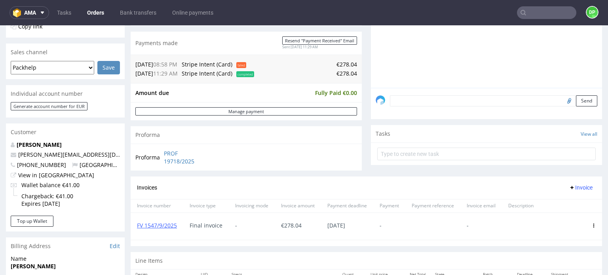
scroll to position [198, 0]
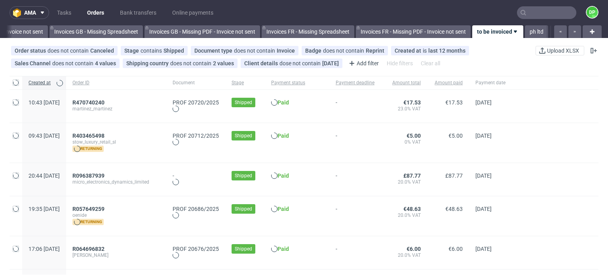
scroll to position [0, 1014]
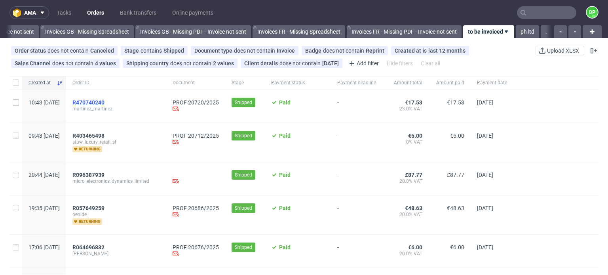
click at [105, 102] on span "R470740240" at bounding box center [88, 102] width 32 height 6
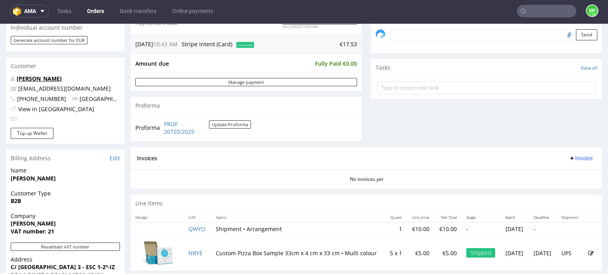
scroll to position [236, 0]
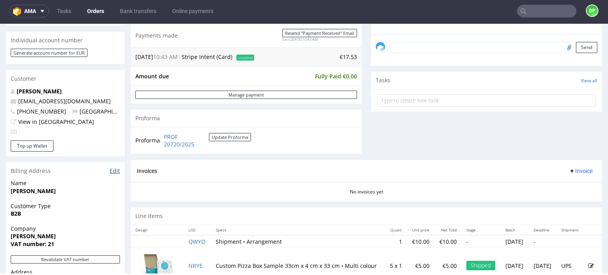
click at [118, 169] on link "Edit" at bounding box center [115, 171] width 10 height 8
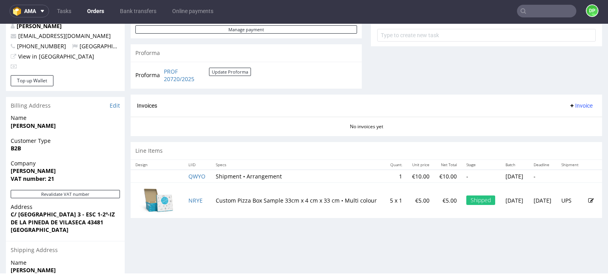
scroll to position [315, 0]
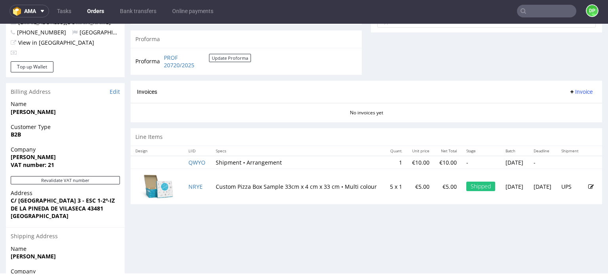
click at [75, 174] on div "Company Blanca Esperanza Cruz Nebrera VAT number: 21" at bounding box center [65, 161] width 119 height 30
click at [79, 180] on button "Revalidate VAT number" at bounding box center [65, 180] width 109 height 8
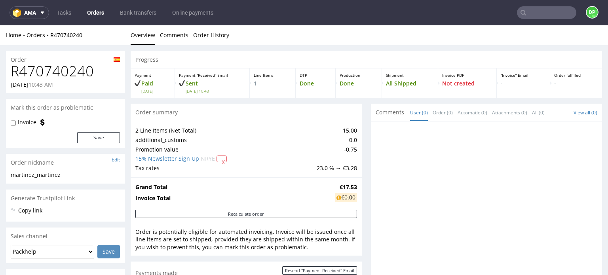
scroll to position [0, 0]
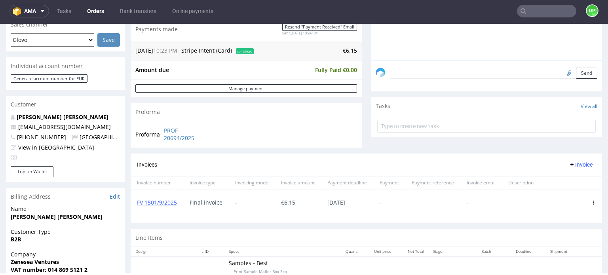
scroll to position [198, 0]
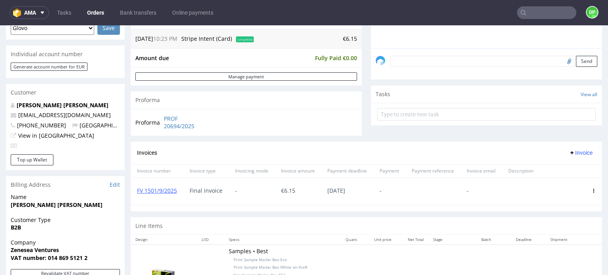
scroll to position [238, 0]
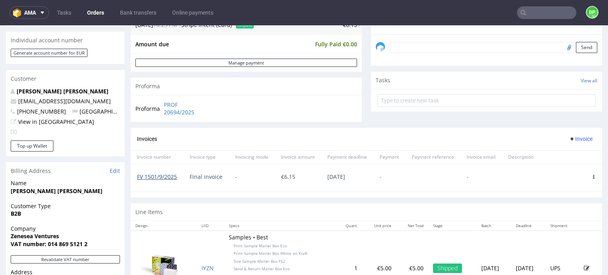
click at [156, 174] on link "FV 1501/9/2025" at bounding box center [157, 177] width 40 height 8
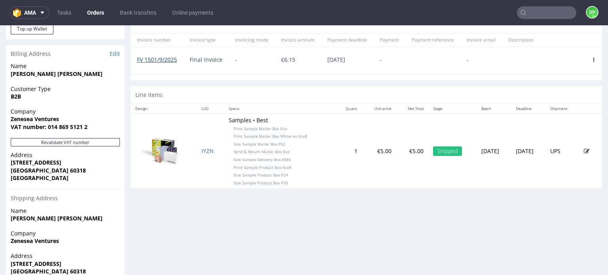
scroll to position [356, 0]
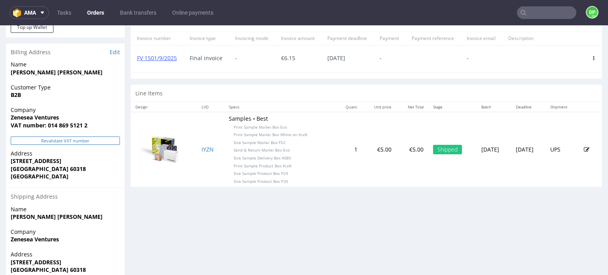
click at [34, 140] on button "Revalidate VAT number" at bounding box center [65, 141] width 109 height 8
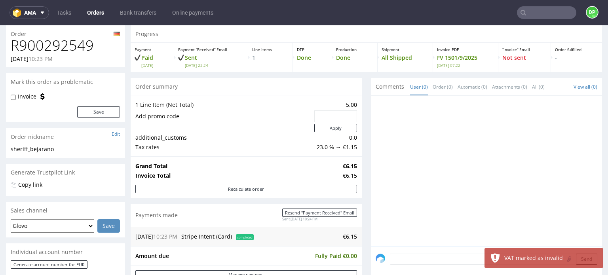
scroll to position [40, 0]
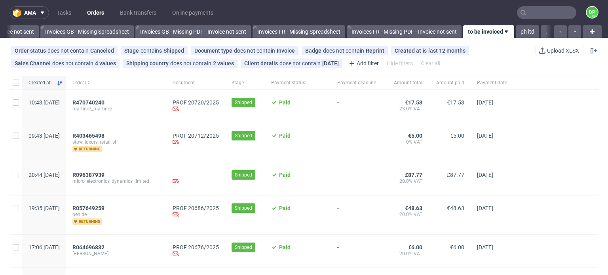
scroll to position [0, 1014]
click at [105, 133] on span "R403465498" at bounding box center [88, 136] width 32 height 6
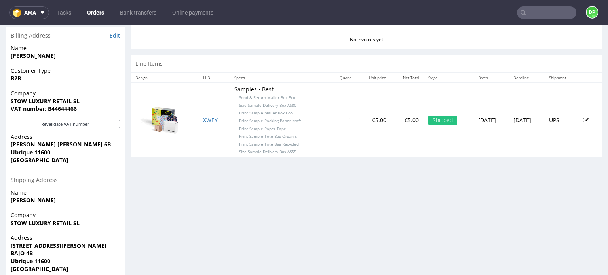
scroll to position [396, 0]
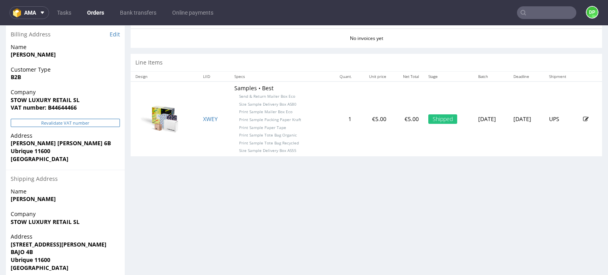
click at [53, 121] on button "Revalidate VAT number" at bounding box center [65, 123] width 109 height 8
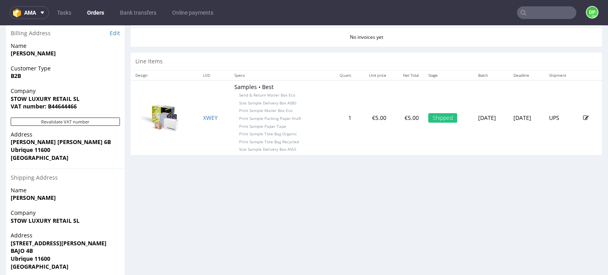
scroll to position [385, 0]
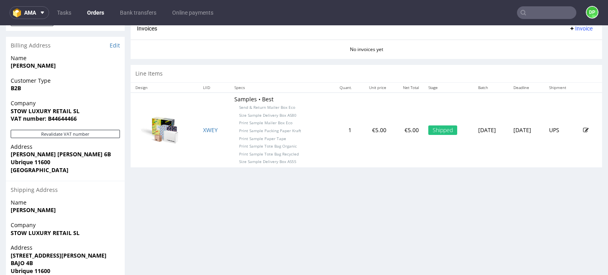
drag, startPoint x: 209, startPoint y: 130, endPoint x: 155, endPoint y: 178, distance: 71.8
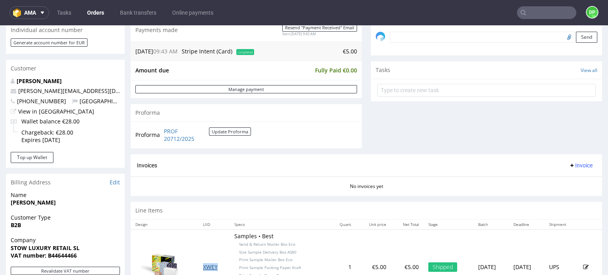
scroll to position [317, 0]
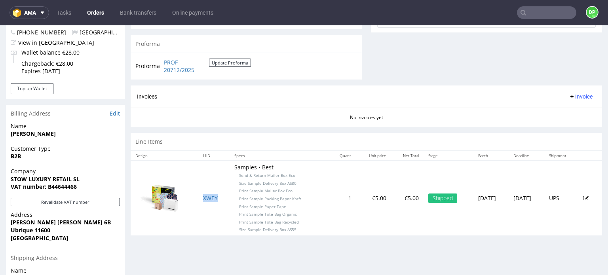
click at [569, 95] on span "Invoice" at bounding box center [581, 96] width 24 height 6
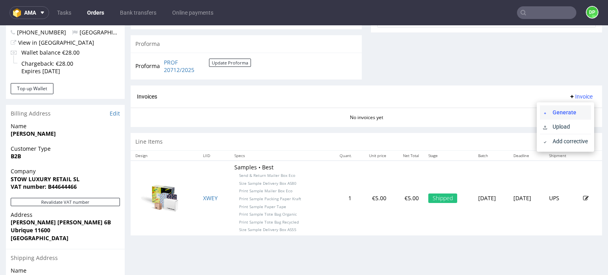
click at [551, 112] on span "Generate" at bounding box center [569, 113] width 38 height 8
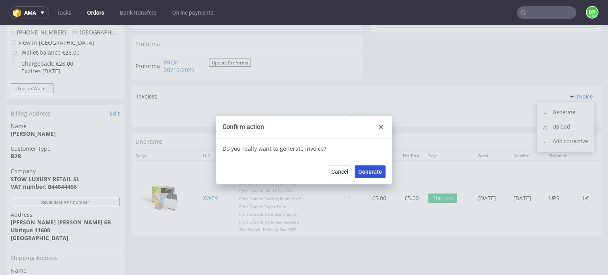
click at [360, 170] on span "Generate" at bounding box center [370, 172] width 24 height 6
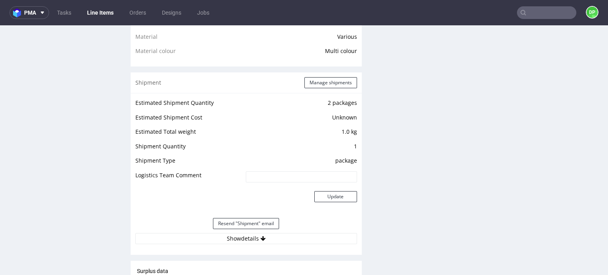
scroll to position [752, 0]
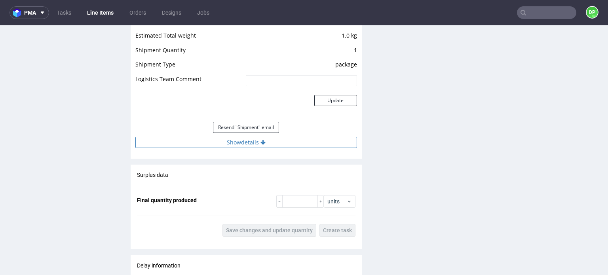
click at [227, 147] on button "Show details" at bounding box center [246, 142] width 222 height 11
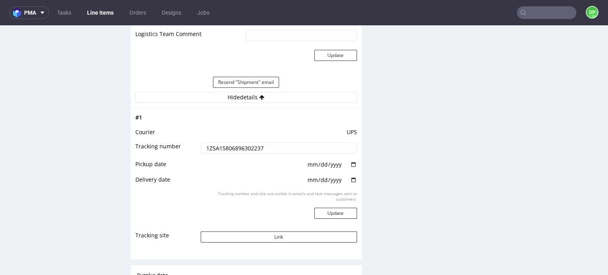
scroll to position [832, 0]
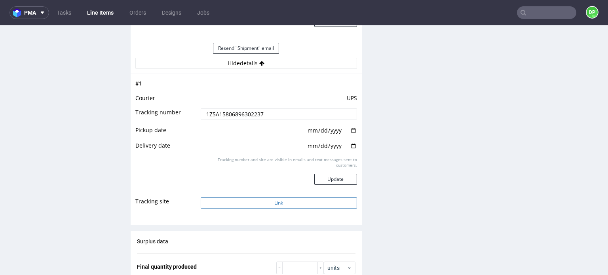
click at [241, 204] on button "Link" at bounding box center [279, 203] width 156 height 11
click at [214, 200] on button "Link" at bounding box center [279, 203] width 156 height 11
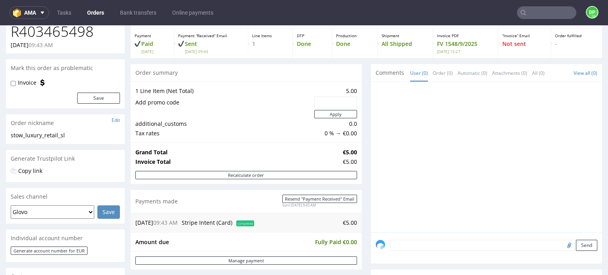
scroll to position [238, 0]
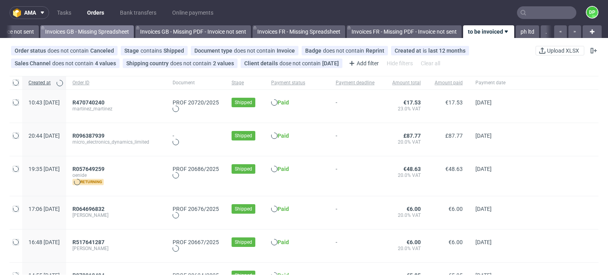
scroll to position [0, 1014]
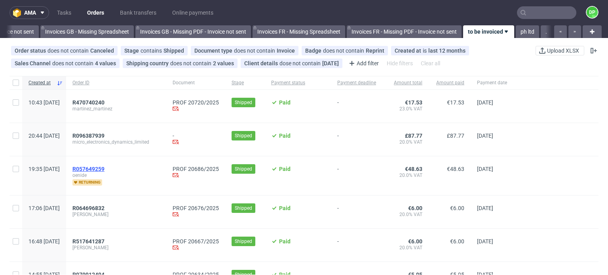
click at [105, 169] on span "R057649259" at bounding box center [88, 169] width 32 height 6
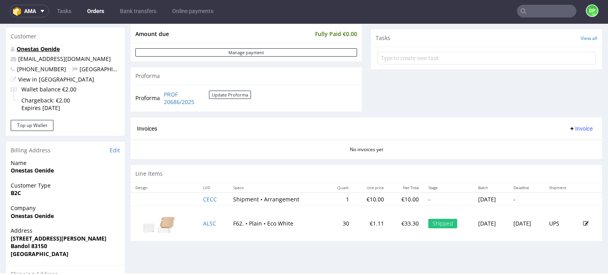
scroll to position [277, 0]
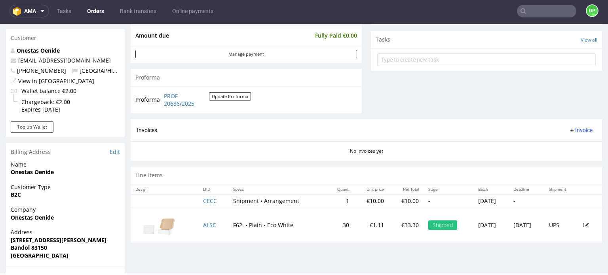
click at [572, 131] on span "Invoice" at bounding box center [581, 130] width 24 height 6
click at [554, 142] on li "Generate" at bounding box center [565, 146] width 51 height 14
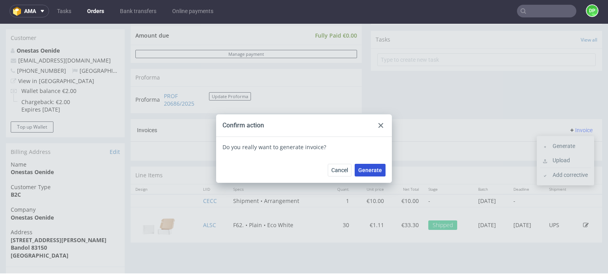
click at [363, 169] on span "Generate" at bounding box center [370, 171] width 24 height 6
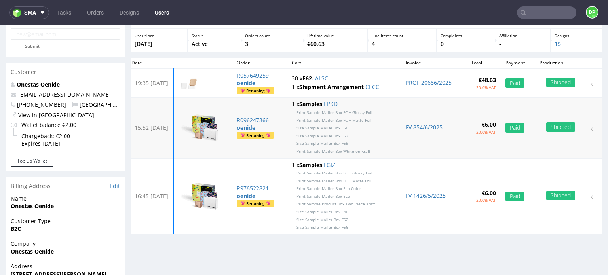
scroll to position [79, 0]
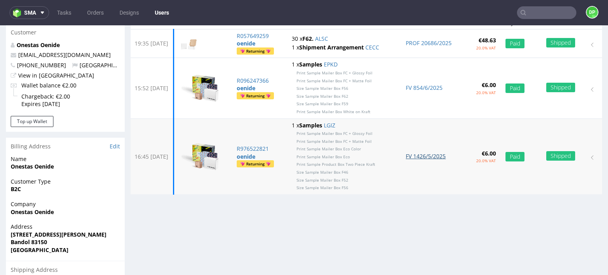
click at [436, 157] on link "FV 1426/5/2025" at bounding box center [426, 156] width 40 height 8
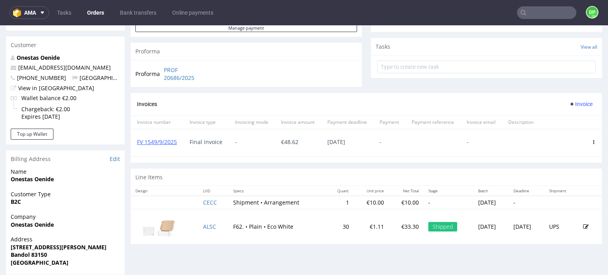
scroll to position [277, 0]
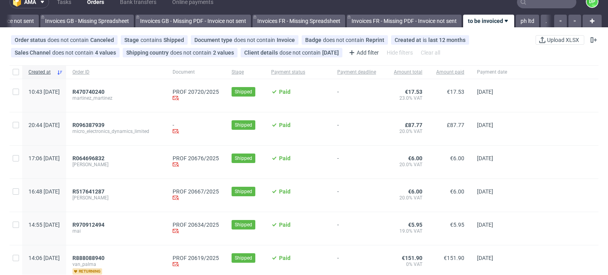
scroll to position [40, 0]
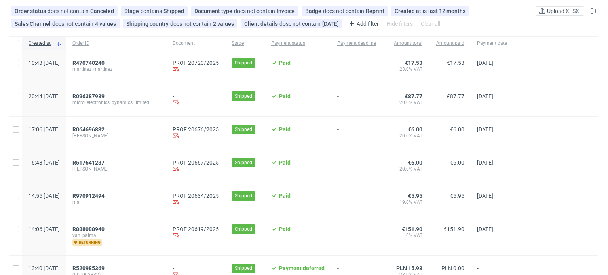
click at [114, 125] on div "R064696832 damien" at bounding box center [116, 133] width 100 height 33
click at [105, 128] on span "R064696832" at bounding box center [88, 129] width 32 height 6
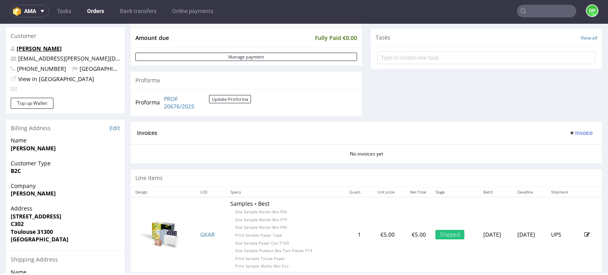
scroll to position [270, 0]
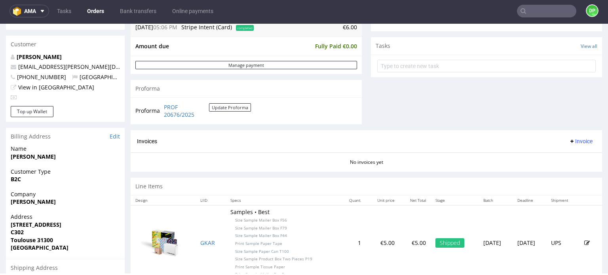
click at [573, 134] on div "Invoices Invoice" at bounding box center [367, 141] width 472 height 23
click at [569, 142] on span "Invoice" at bounding box center [581, 141] width 24 height 6
click at [555, 156] on span "Generate" at bounding box center [569, 157] width 38 height 8
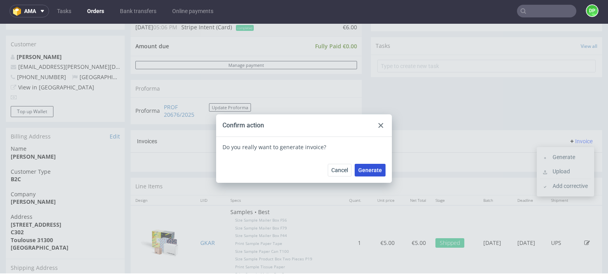
drag, startPoint x: 368, startPoint y: 171, endPoint x: 360, endPoint y: 164, distance: 11.3
click at [368, 170] on span "Generate" at bounding box center [370, 171] width 24 height 6
